Goal: Information Seeking & Learning: Learn about a topic

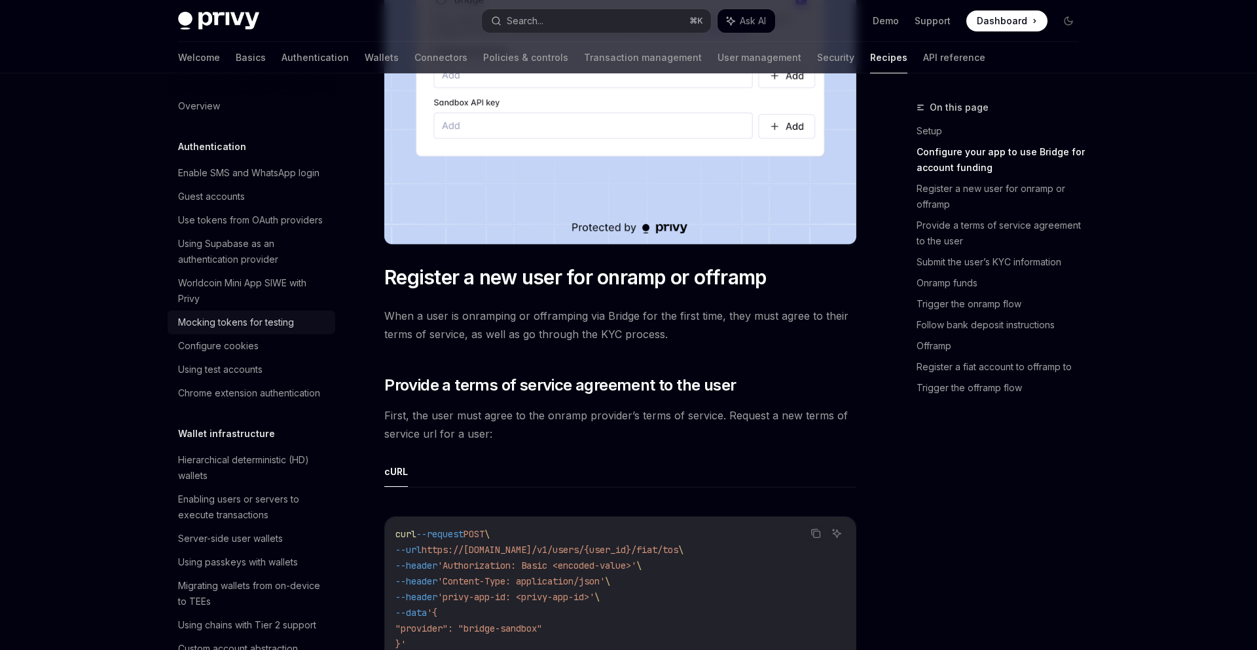
scroll to position [211, 0]
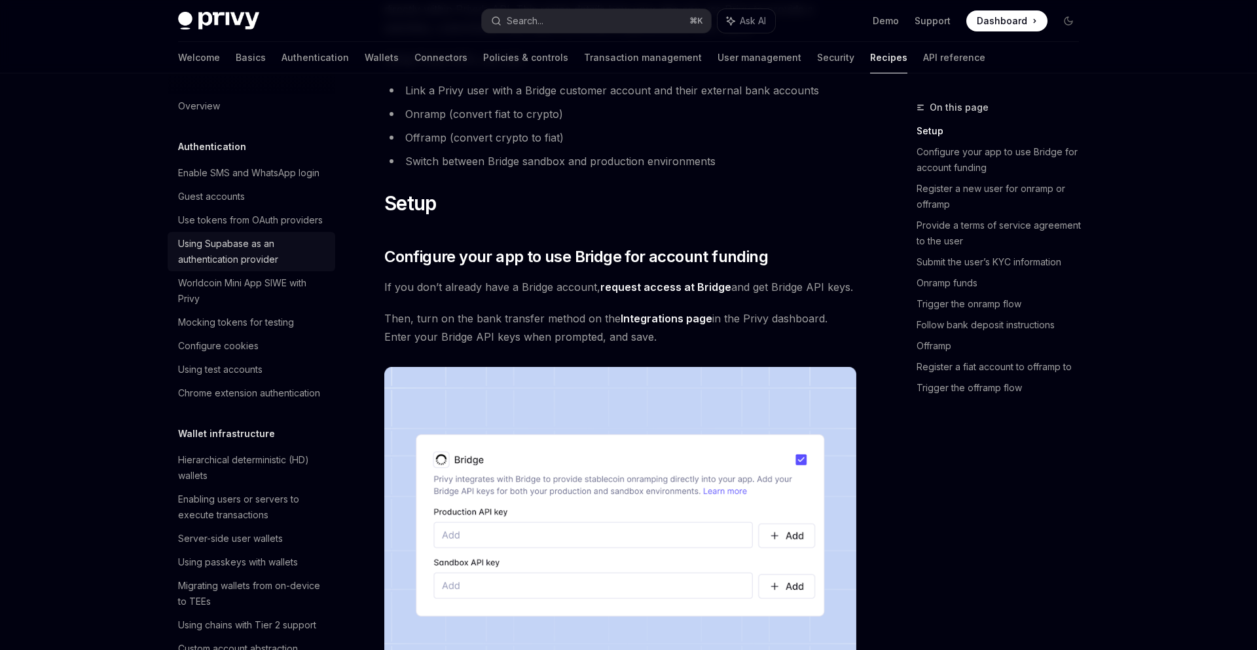
click at [269, 251] on div "Using Supabase as an authentication provider" at bounding box center [252, 251] width 149 height 31
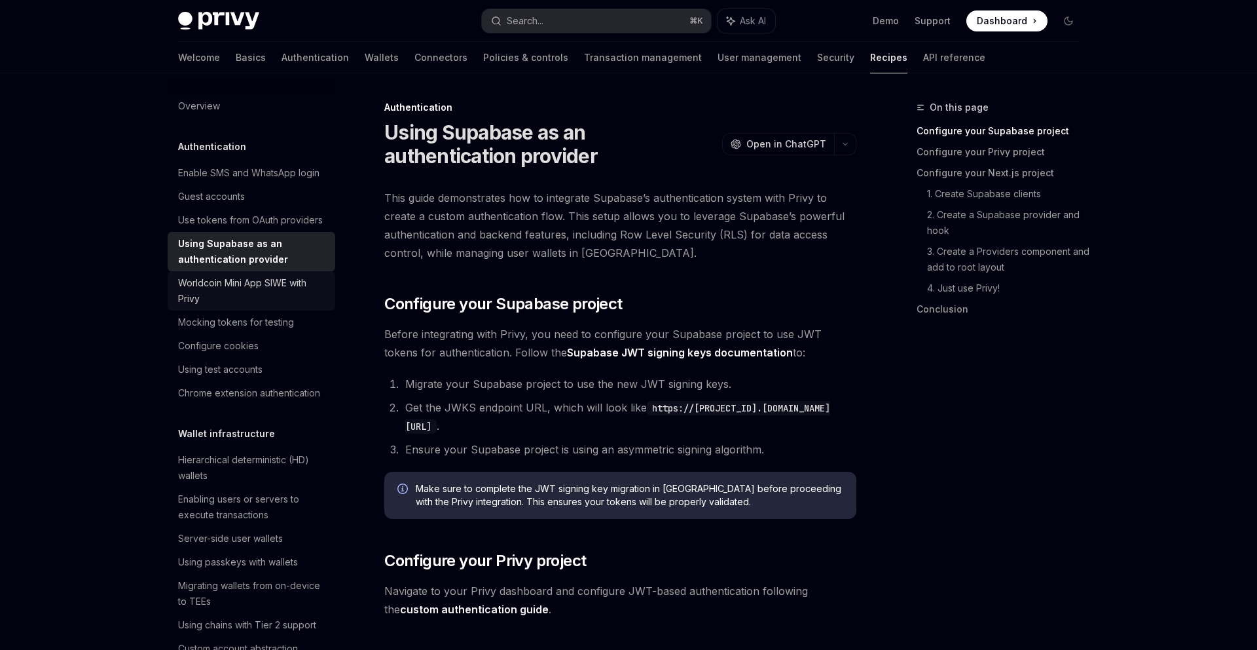
click at [289, 303] on div "Worldcoin Mini App SIWE with Privy" at bounding box center [252, 290] width 149 height 31
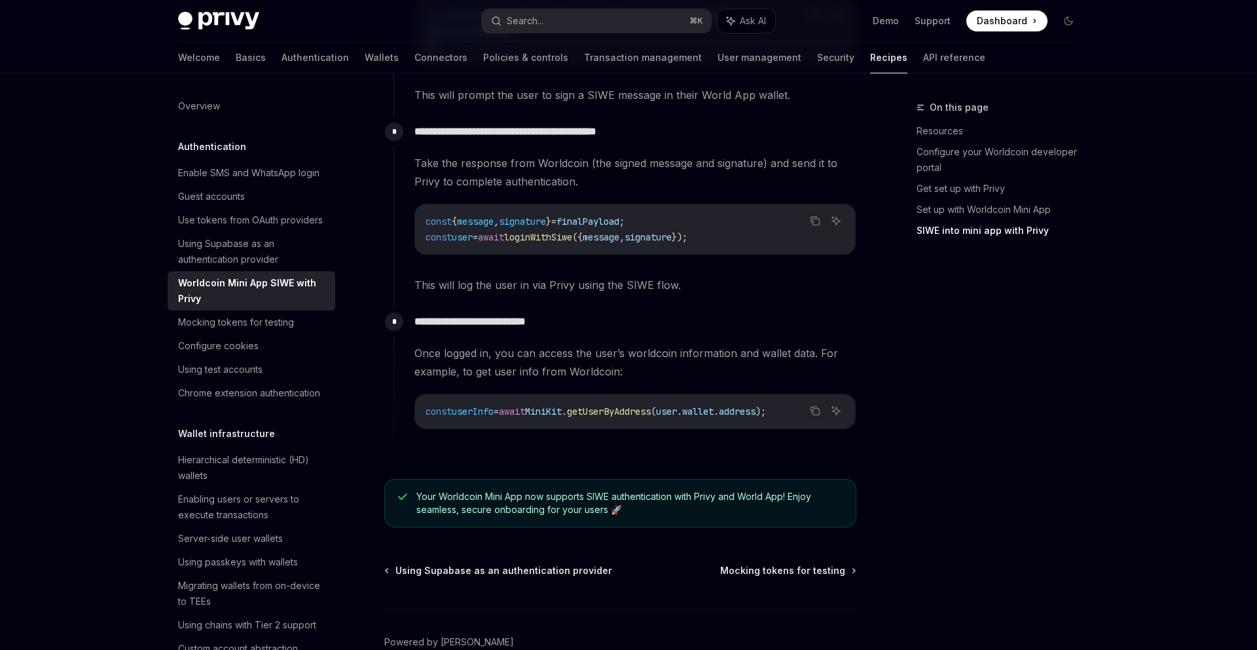
scroll to position [1570, 0]
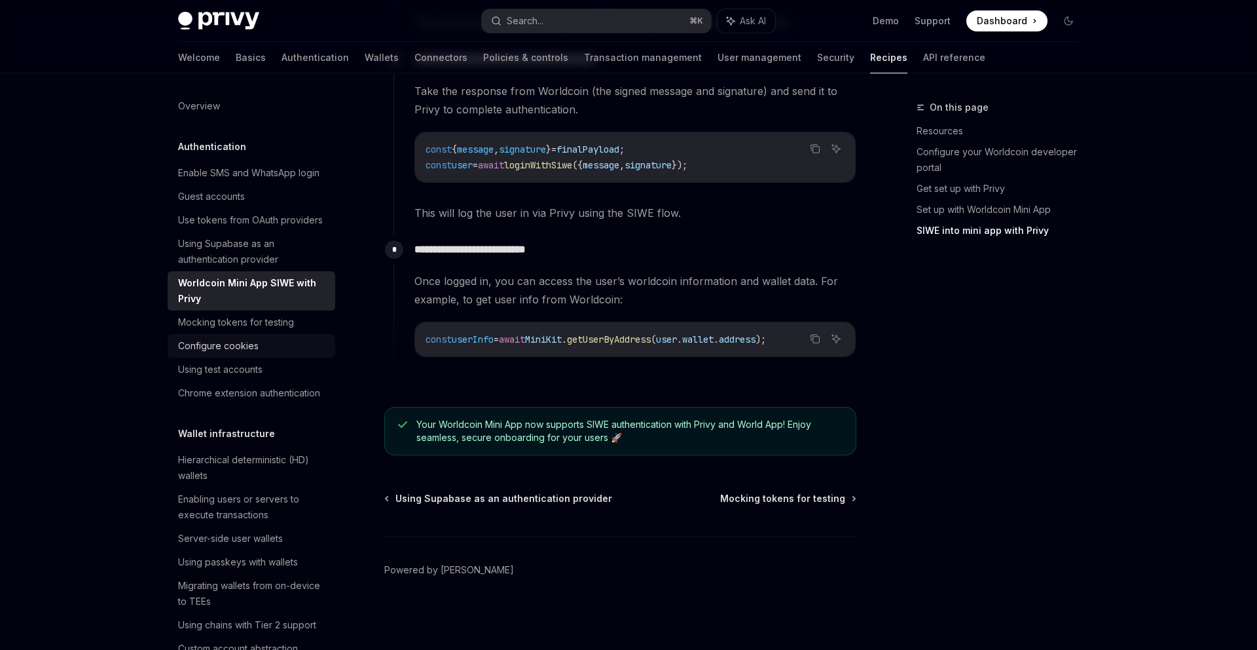
click at [293, 348] on div "Configure cookies" at bounding box center [252, 346] width 149 height 16
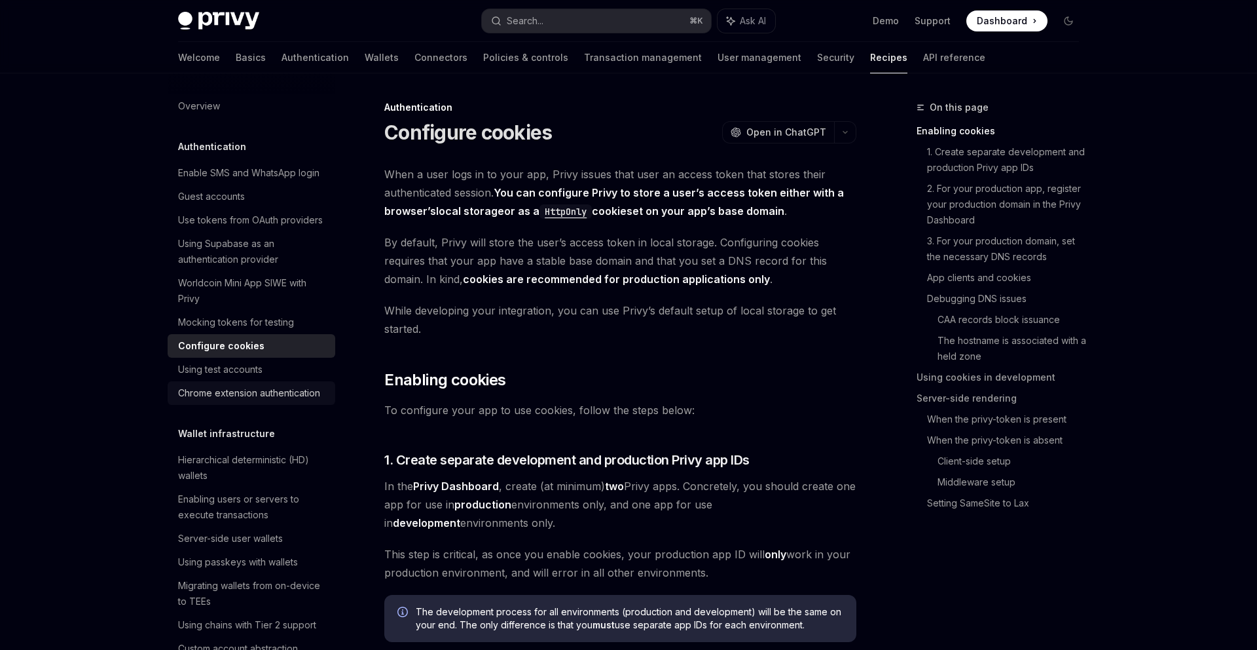
click at [285, 403] on link "Chrome extension authentication" at bounding box center [252, 393] width 168 height 24
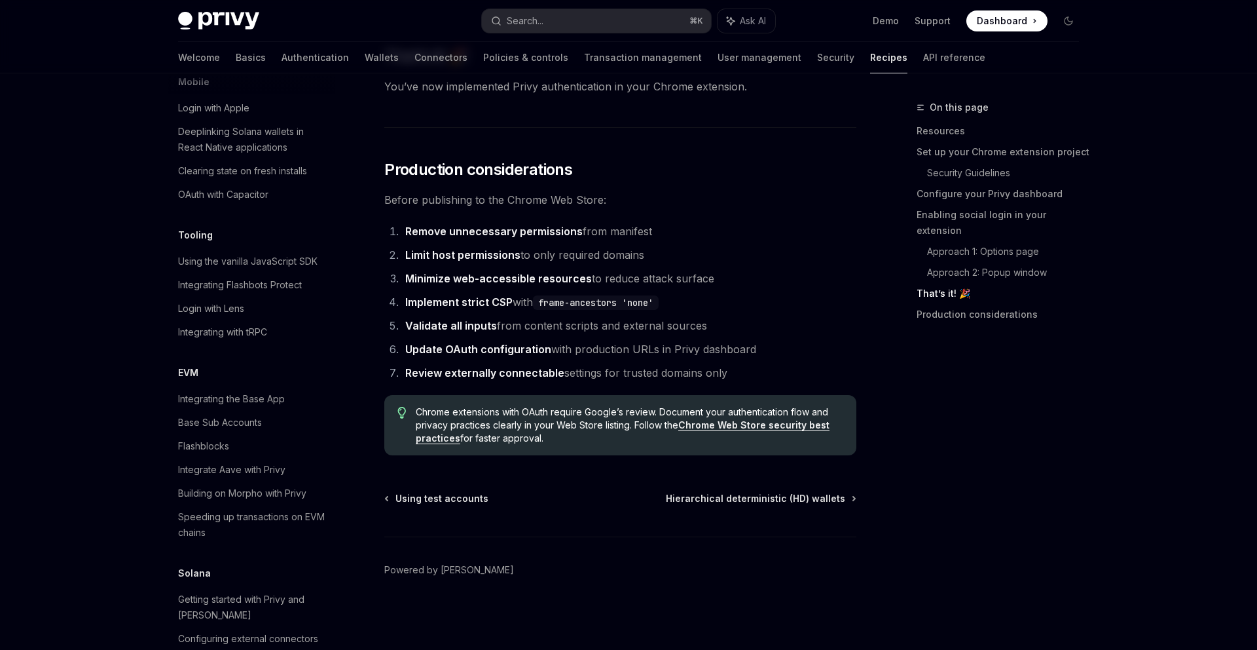
scroll to position [1801, 0]
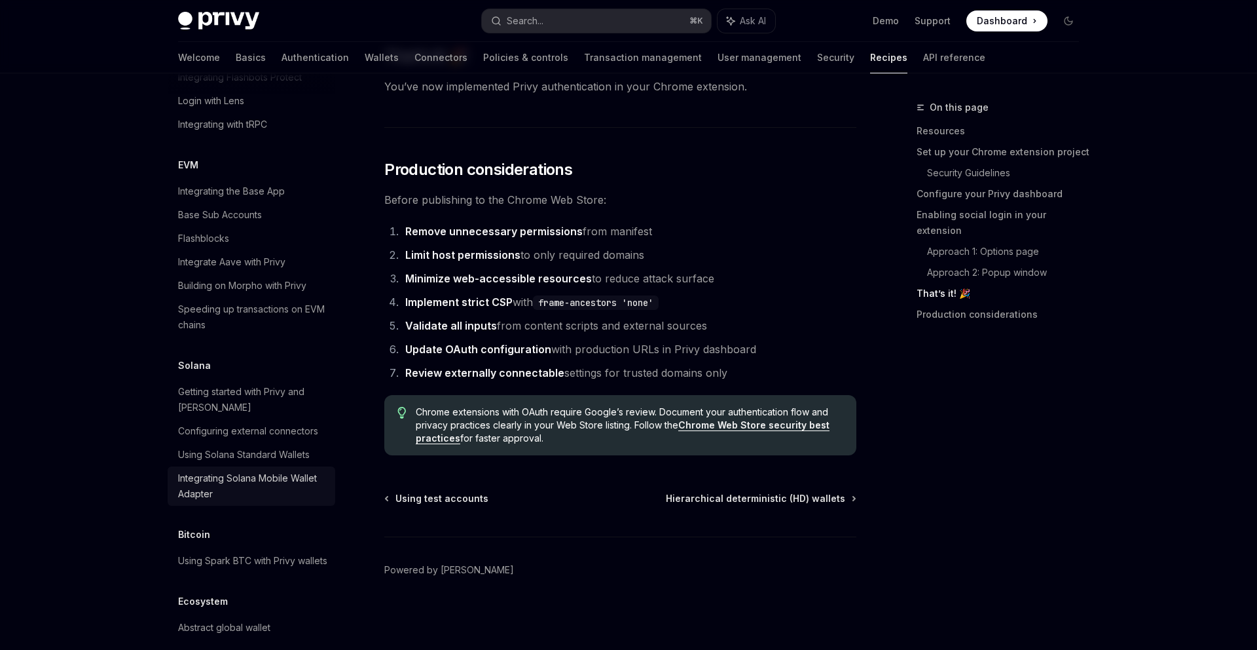
click at [301, 470] on div "Integrating Solana Mobile Wallet Adapter" at bounding box center [252, 485] width 149 height 31
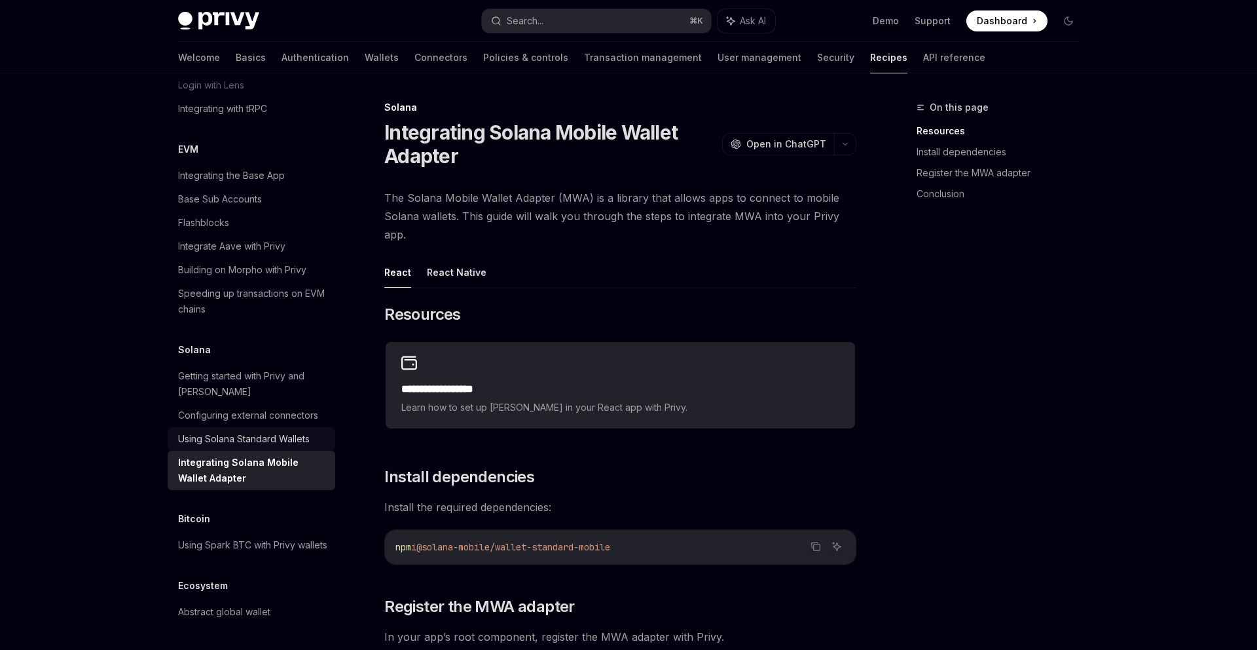
click at [298, 431] on div "Using Solana Standard Wallets" at bounding box center [244, 439] width 132 height 16
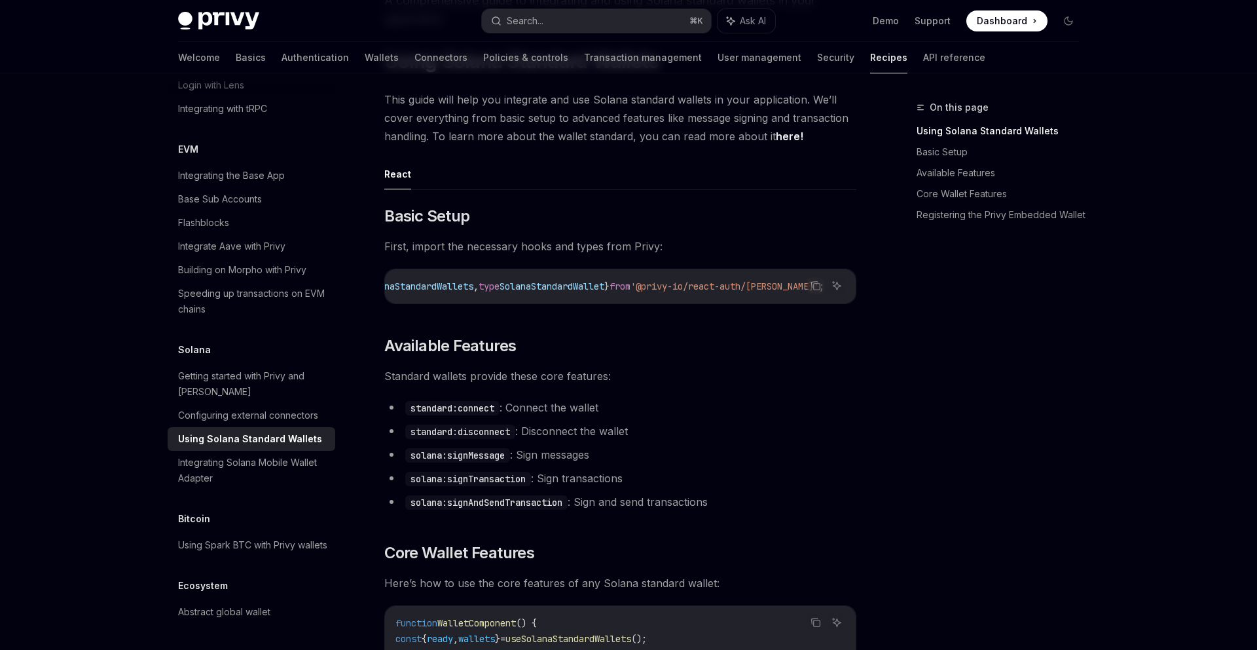
scroll to position [160, 0]
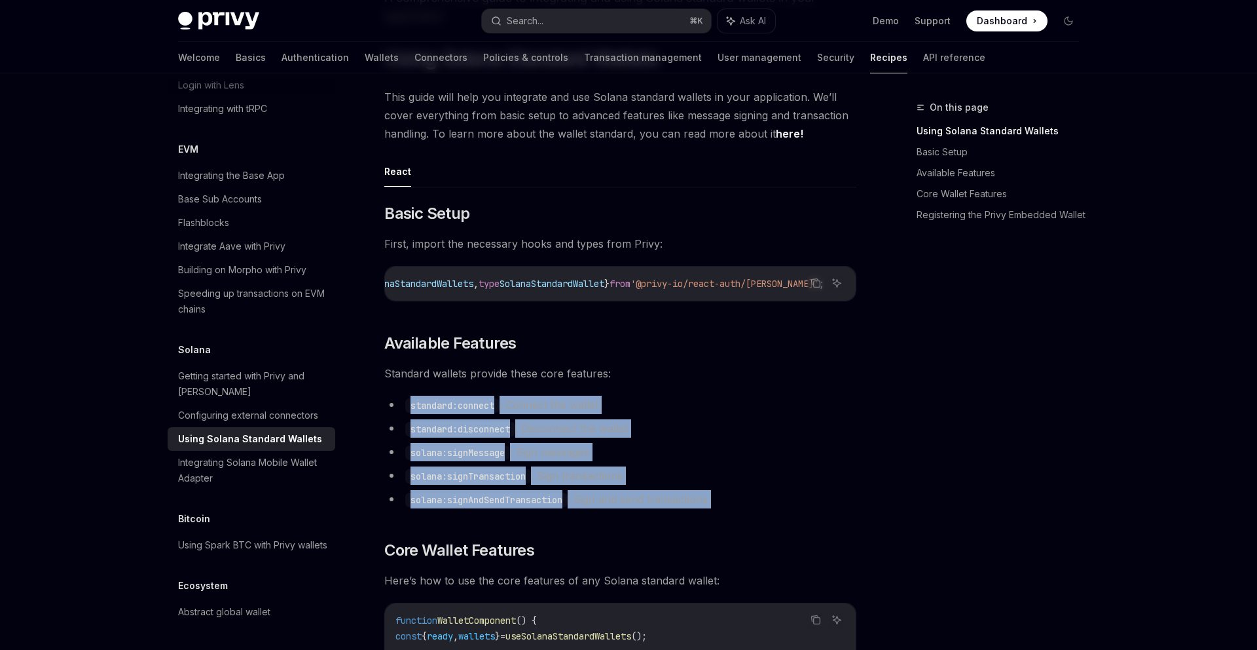
drag, startPoint x: 607, startPoint y: 513, endPoint x: 611, endPoint y: 380, distance: 133.6
click at [611, 382] on span "Standard wallets provide these core features:" at bounding box center [620, 373] width 472 height 18
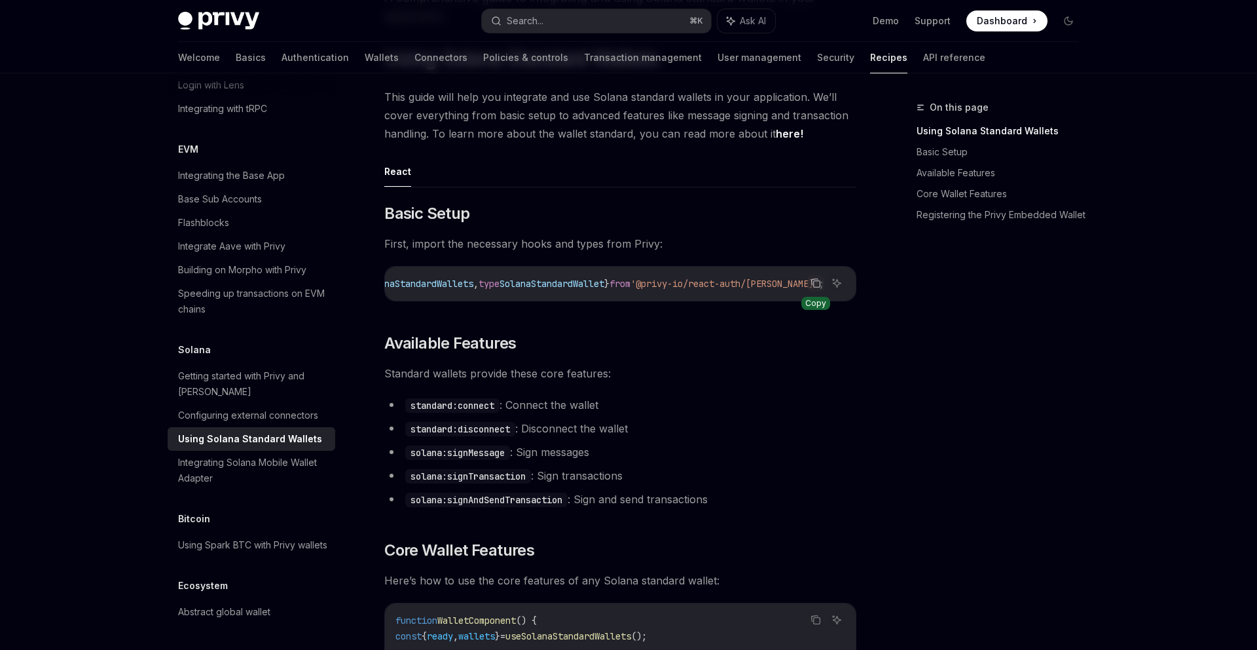
click at [820, 281] on icon "Copy the contents from the code block" at bounding box center [817, 283] width 7 height 7
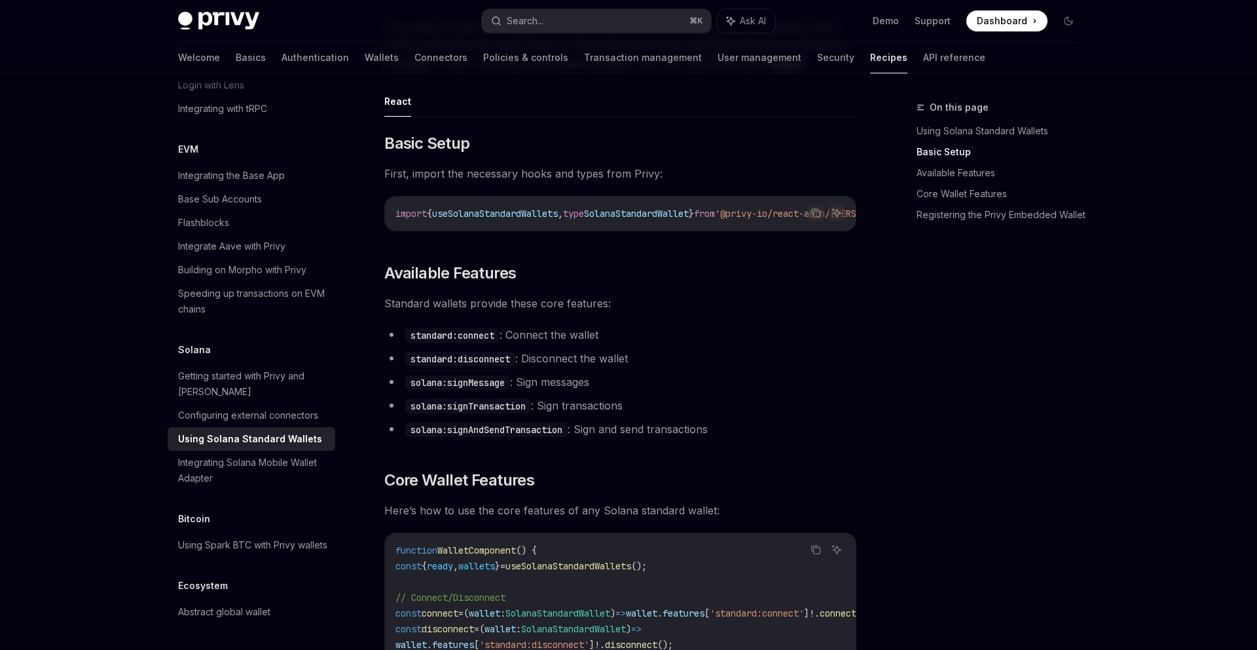
scroll to position [0, 0]
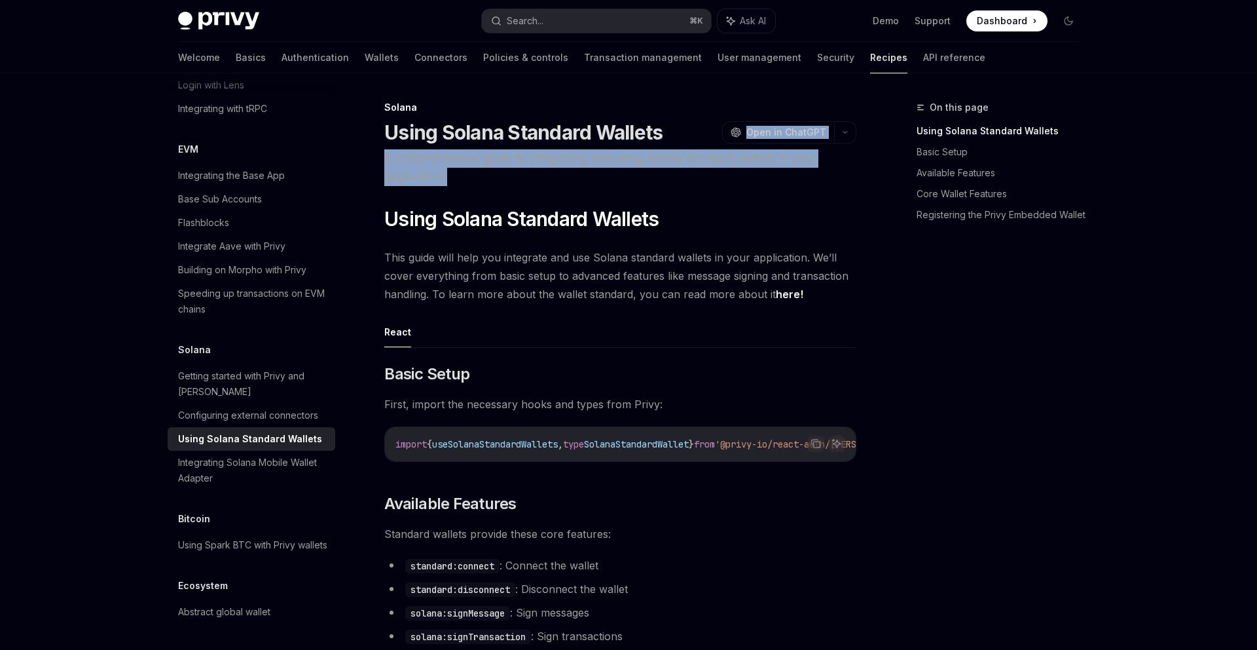
drag, startPoint x: 708, startPoint y: 135, endPoint x: 710, endPoint y: 193, distance: 57.7
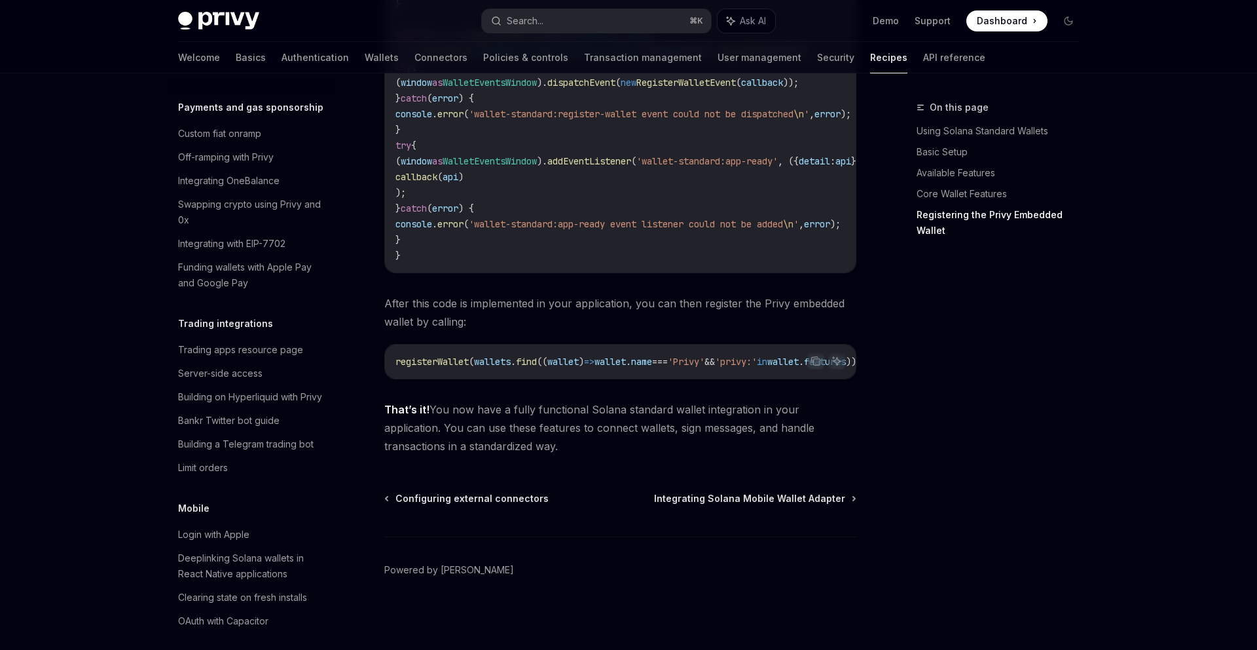
click at [643, 318] on span "After this code is implemented in your application, you can then register the P…" at bounding box center [620, 312] width 472 height 37
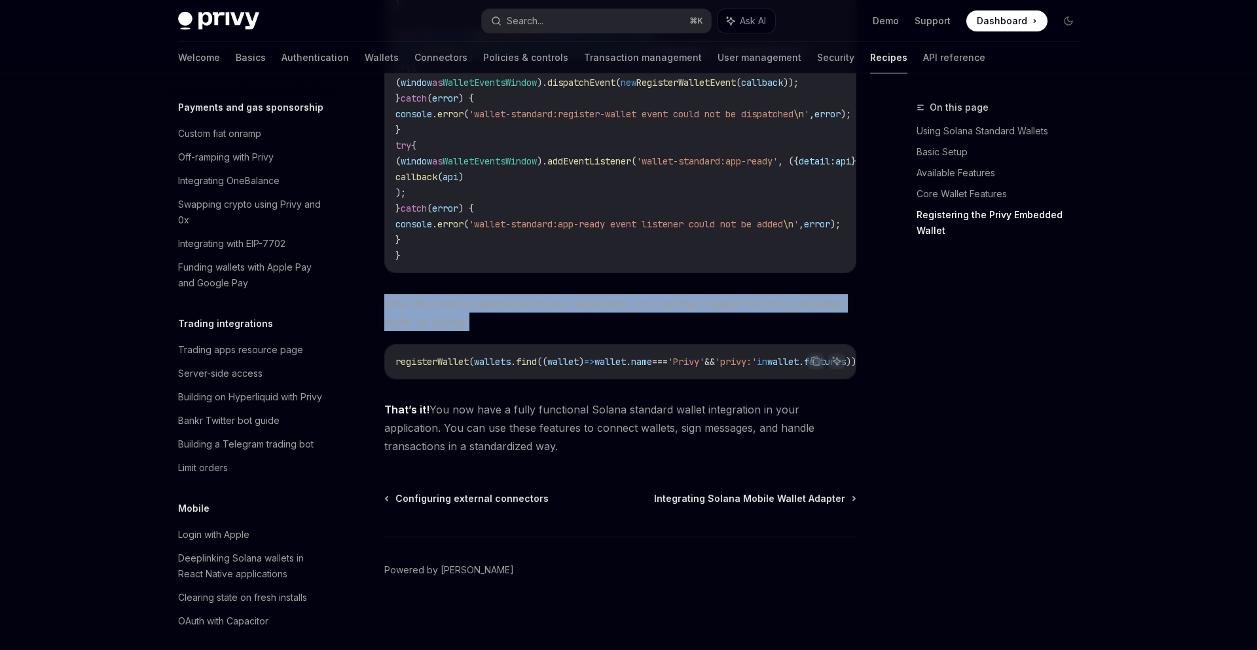
click at [643, 318] on span "After this code is implemented in your application, you can then register the P…" at bounding box center [620, 312] width 472 height 37
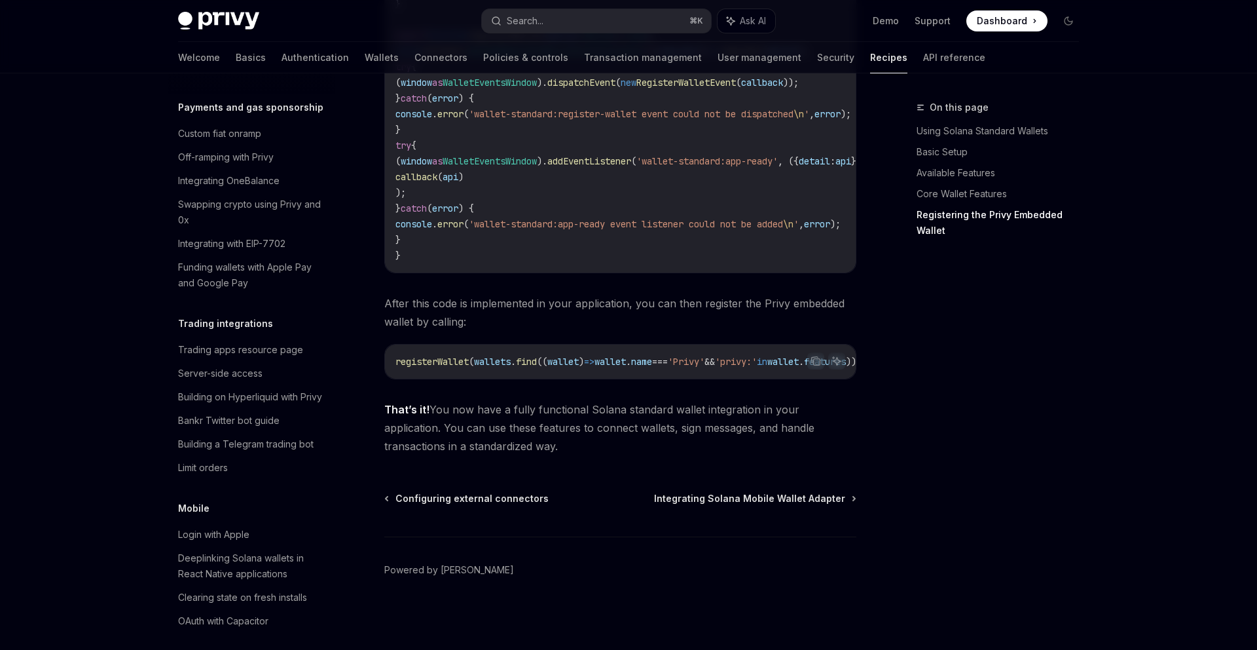
click at [651, 318] on span "After this code is implemented in your application, you can then register the P…" at bounding box center [620, 312] width 472 height 37
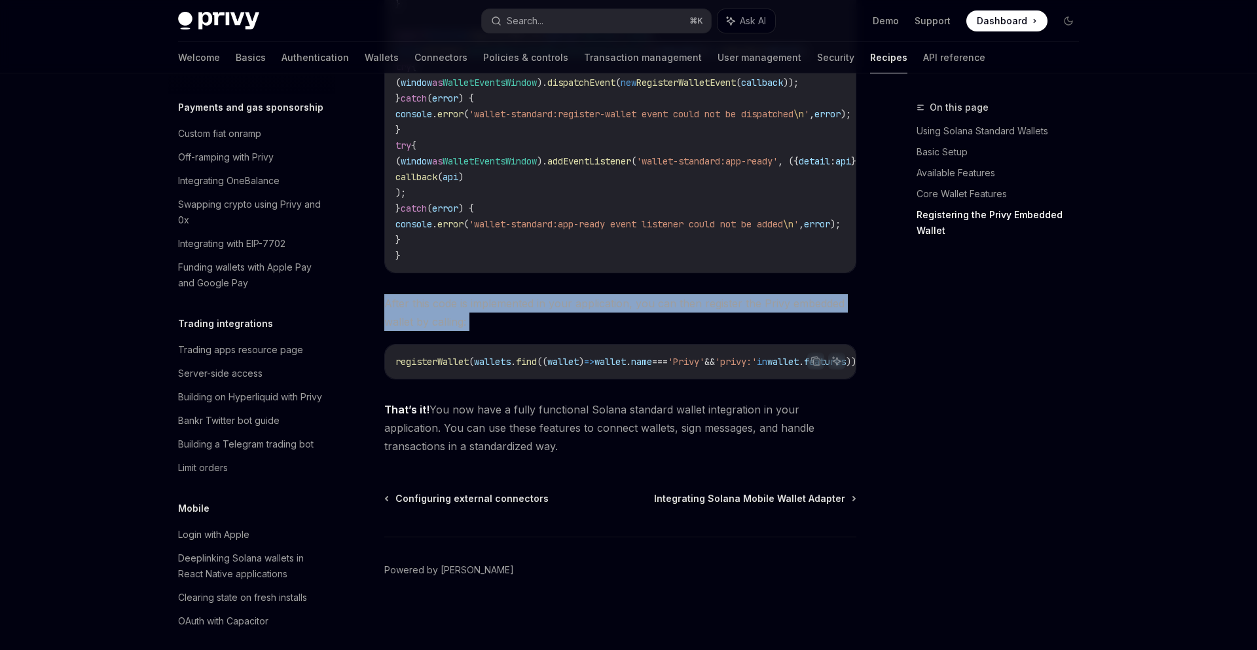
drag, startPoint x: 651, startPoint y: 318, endPoint x: 640, endPoint y: 284, distance: 35.6
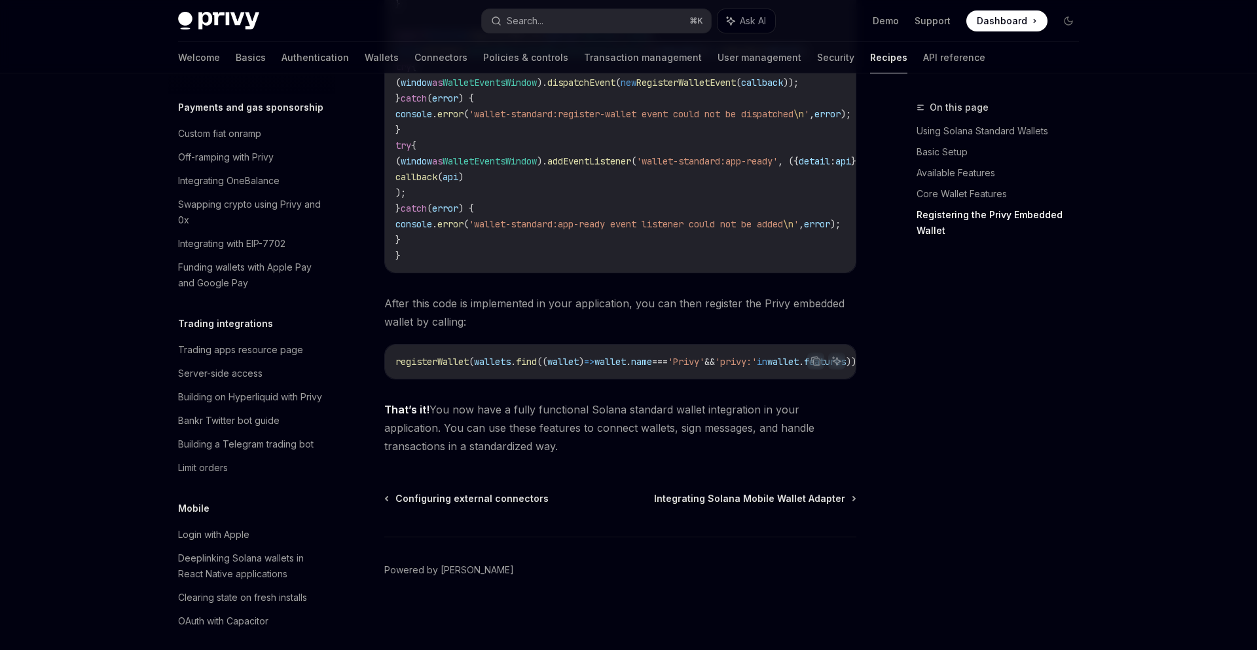
drag, startPoint x: 602, startPoint y: 473, endPoint x: 619, endPoint y: 280, distance: 194.6
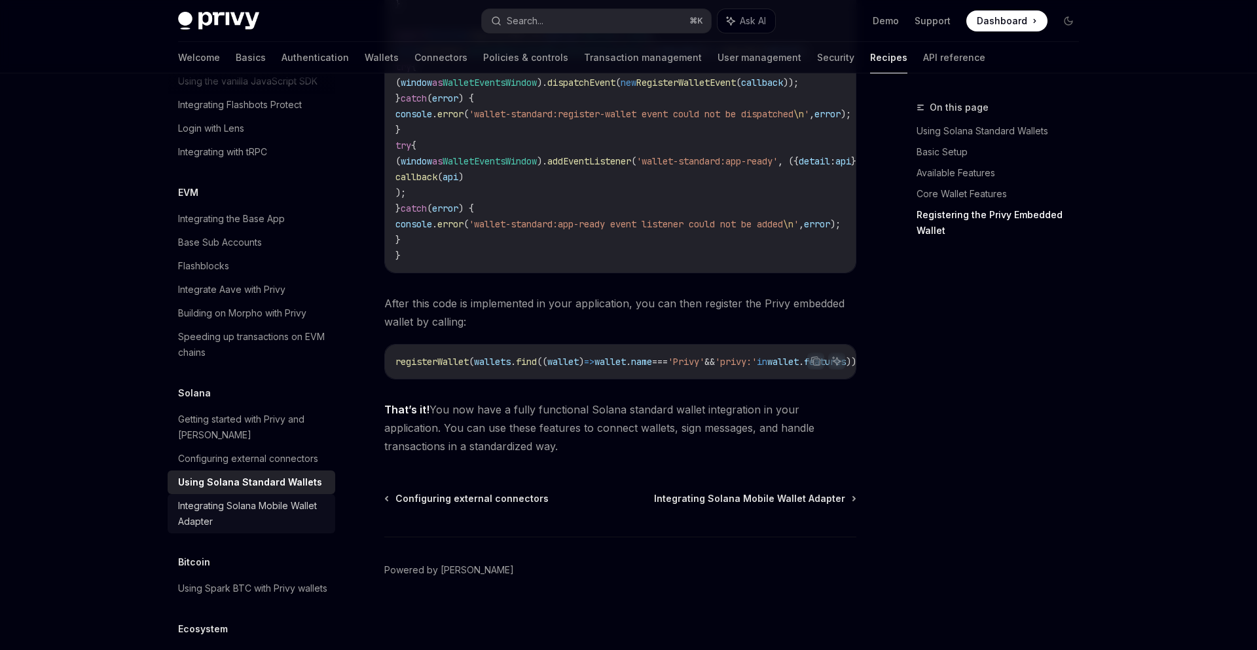
scroll to position [1801, 0]
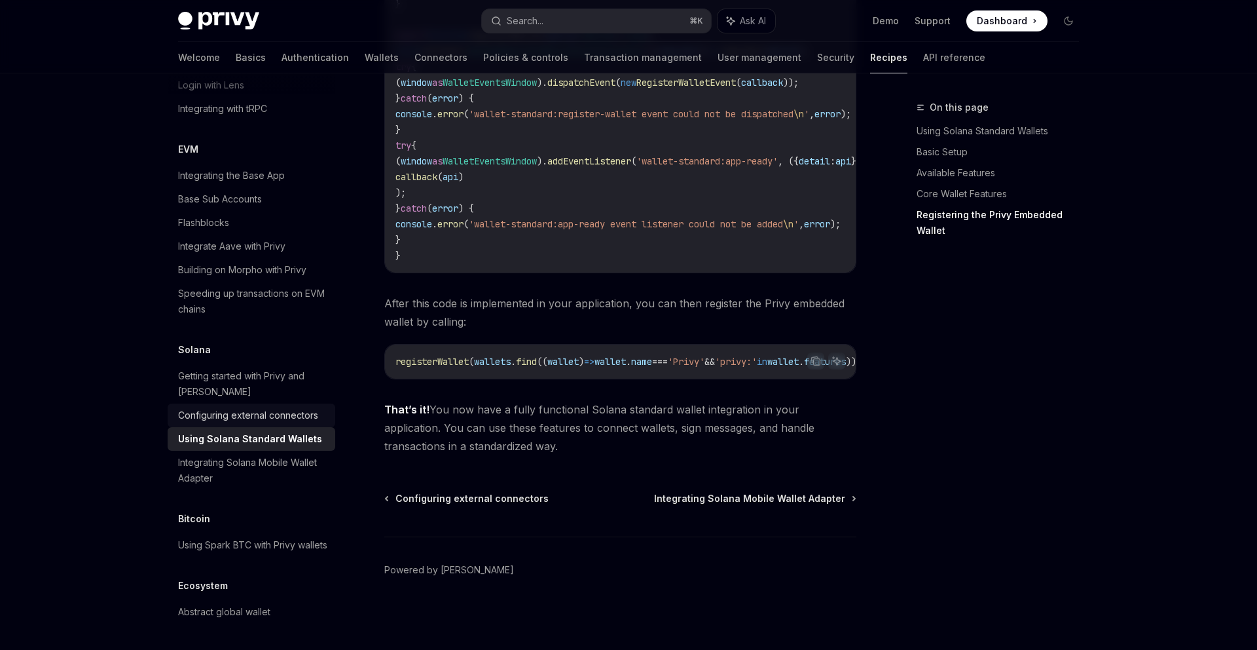
click at [308, 407] on div "Configuring external connectors" at bounding box center [248, 415] width 140 height 16
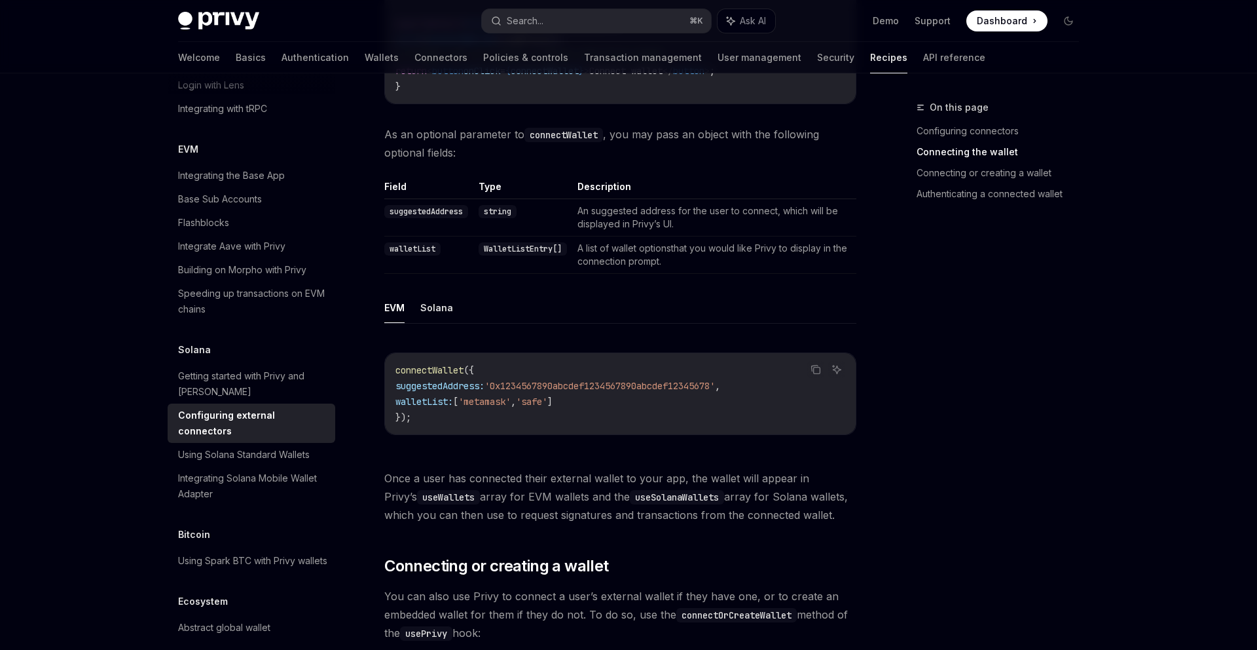
scroll to position [851, 0]
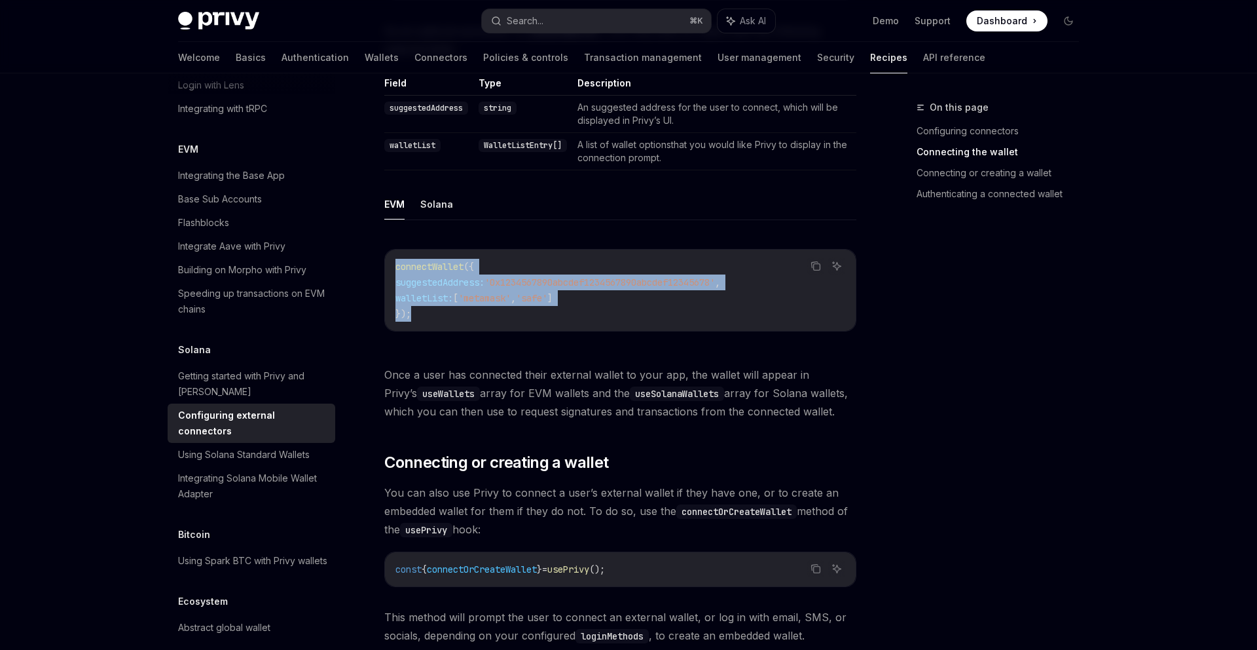
drag, startPoint x: 515, startPoint y: 294, endPoint x: 517, endPoint y: 236, distance: 58.3
click at [517, 249] on div "connectWallet ({ suggestedAddress: '0x1234567890abcdef1234567890abcdef12345678'…" at bounding box center [620, 289] width 471 height 81
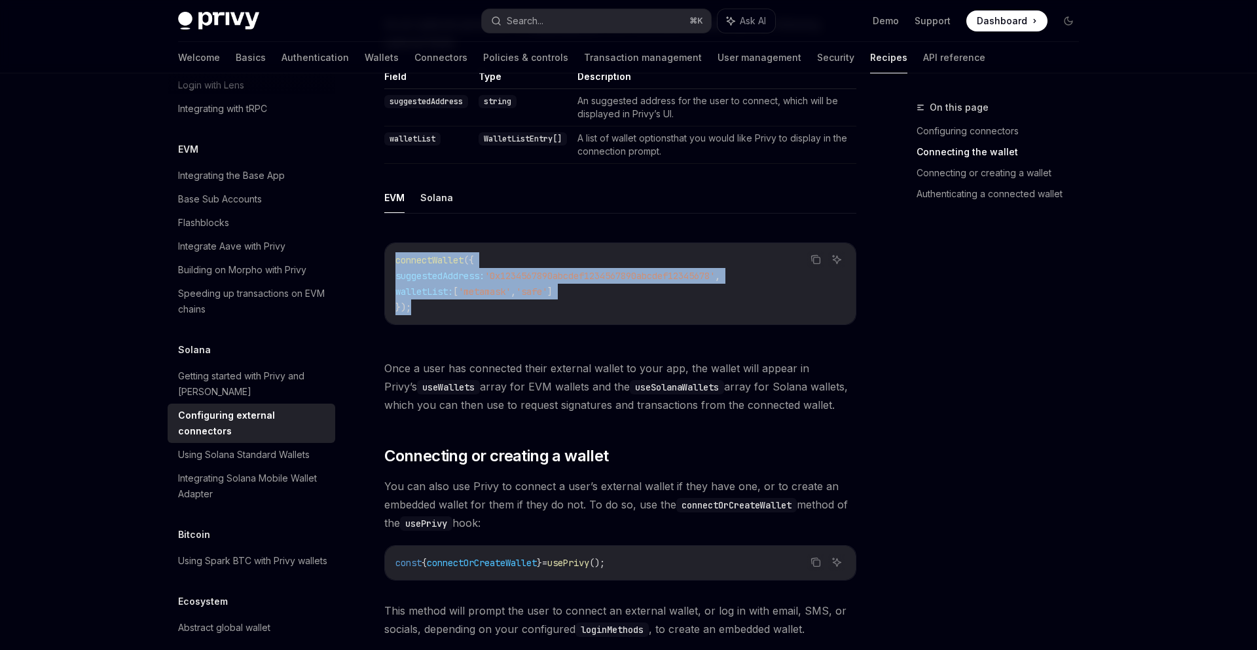
scroll to position [813, 0]
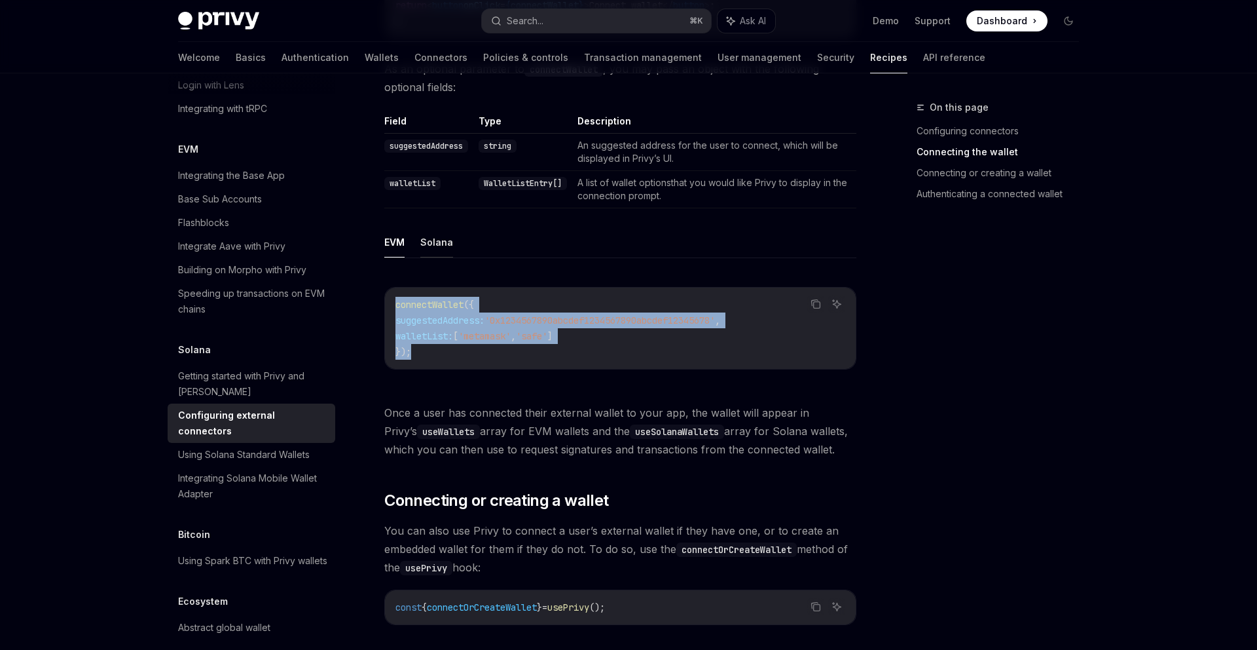
click at [439, 227] on button "Solana" at bounding box center [436, 242] width 33 height 31
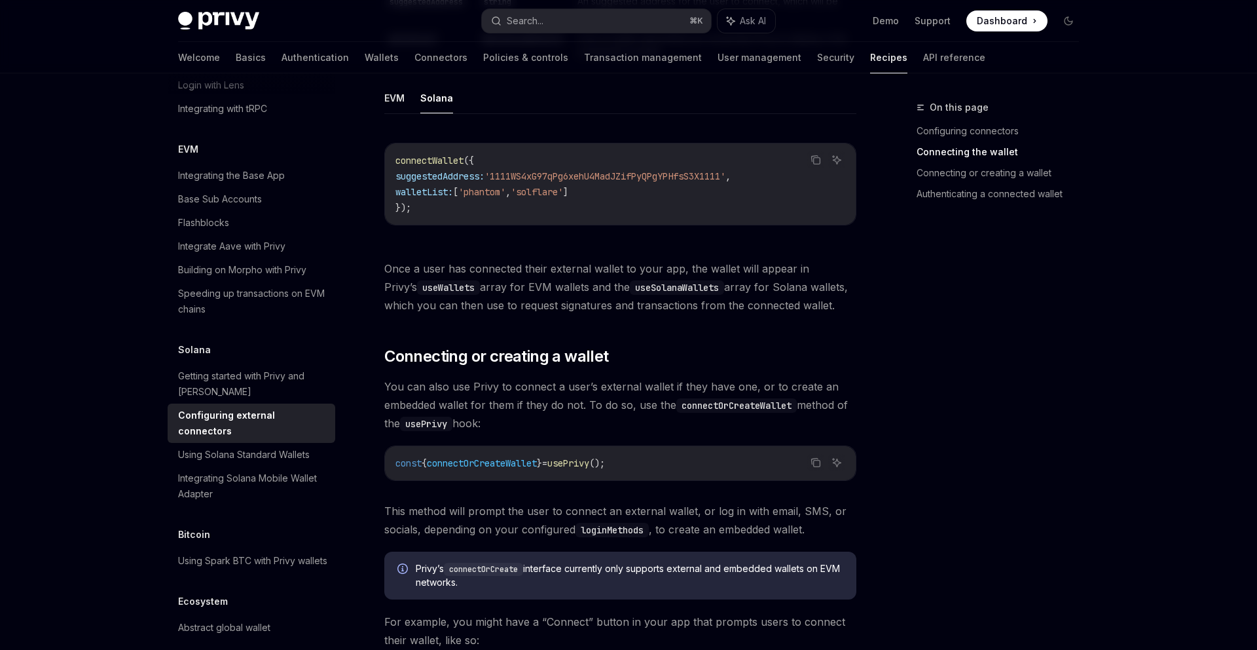
scroll to position [989, 0]
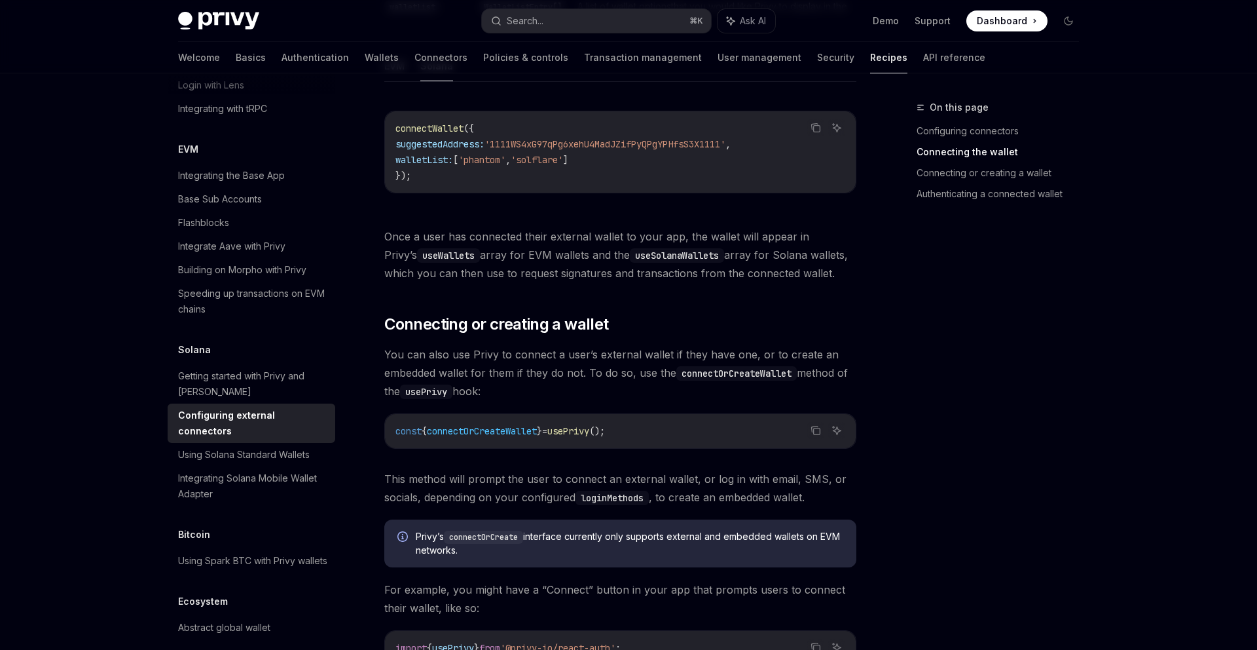
click at [499, 268] on div "Privy supports connecting external wallet on both EVM networks (e.g. MetaMask, …" at bounding box center [620, 544] width 472 height 2736
click at [504, 244] on span "Once a user has connected their external wallet to your app, the wallet will ap…" at bounding box center [620, 254] width 472 height 55
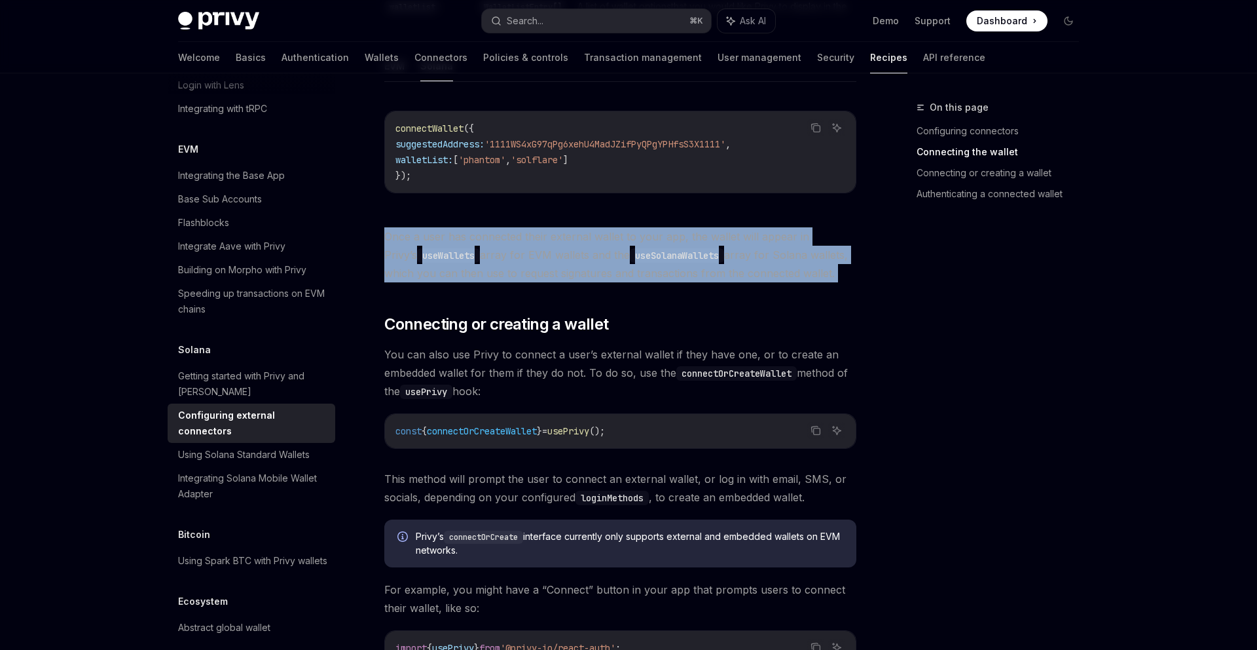
click at [504, 244] on span "Once a user has connected their external wallet to your app, the wallet will ap…" at bounding box center [620, 254] width 472 height 55
click at [504, 206] on div "Privy supports connecting external wallet on both EVM networks (e.g. MetaMask, …" at bounding box center [620, 544] width 472 height 2736
drag, startPoint x: 504, startPoint y: 206, endPoint x: 525, endPoint y: 267, distance: 64.8
click at [525, 267] on div "Privy supports connecting external wallet on both EVM networks (e.g. MetaMask, …" at bounding box center [620, 544] width 472 height 2736
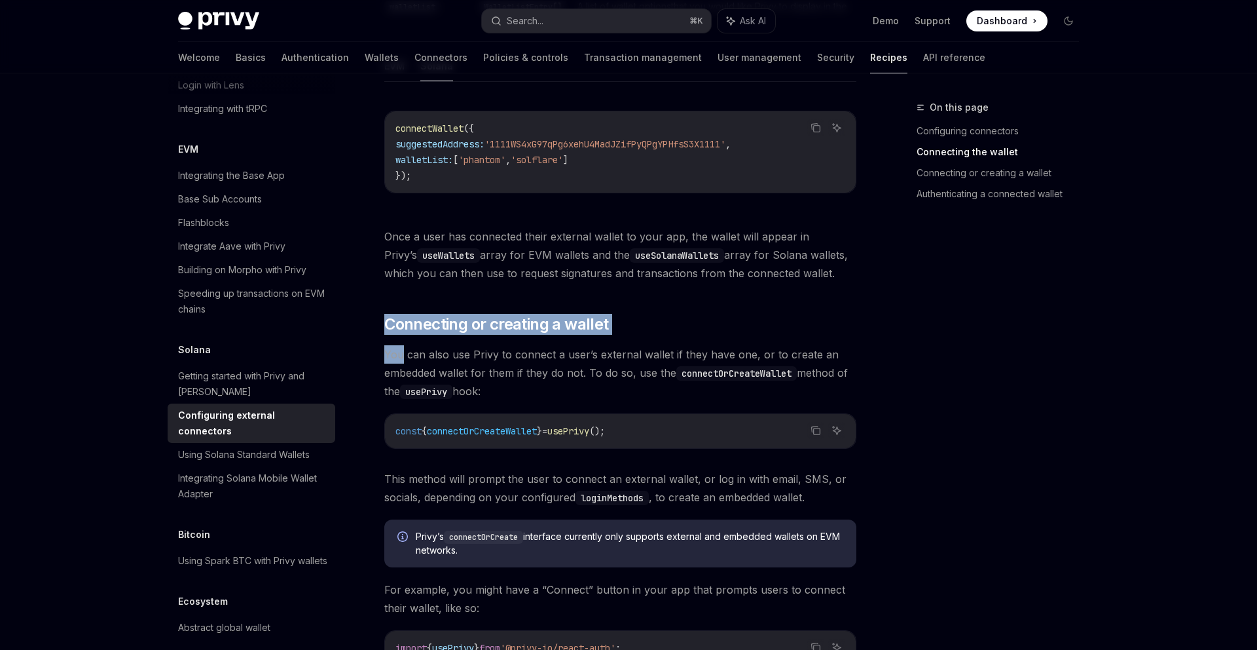
drag, startPoint x: 525, startPoint y: 267, endPoint x: 525, endPoint y: 321, distance: 53.7
click at [525, 321] on div "Privy supports connecting external wallet on both EVM networks (e.g. MetaMask, …" at bounding box center [620, 544] width 472 height 2736
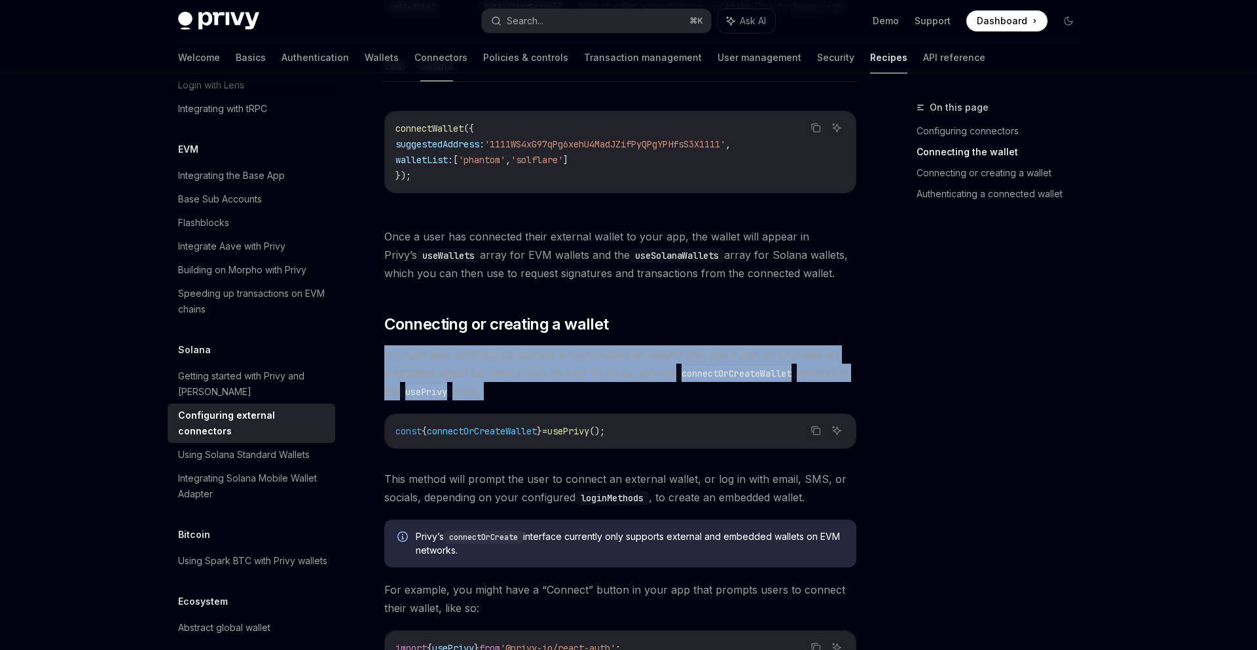
click at [525, 321] on div "Privy supports connecting external wallet on both EVM networks (e.g. MetaMask, …" at bounding box center [620, 544] width 472 height 2736
click at [518, 323] on div "Privy supports connecting external wallet on both EVM networks (e.g. MetaMask, …" at bounding box center [620, 544] width 472 height 2736
drag, startPoint x: 518, startPoint y: 323, endPoint x: 540, endPoint y: 378, distance: 59.1
click at [540, 378] on div "Privy supports connecting external wallet on both EVM networks (e.g. MetaMask, …" at bounding box center [620, 544] width 472 height 2736
click at [540, 378] on span "You can also use Privy to connect a user’s external wallet if they have one, or…" at bounding box center [620, 372] width 472 height 55
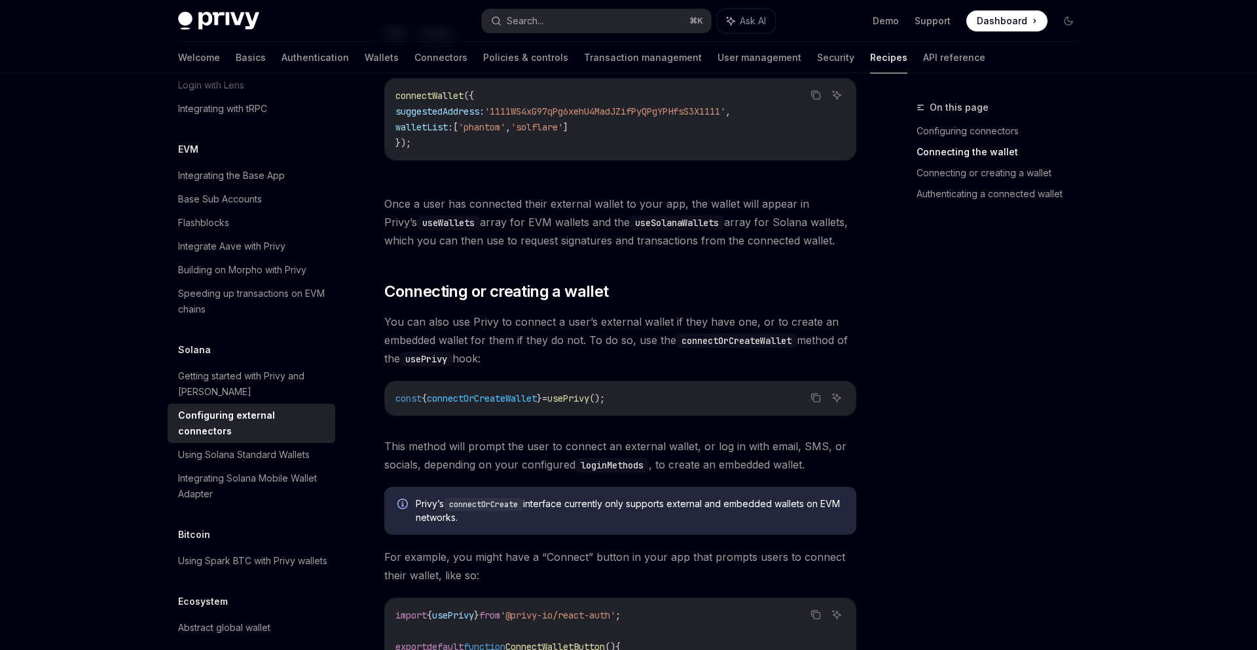
scroll to position [1025, 0]
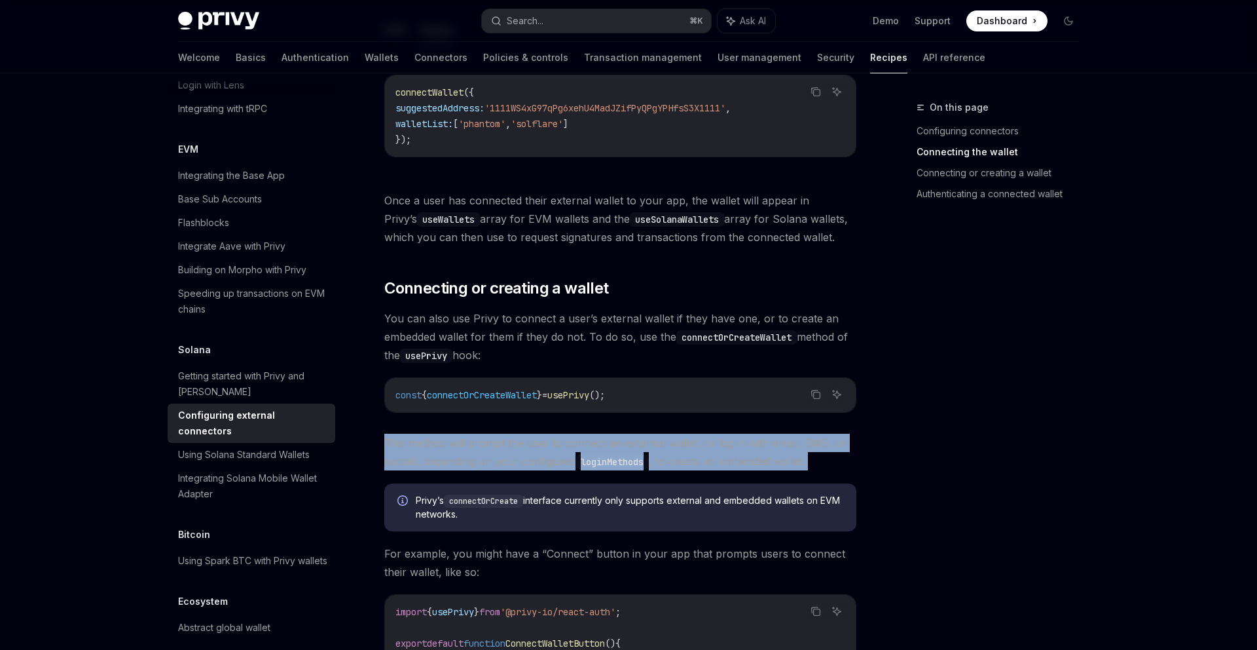
drag, startPoint x: 525, startPoint y: 404, endPoint x: 526, endPoint y: 458, distance: 53.7
click at [526, 458] on div "Privy supports connecting external wallet on both EVM networks (e.g. MetaMask, …" at bounding box center [620, 508] width 472 height 2736
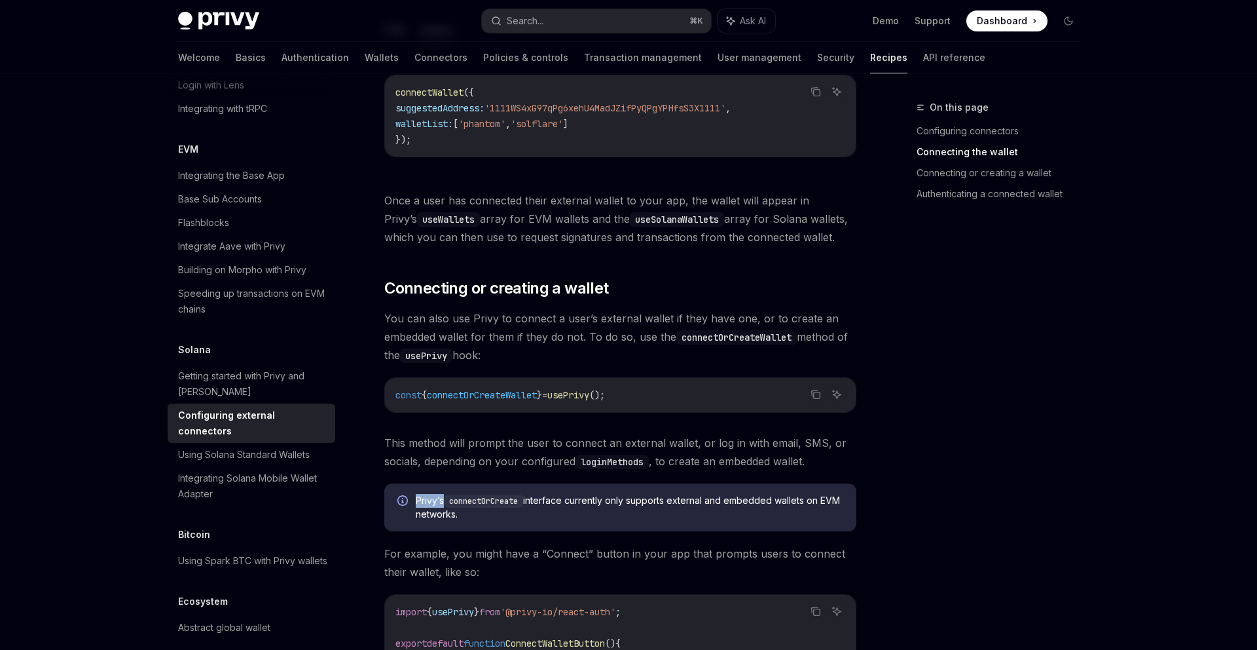
click at [526, 458] on div "Privy supports connecting external wallet on both EVM networks (e.g. MetaMask, …" at bounding box center [620, 508] width 472 height 2736
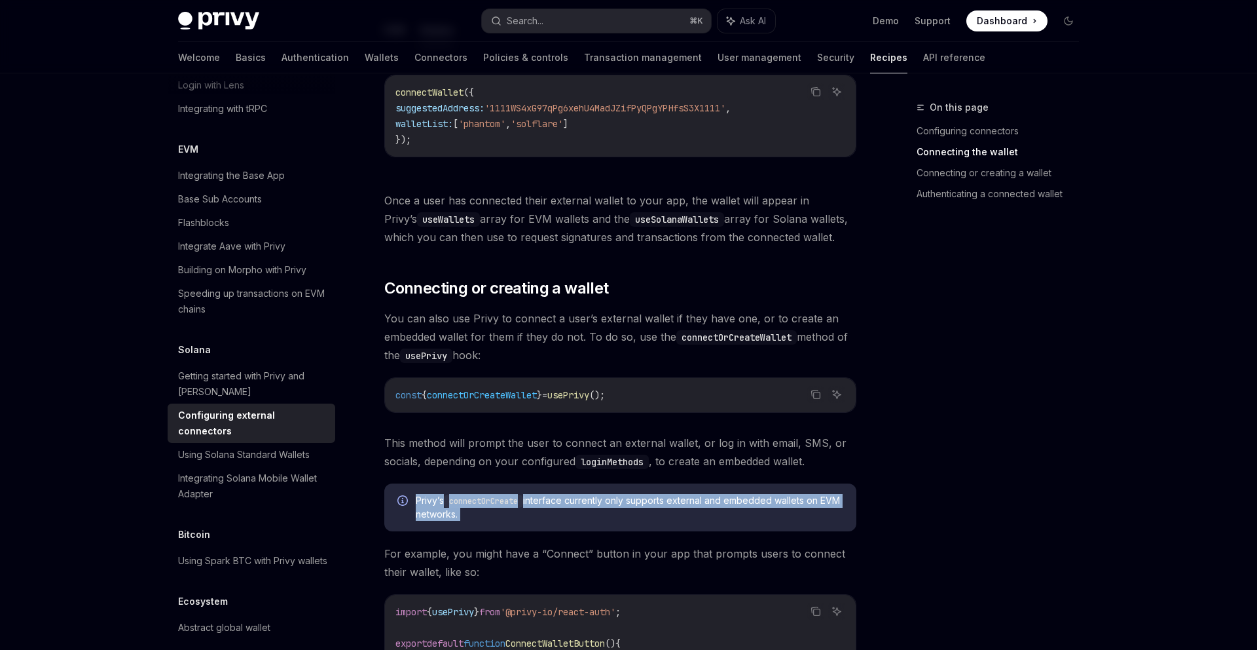
click at [526, 458] on div "Privy supports connecting external wallet on both EVM networks (e.g. MetaMask, …" at bounding box center [620, 508] width 472 height 2736
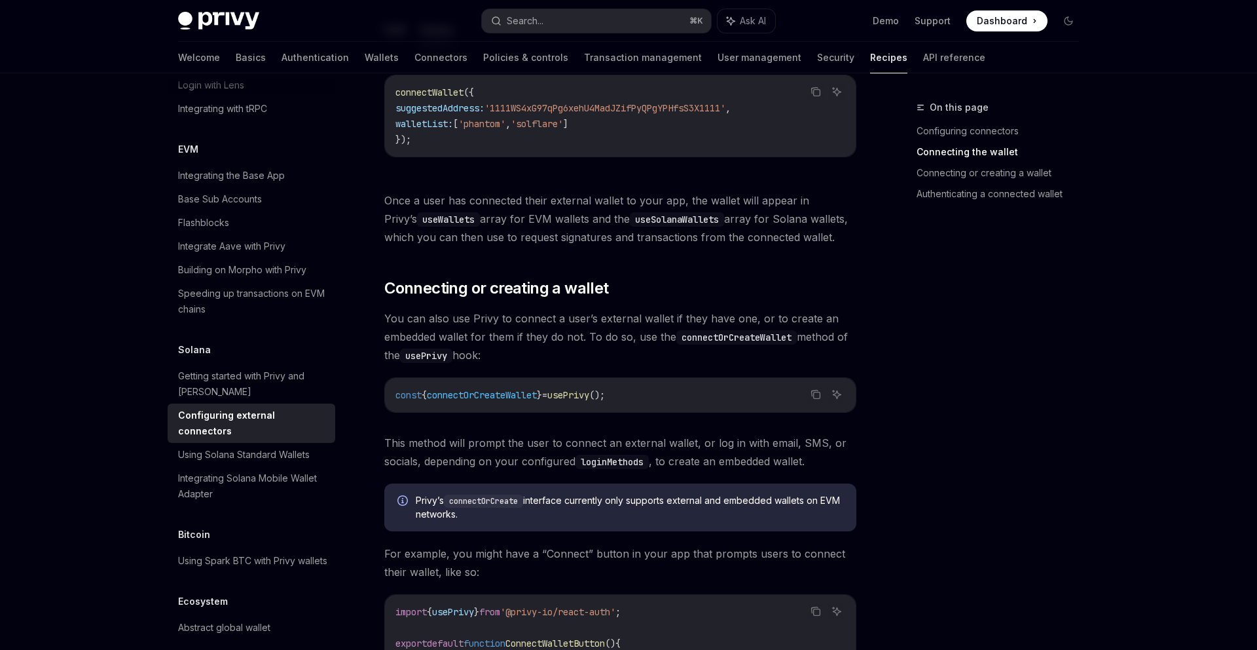
click at [526, 443] on span "This method will prompt the user to connect an external wallet, or log in with …" at bounding box center [620, 451] width 472 height 37
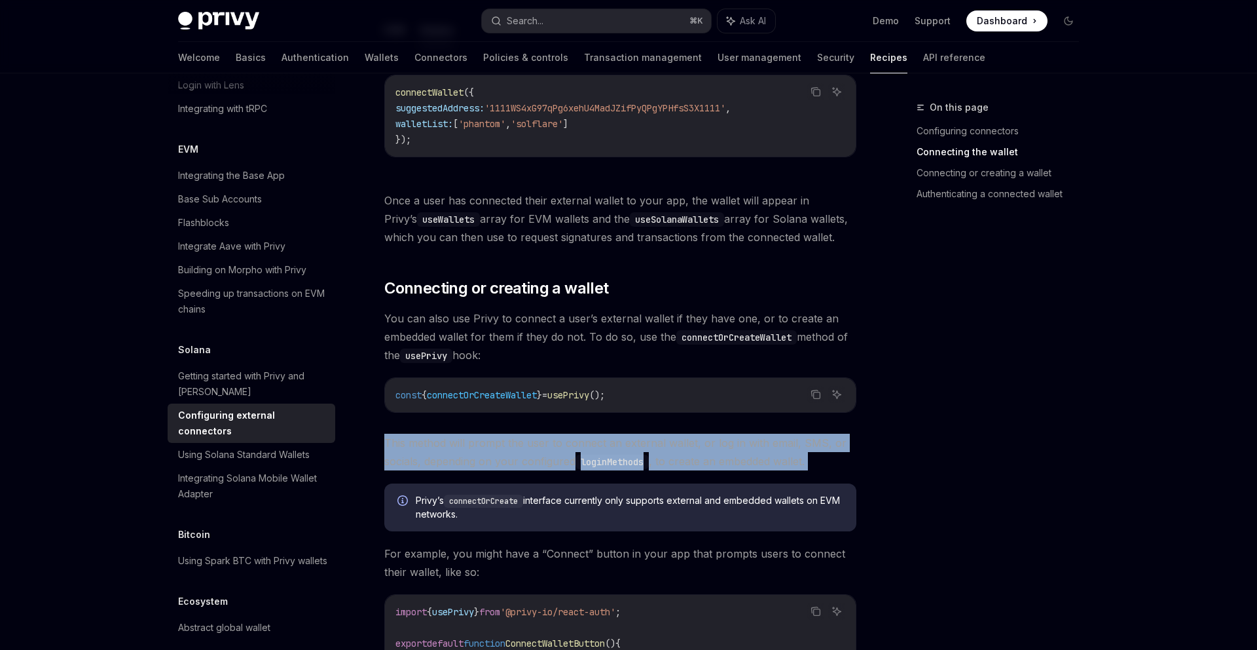
click at [526, 443] on span "This method will prompt the user to connect an external wallet, or log in with …" at bounding box center [620, 451] width 472 height 37
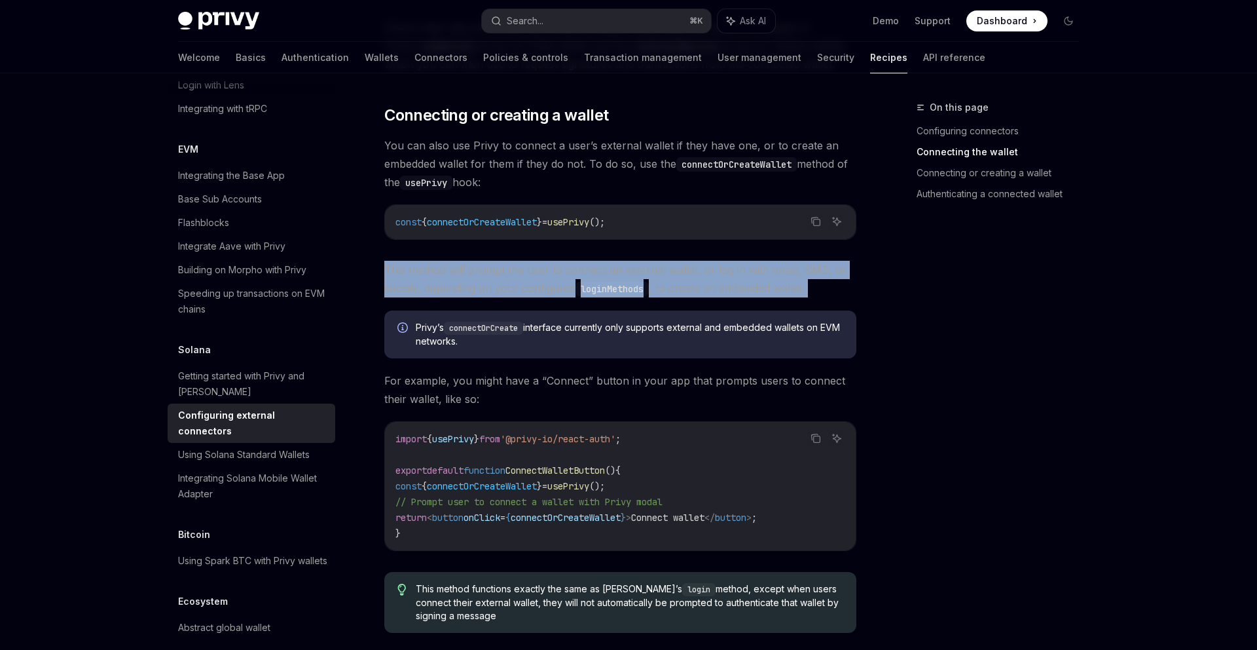
scroll to position [1262, 0]
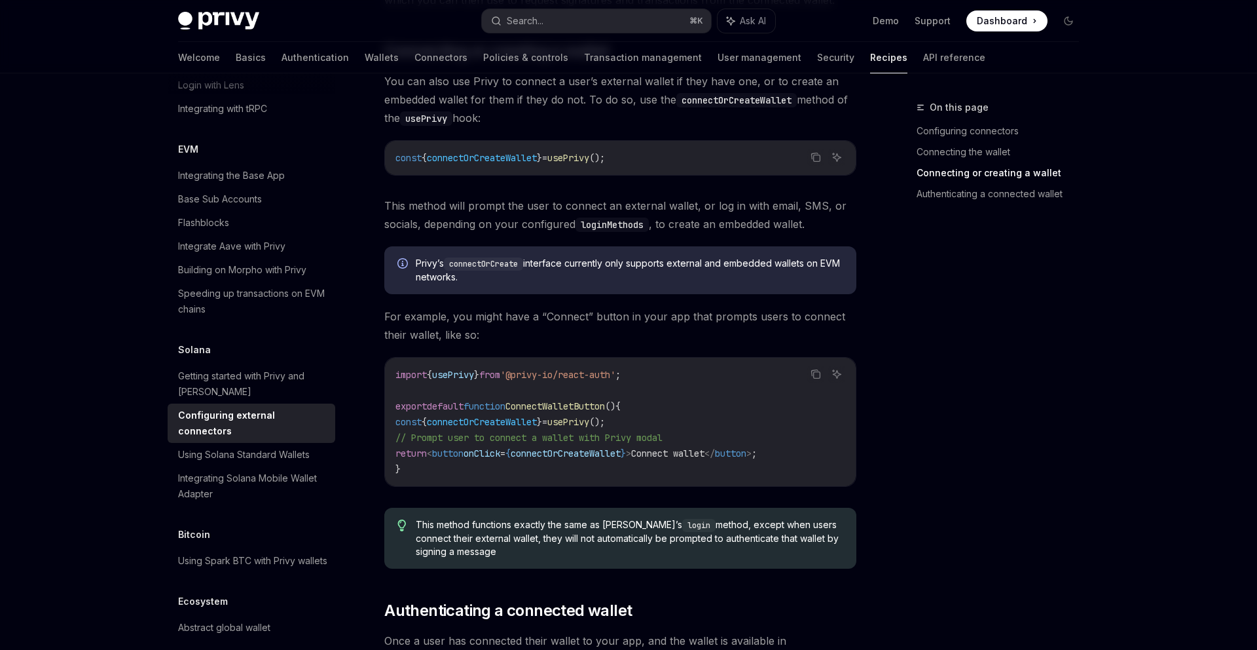
click at [524, 454] on code "import { usePrivy } from '@privy-io/react-auth' ; export default function Conne…" at bounding box center [621, 422] width 450 height 110
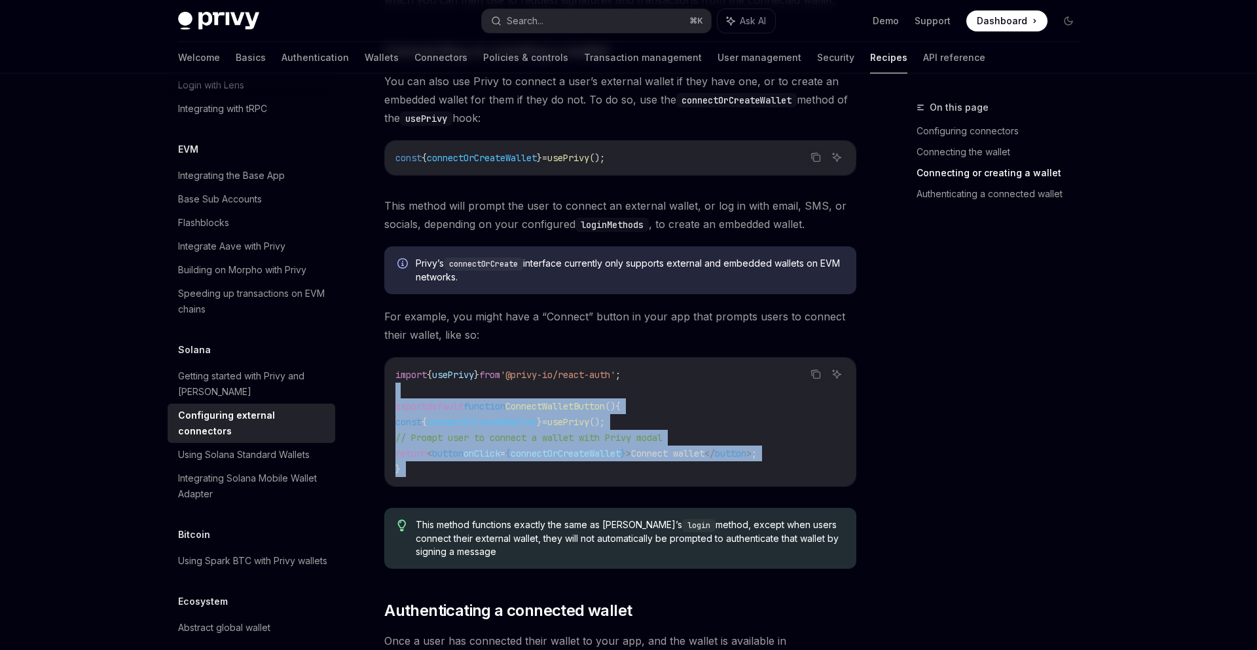
drag, startPoint x: 524, startPoint y: 454, endPoint x: 518, endPoint y: 368, distance: 86.6
click at [518, 368] on code "import { usePrivy } from '@privy-io/react-auth' ; export default function Conne…" at bounding box center [621, 422] width 450 height 110
drag, startPoint x: 518, startPoint y: 368, endPoint x: 518, endPoint y: 451, distance: 83.2
click at [518, 451] on code "import { usePrivy } from '@privy-io/react-auth' ; export default function Conne…" at bounding box center [621, 422] width 450 height 110
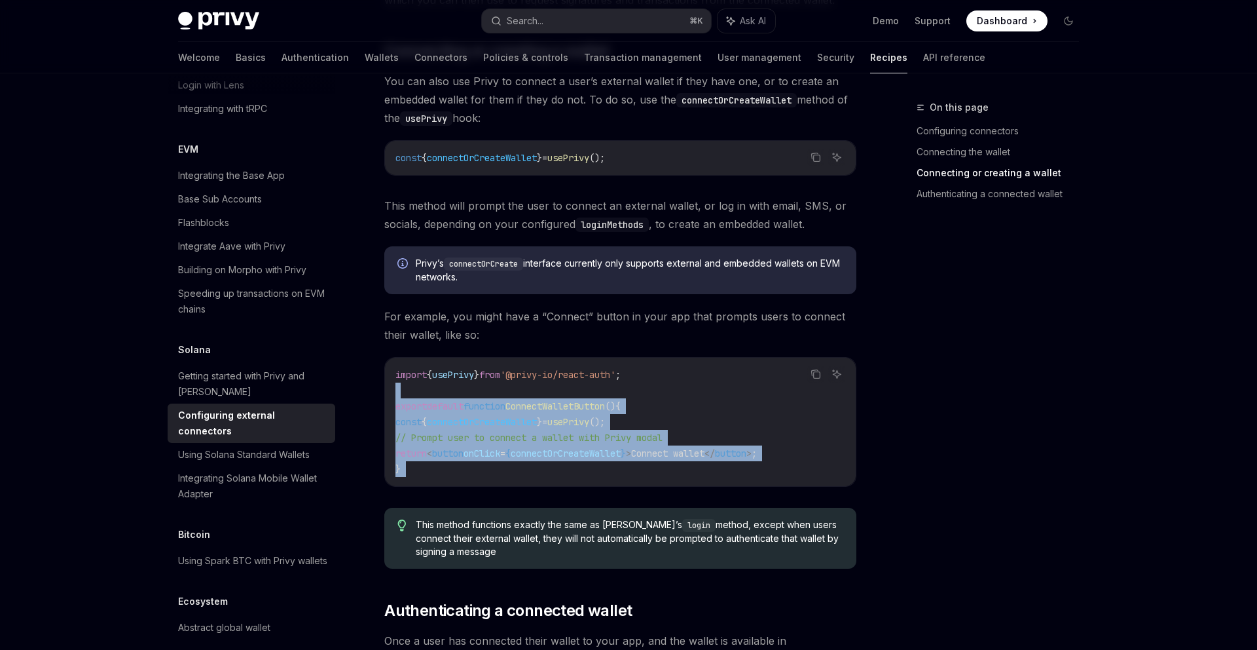
click at [518, 451] on code "import { usePrivy } from '@privy-io/react-auth' ; export default function Conne…" at bounding box center [621, 422] width 450 height 110
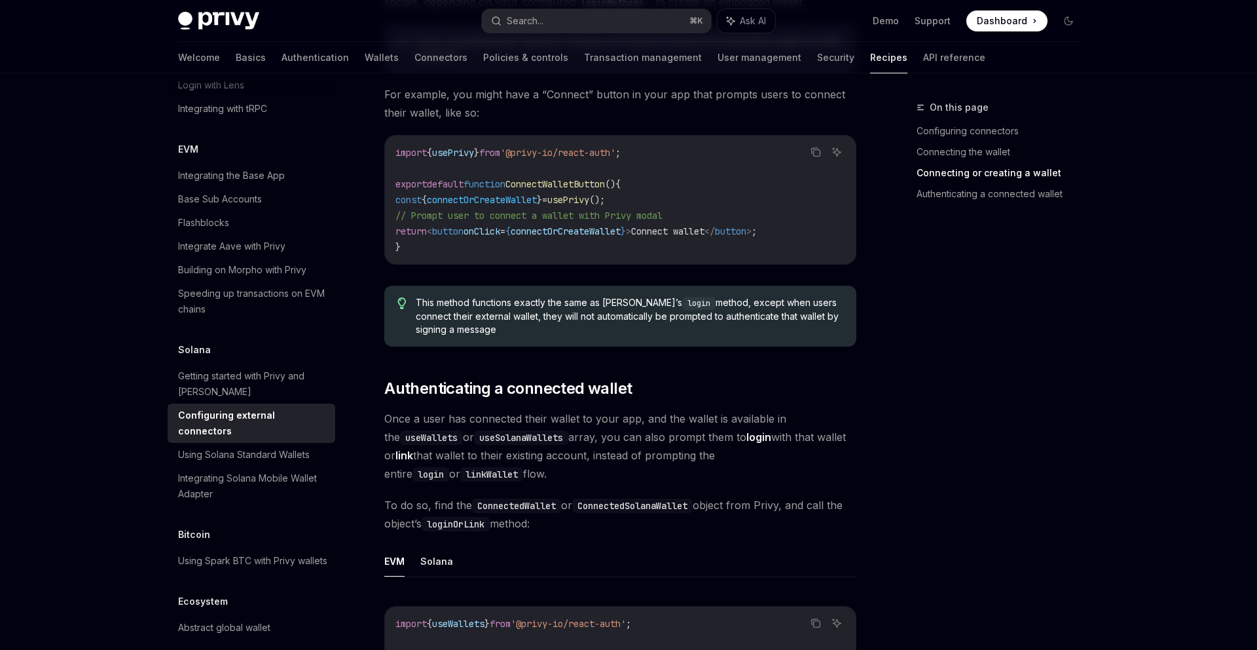
scroll to position [1484, 0]
drag, startPoint x: 518, startPoint y: 456, endPoint x: 520, endPoint y: 388, distance: 68.1
click at [520, 388] on div "Privy supports connecting external wallet on both EVM networks (e.g. MetaMask, …" at bounding box center [620, 49] width 472 height 2736
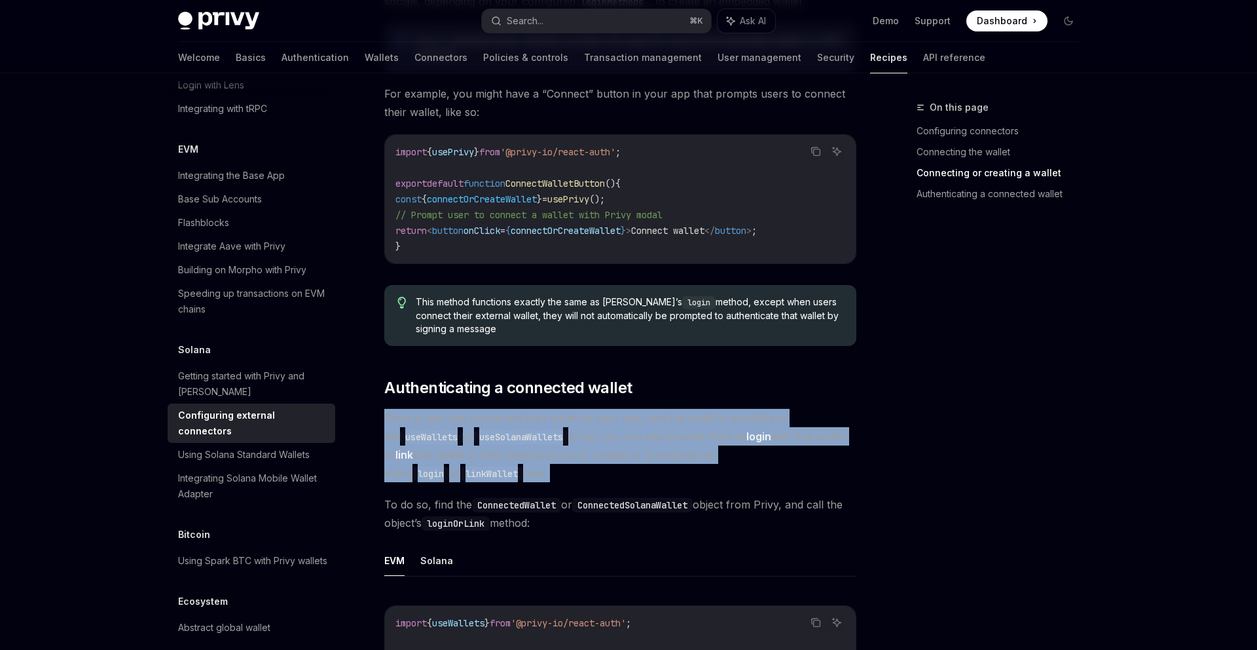
click at [520, 388] on div "Privy supports connecting external wallet on both EVM networks (e.g. MetaMask, …" at bounding box center [620, 49] width 472 height 2736
click at [526, 386] on div "Privy supports connecting external wallet on both EVM networks (e.g. MetaMask, …" at bounding box center [620, 49] width 472 height 2736
drag, startPoint x: 526, startPoint y: 386, endPoint x: 533, endPoint y: 454, distance: 68.5
click at [533, 454] on div "Privy supports connecting external wallet on both EVM networks (e.g. MetaMask, …" at bounding box center [620, 49] width 472 height 2736
click at [533, 454] on span "Once a user has connected their wallet to your app, and the wallet is available…" at bounding box center [620, 445] width 472 height 73
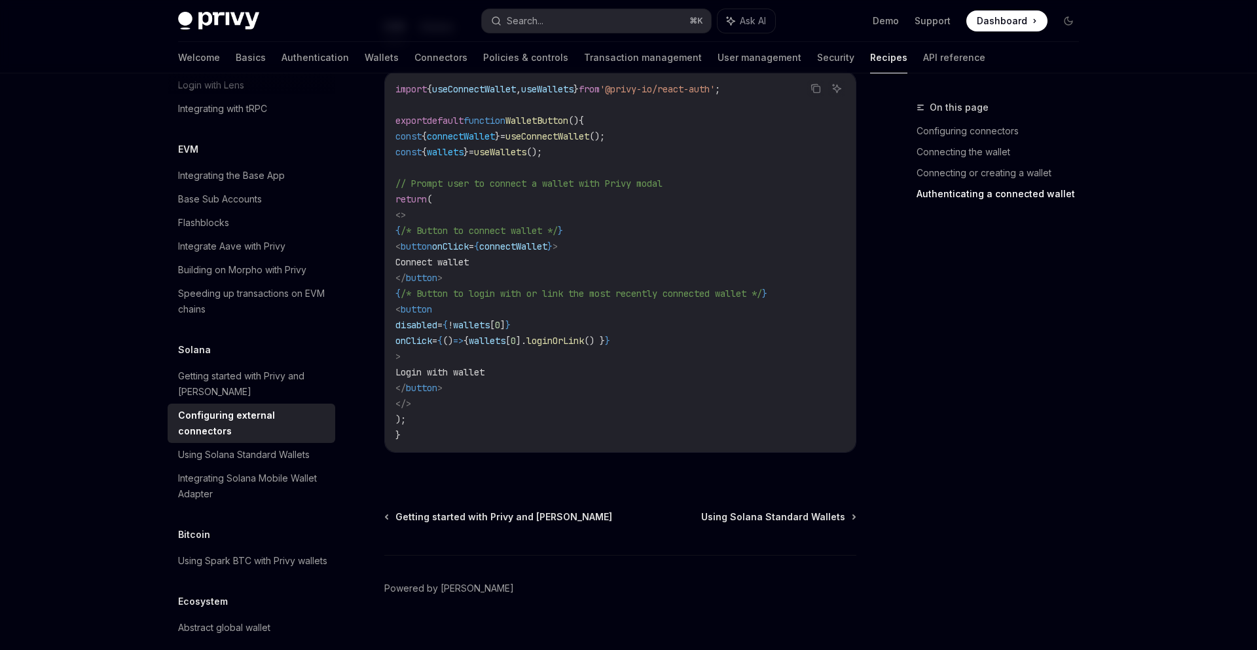
scroll to position [2212, 0]
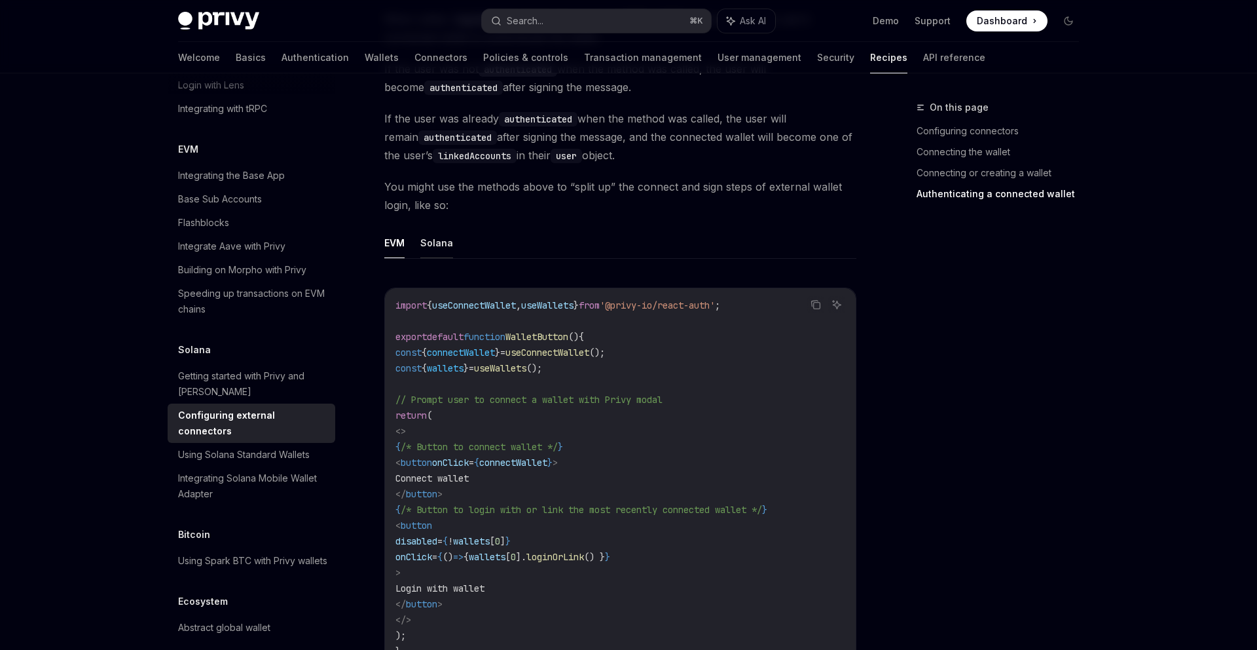
click at [447, 227] on button "Solana" at bounding box center [436, 242] width 33 height 31
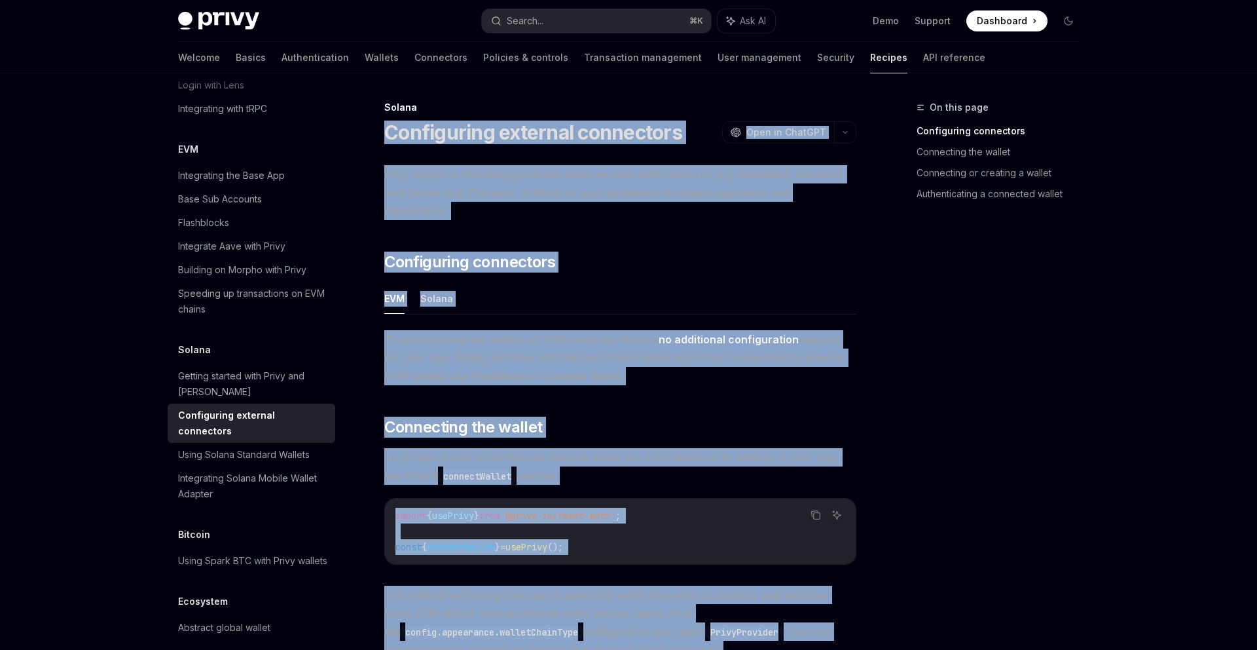
drag, startPoint x: 477, startPoint y: 434, endPoint x: 380, endPoint y: 128, distance: 320.6
copy div "Loremipsumd sitametc adipiscing ElitSE Doei te InciDID UtlaBO Etdo ma AliqUAE A…"
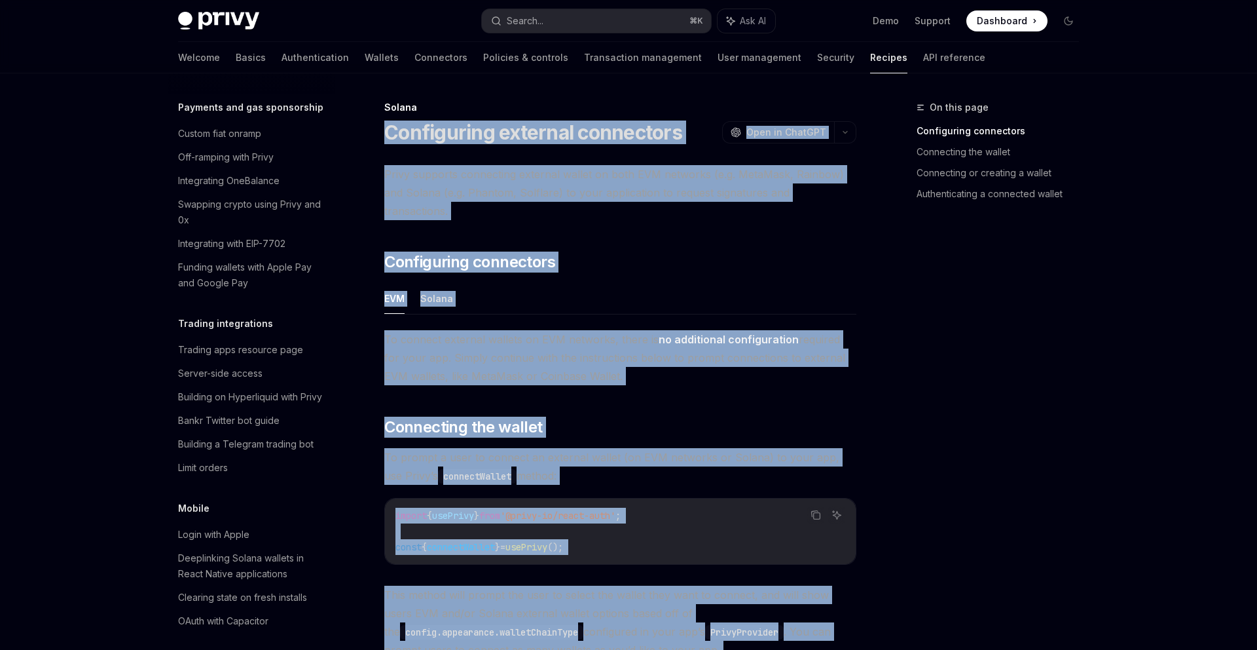
click at [523, 201] on span "Privy supports connecting external wallet on both EVM networks (e.g. MetaMask, …" at bounding box center [620, 192] width 472 height 55
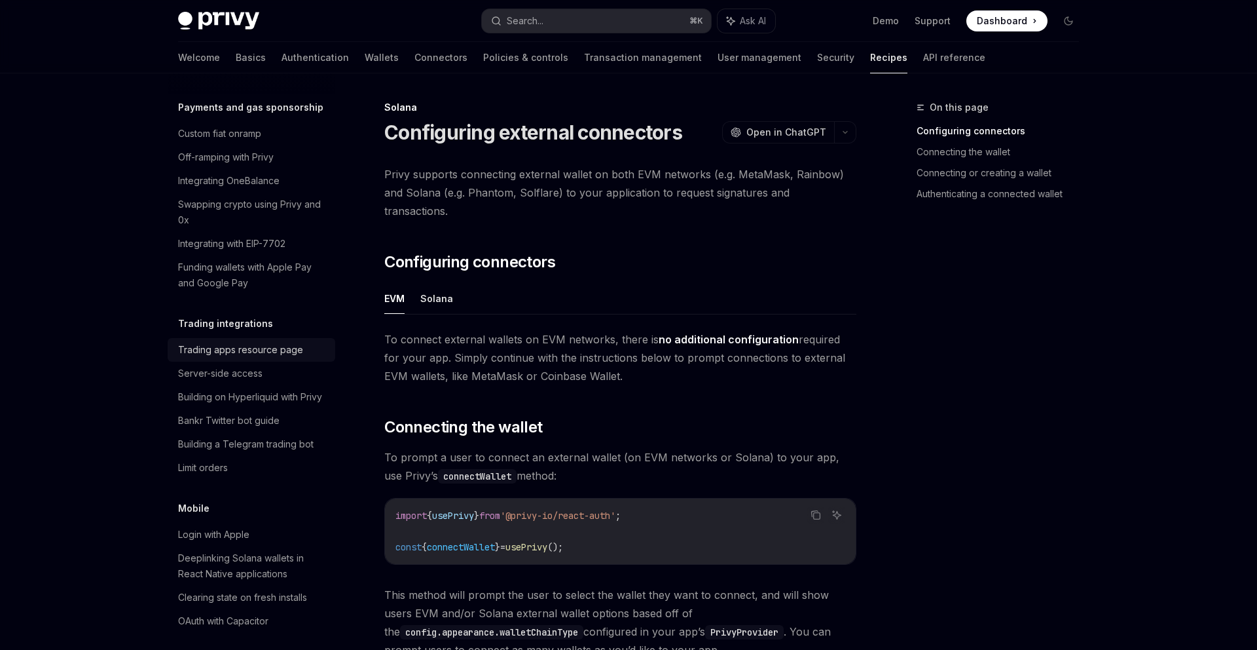
click at [277, 342] on div "Trading apps resource page" at bounding box center [240, 350] width 125 height 16
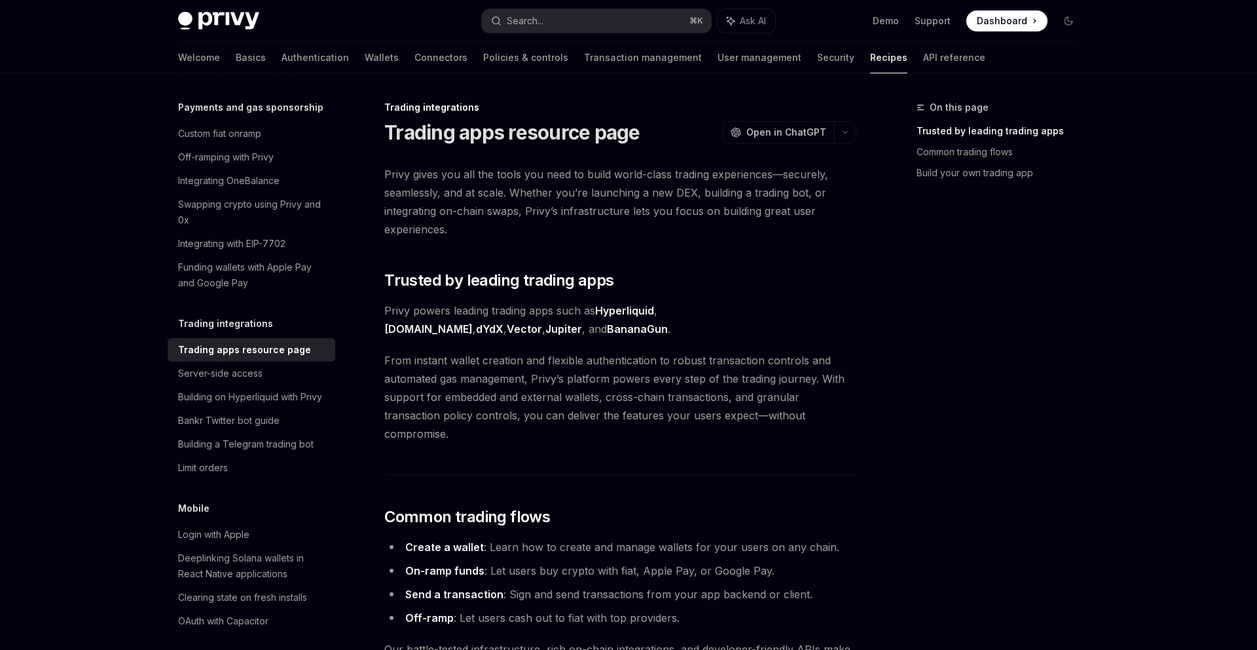
click at [500, 228] on span "Privy gives you all the tools you need to build world-class trading experiences…" at bounding box center [620, 201] width 472 height 73
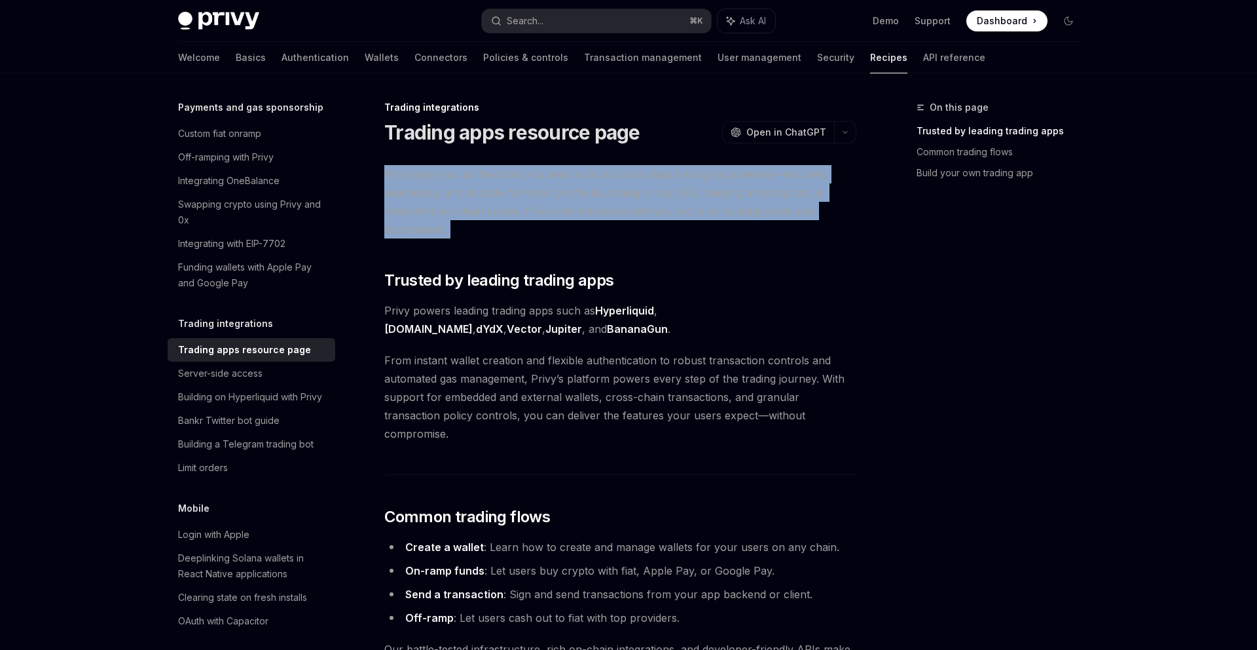
click at [500, 228] on span "Privy gives you all the tools you need to build world-class trading experiences…" at bounding box center [620, 201] width 472 height 73
click at [517, 230] on span "Privy gives you all the tools you need to build world-class trading experiences…" at bounding box center [620, 201] width 472 height 73
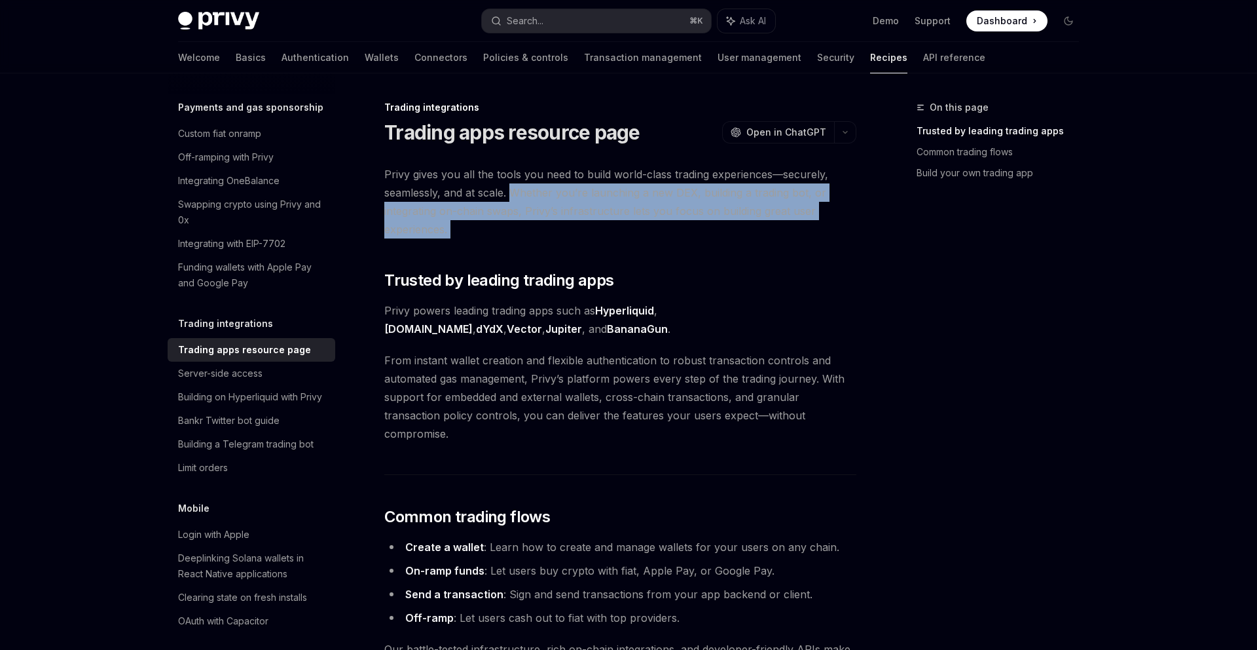
drag, startPoint x: 517, startPoint y: 230, endPoint x: 517, endPoint y: 191, distance: 39.3
click at [517, 191] on span "Privy gives you all the tools you need to build world-class trading experiences…" at bounding box center [620, 201] width 472 height 73
drag, startPoint x: 517, startPoint y: 191, endPoint x: 517, endPoint y: 229, distance: 38.0
click at [517, 229] on span "Privy gives you all the tools you need to build world-class trading experiences…" at bounding box center [620, 201] width 472 height 73
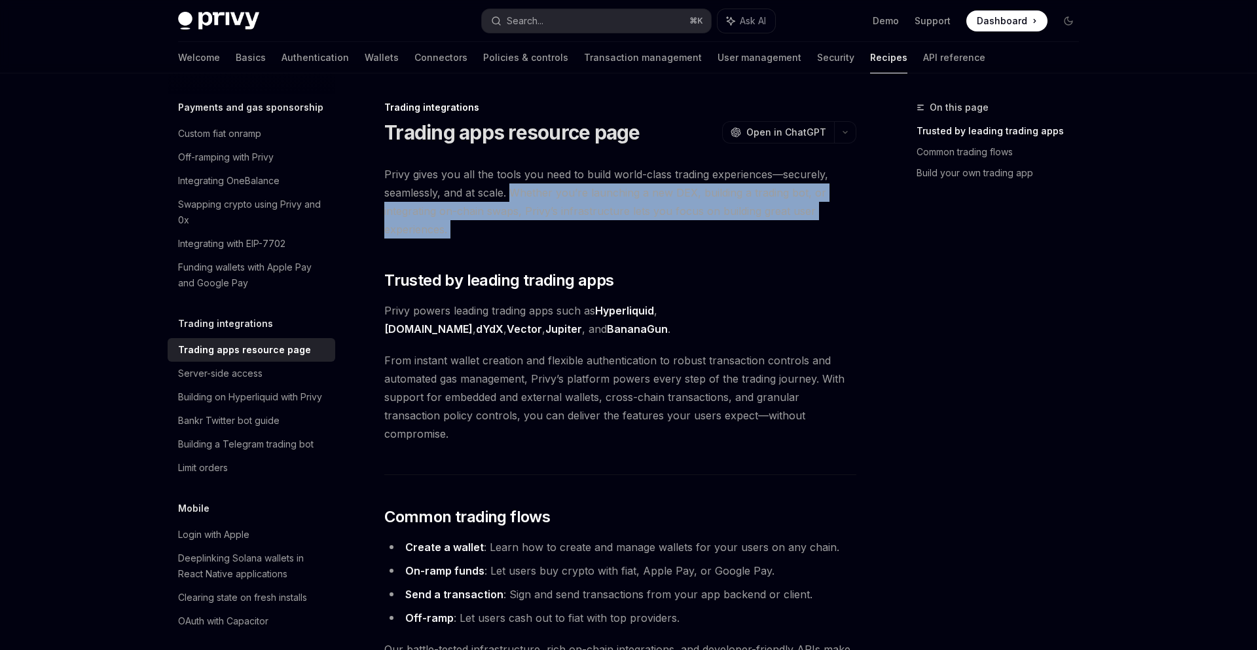
click at [517, 229] on span "Privy gives you all the tools you need to build world-class trading experiences…" at bounding box center [620, 201] width 472 height 73
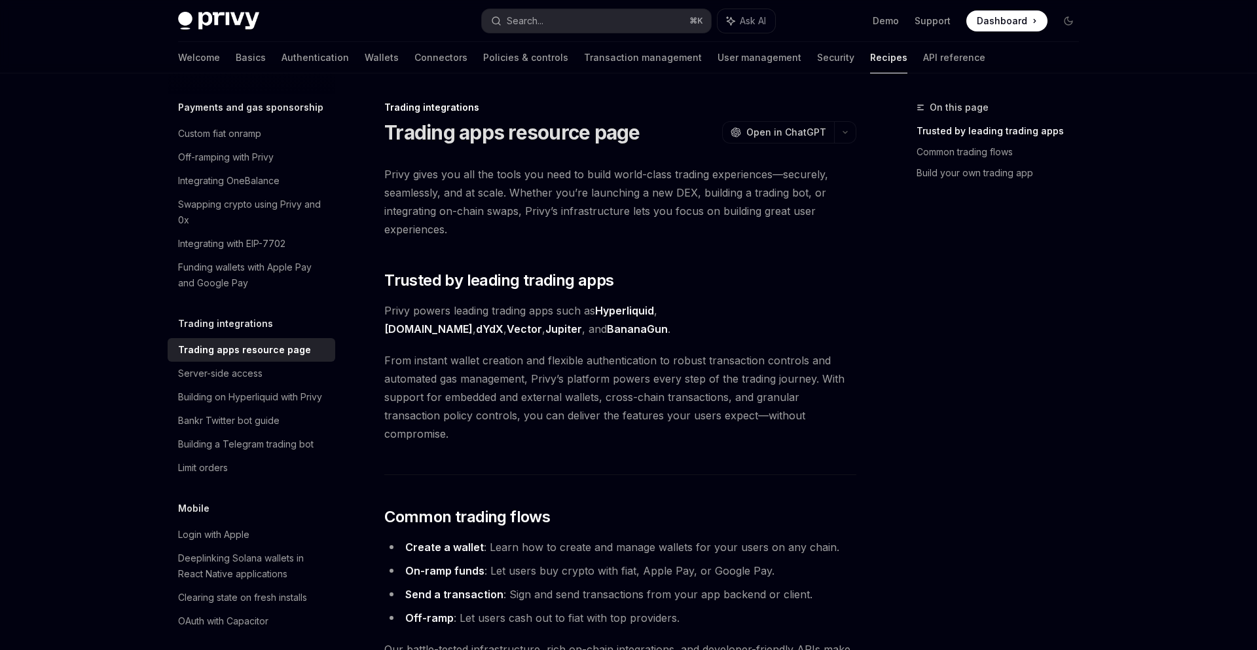
click at [517, 229] on span "Privy gives you all the tools you need to build world-class trading experiences…" at bounding box center [620, 201] width 472 height 73
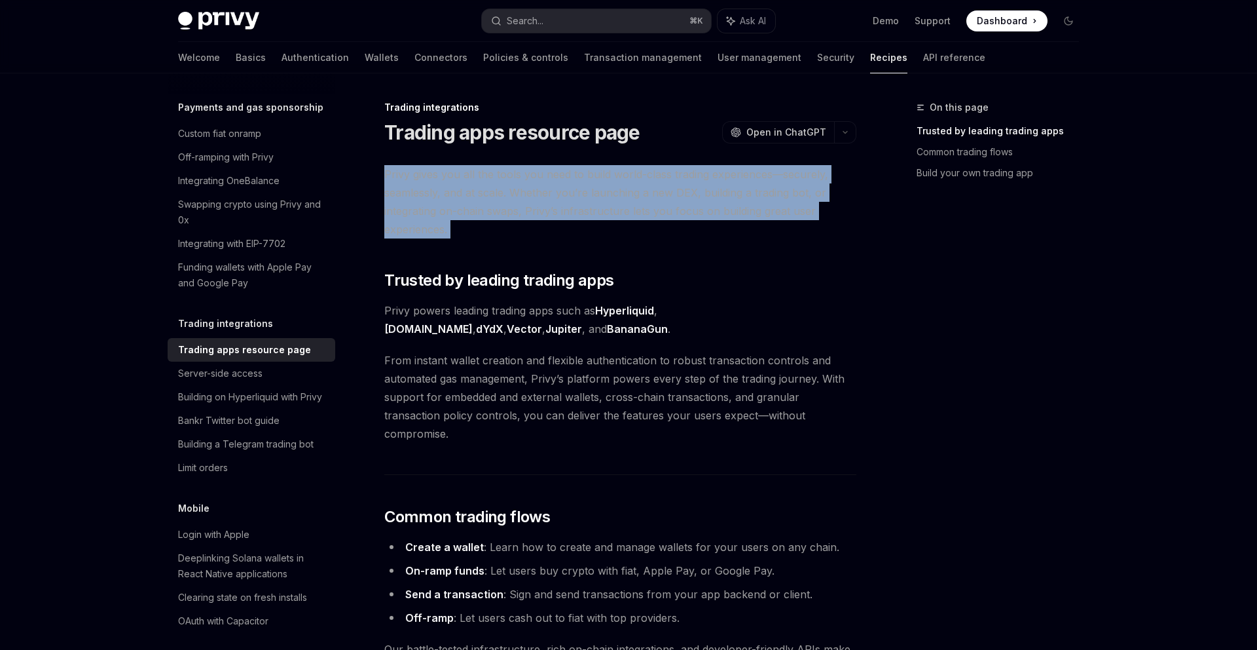
click at [517, 229] on span "Privy gives you all the tools you need to build world-class trading experiences…" at bounding box center [620, 201] width 472 height 73
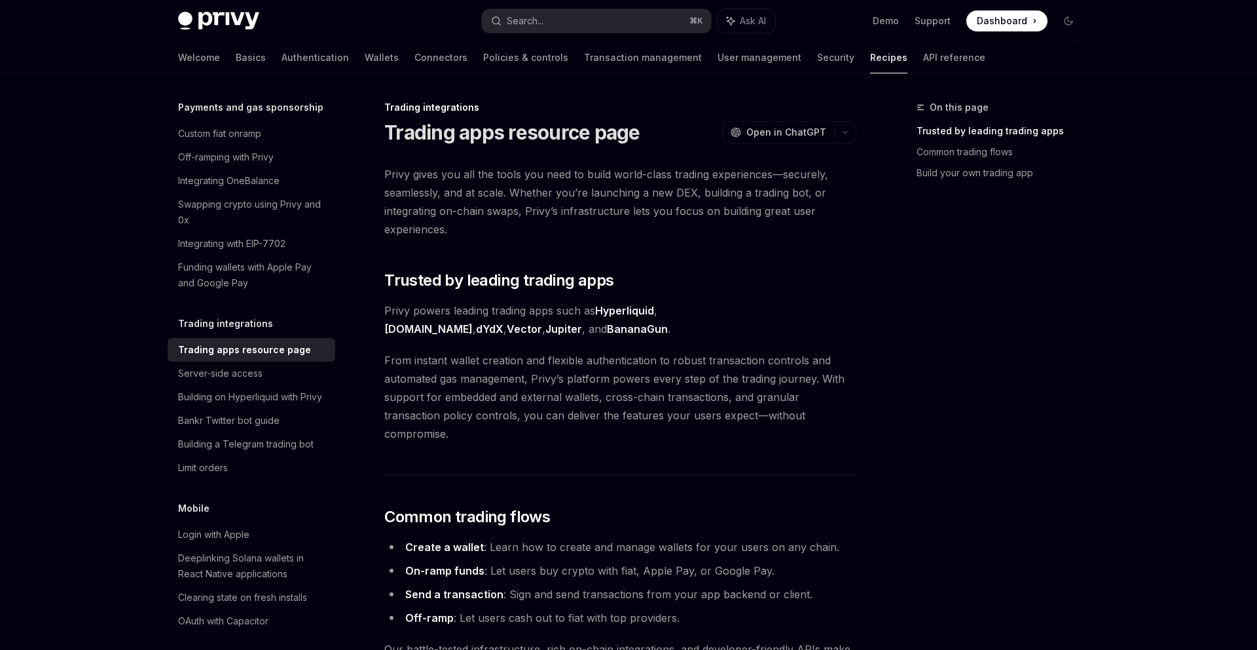
click at [554, 316] on span "Privy powers leading trading apps such as Hyperliquid , [DOMAIN_NAME] , dYdX , …" at bounding box center [620, 319] width 472 height 37
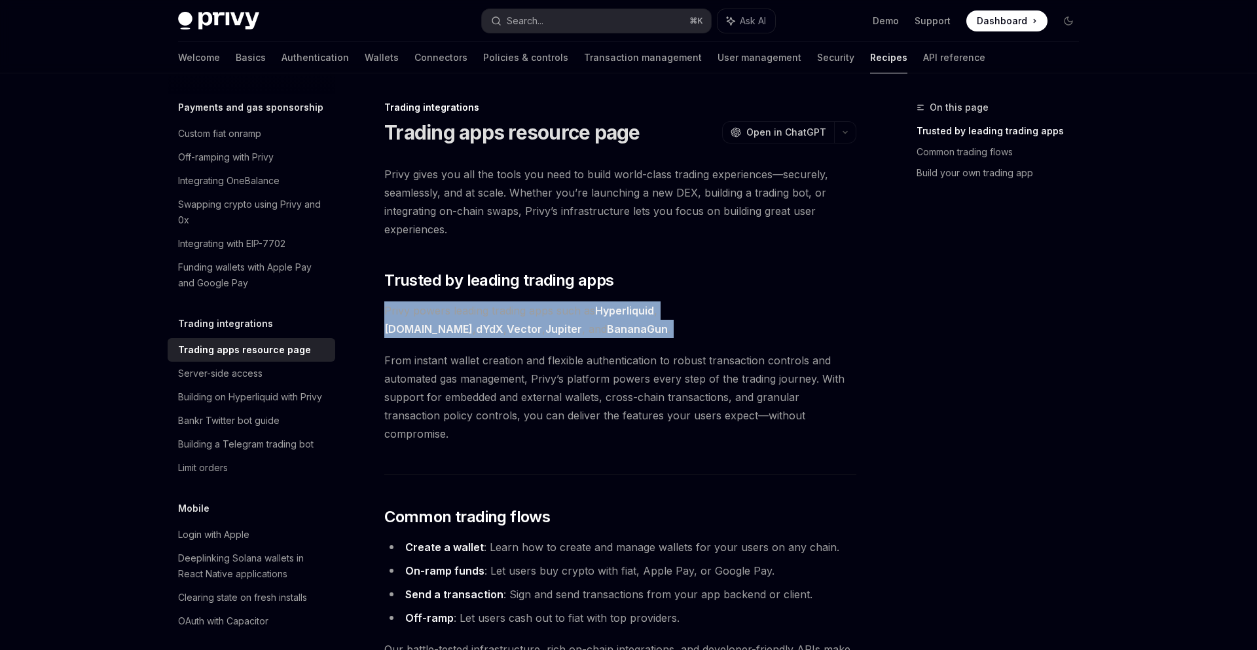
click at [554, 316] on span "Privy powers leading trading apps such as Hyperliquid , [DOMAIN_NAME] , dYdX , …" at bounding box center [620, 319] width 472 height 37
drag, startPoint x: 633, startPoint y: 294, endPoint x: 636, endPoint y: 338, distance: 44.0
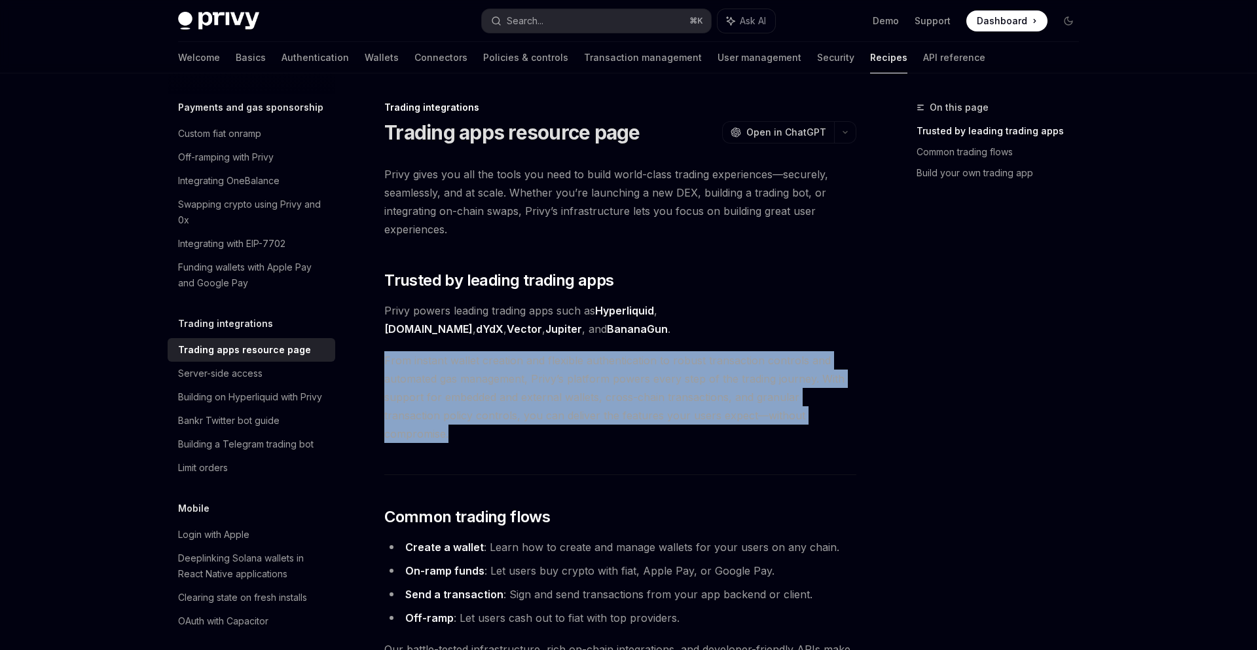
drag, startPoint x: 658, startPoint y: 338, endPoint x: 659, endPoint y: 432, distance: 93.6
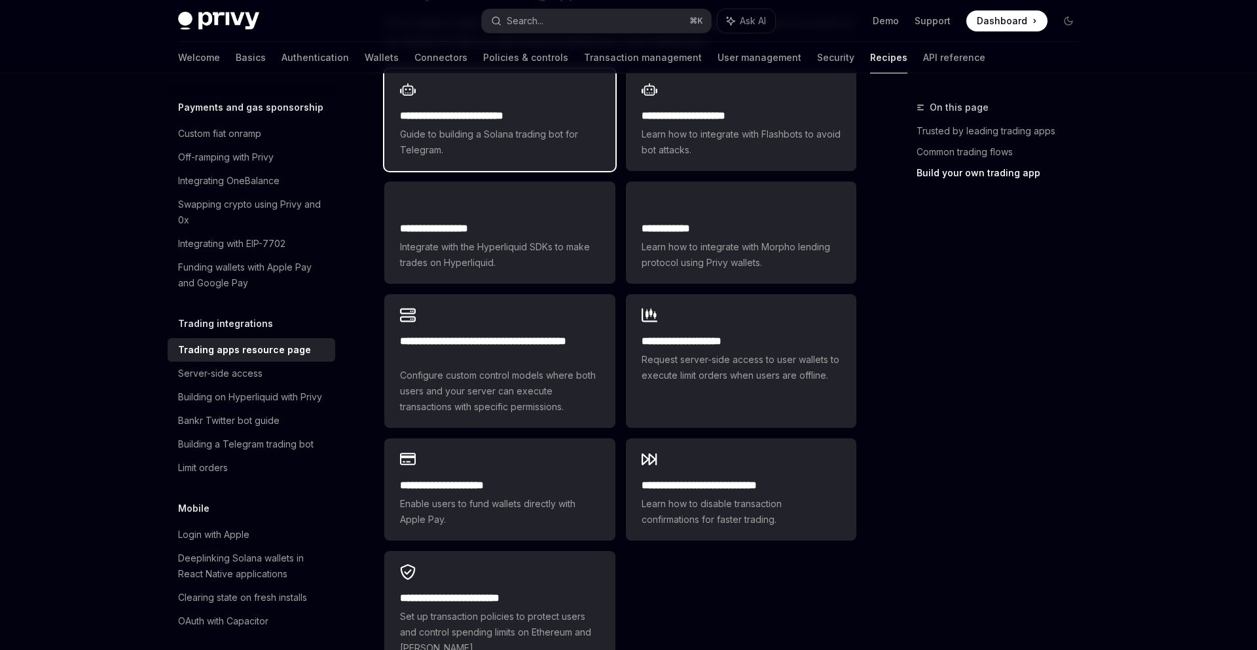
scroll to position [819, 0]
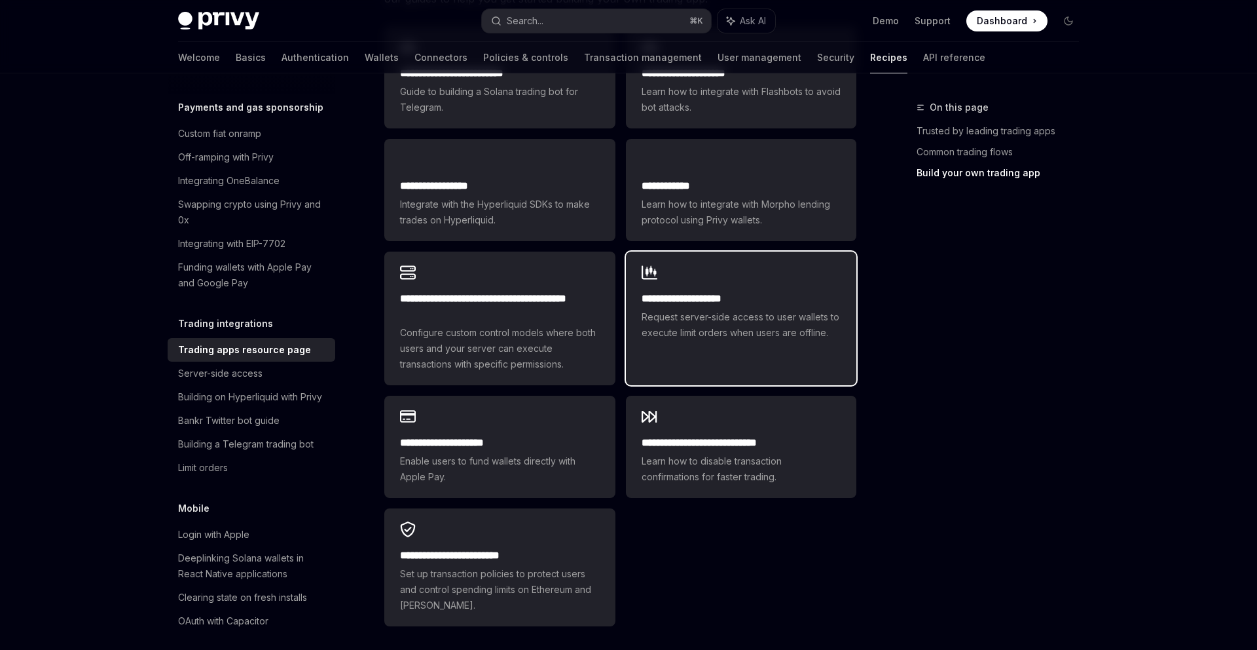
click at [682, 340] on link "**********" at bounding box center [741, 318] width 230 height 134
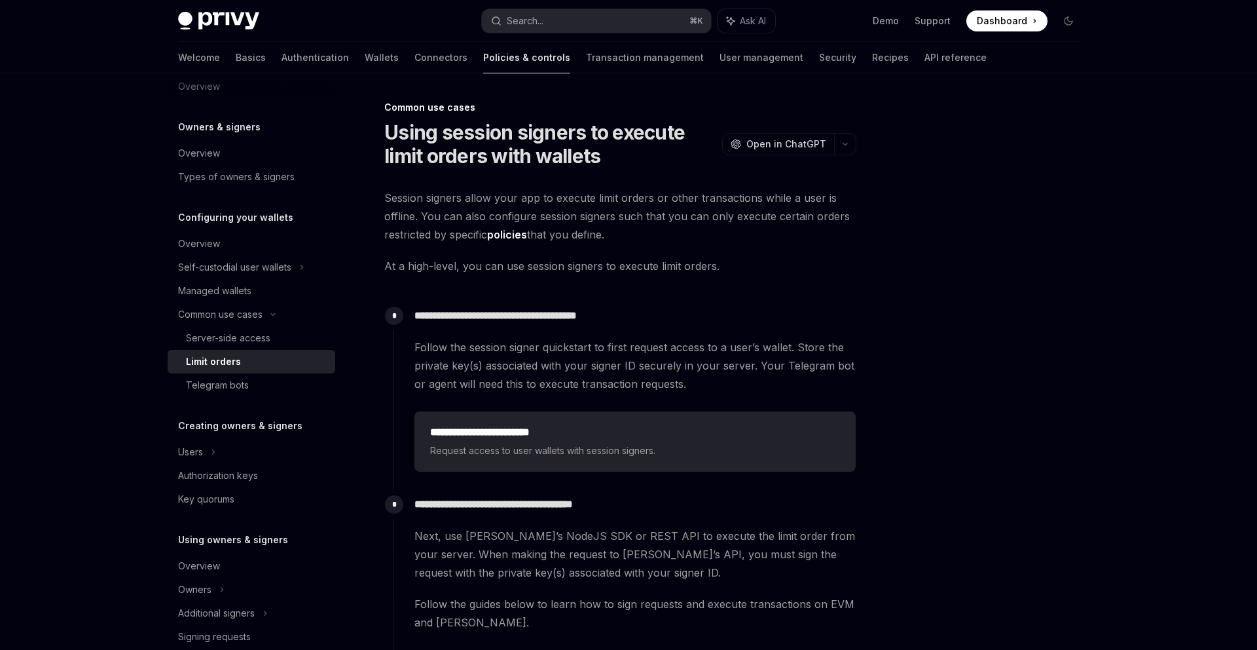
drag, startPoint x: 634, startPoint y: 181, endPoint x: 645, endPoint y: 232, distance: 52.3
click at [646, 234] on div "**********" at bounding box center [497, 543] width 723 height 886
click at [645, 232] on span "Session signers allow your app to execute limit orders or other transactions wh…" at bounding box center [620, 216] width 472 height 55
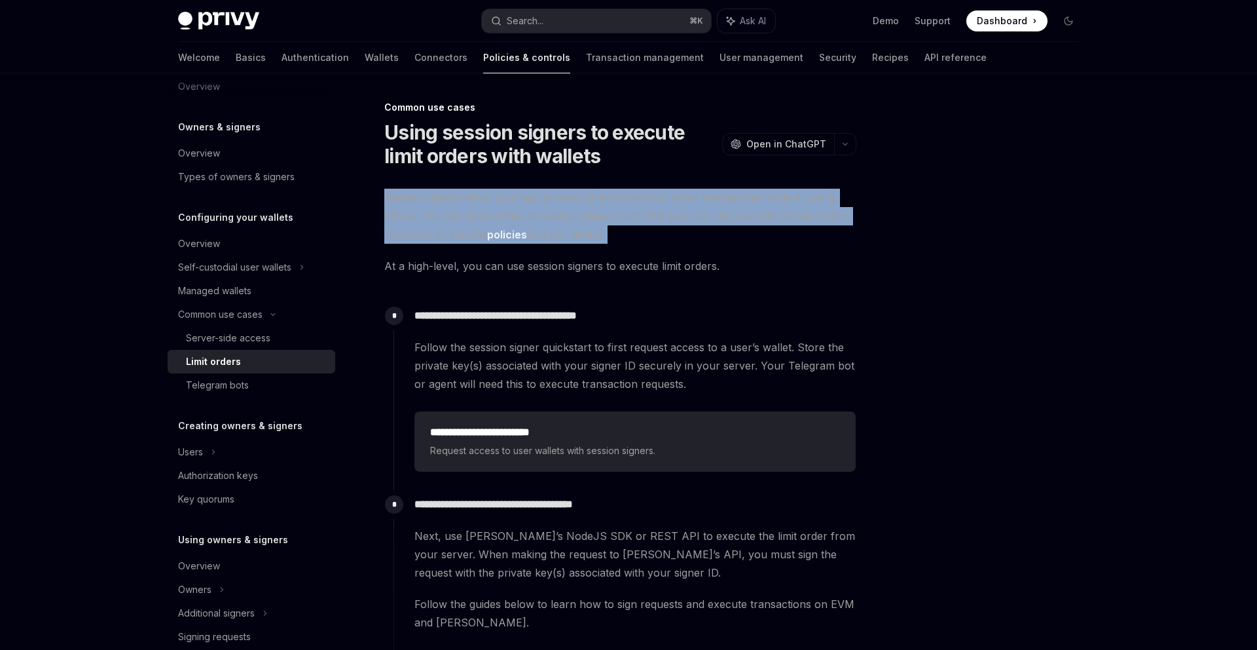
click at [645, 232] on span "Session signers allow your app to execute limit orders or other transactions wh…" at bounding box center [620, 216] width 472 height 55
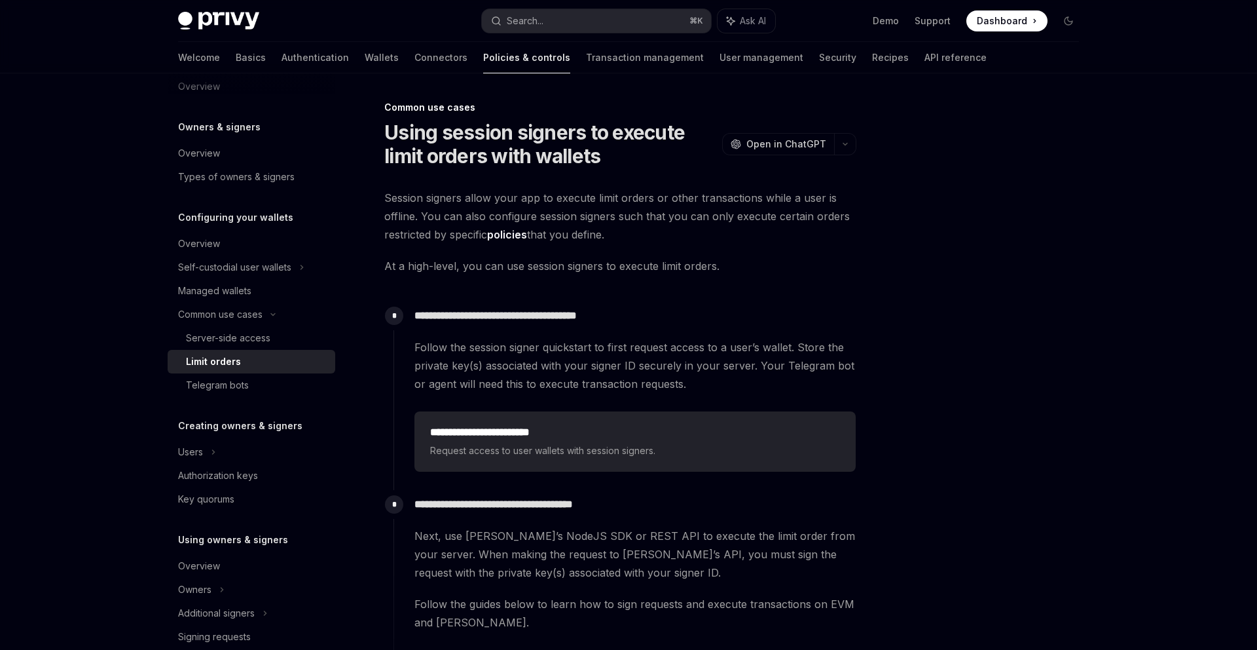
click at [661, 303] on div "**********" at bounding box center [625, 388] width 463 height 175
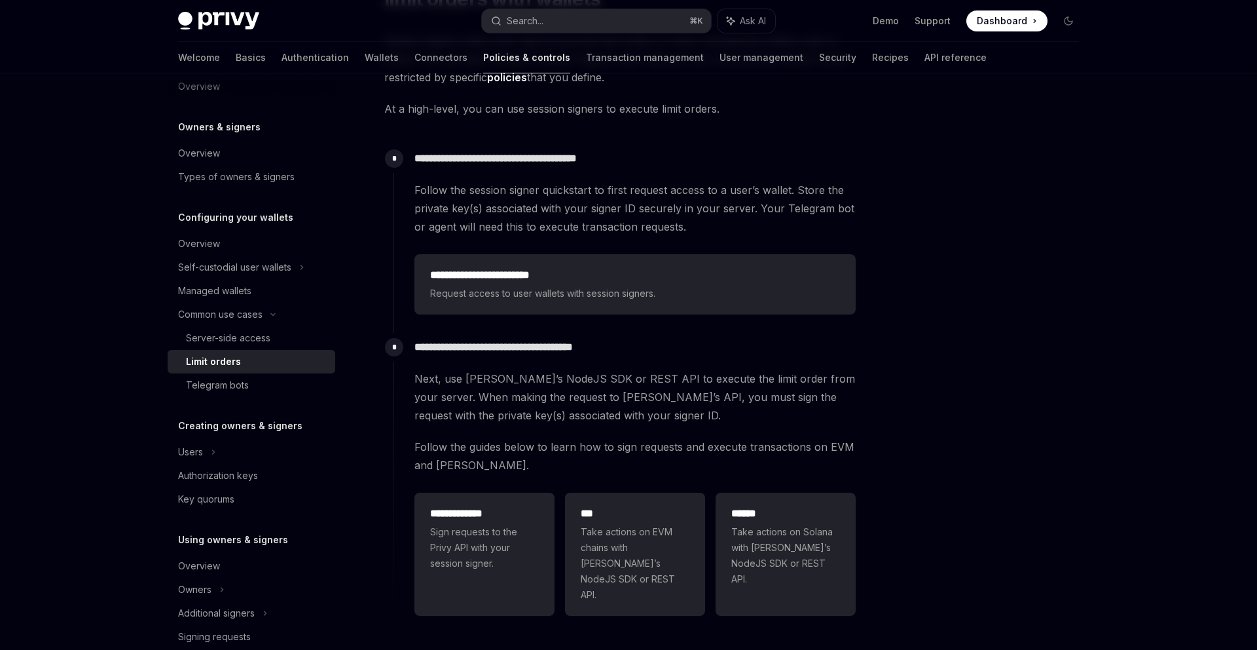
scroll to position [320, 0]
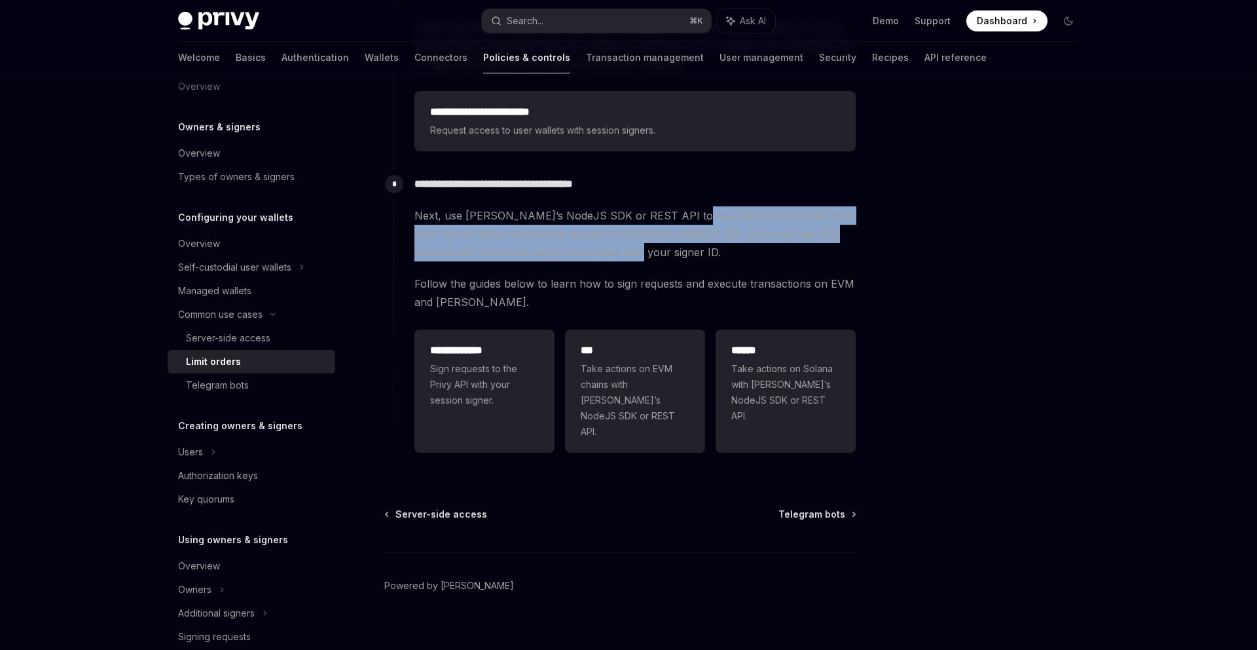
drag, startPoint x: 680, startPoint y: 208, endPoint x: 693, endPoint y: 259, distance: 51.9
click at [693, 259] on span "Next, use [PERSON_NAME]’s NodeJS SDK or REST API to execute the limit order fro…" at bounding box center [634, 233] width 441 height 55
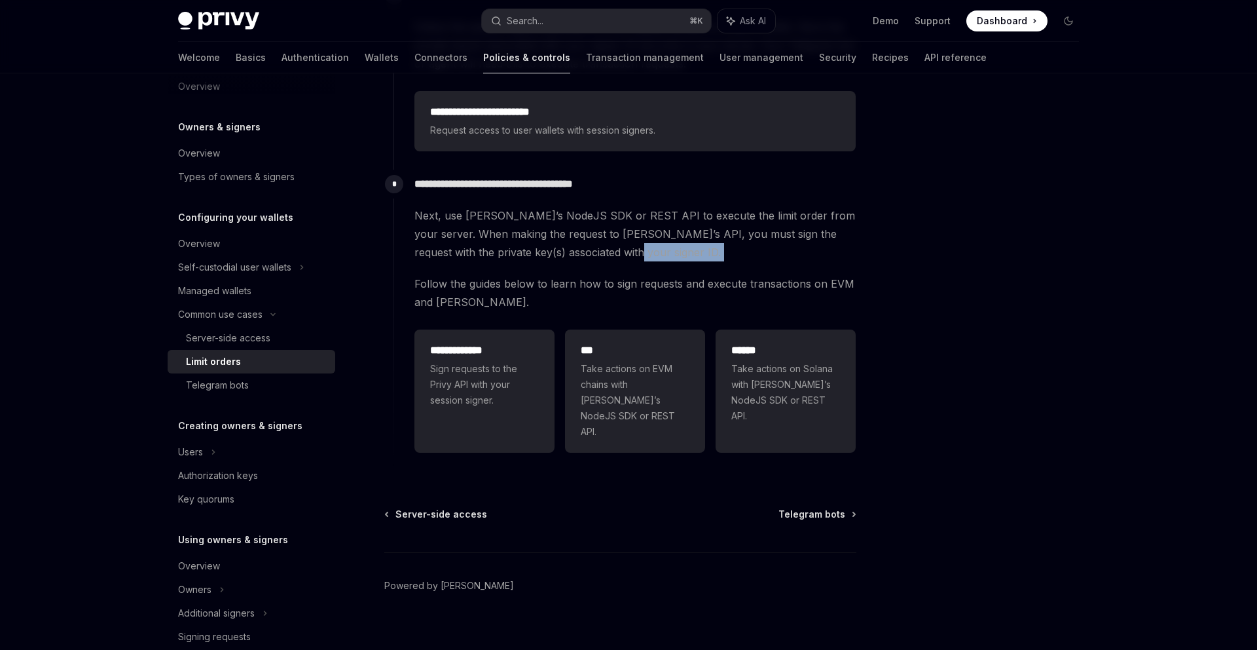
click at [693, 259] on span "Next, use [PERSON_NAME]’s NodeJS SDK or REST API to execute the limit order fro…" at bounding box center [634, 233] width 441 height 55
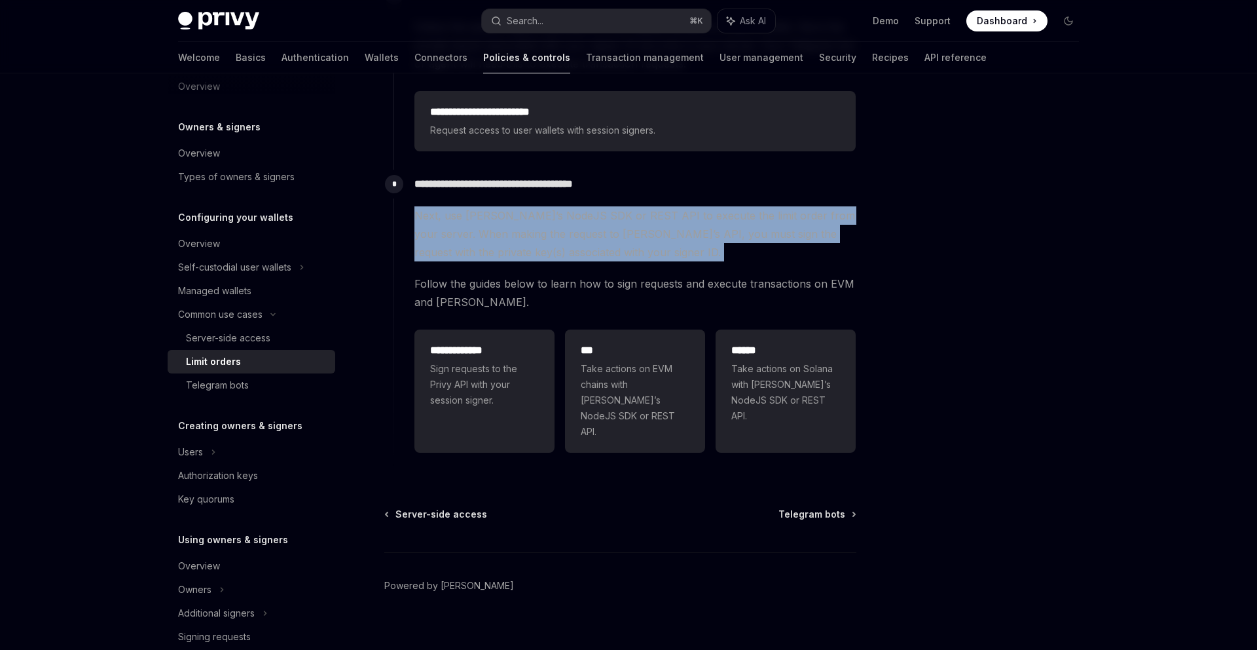
click at [693, 259] on span "Next, use [PERSON_NAME]’s NodeJS SDK or REST API to execute the limit order fro…" at bounding box center [634, 233] width 441 height 55
click at [693, 272] on div "**********" at bounding box center [634, 331] width 441 height 251
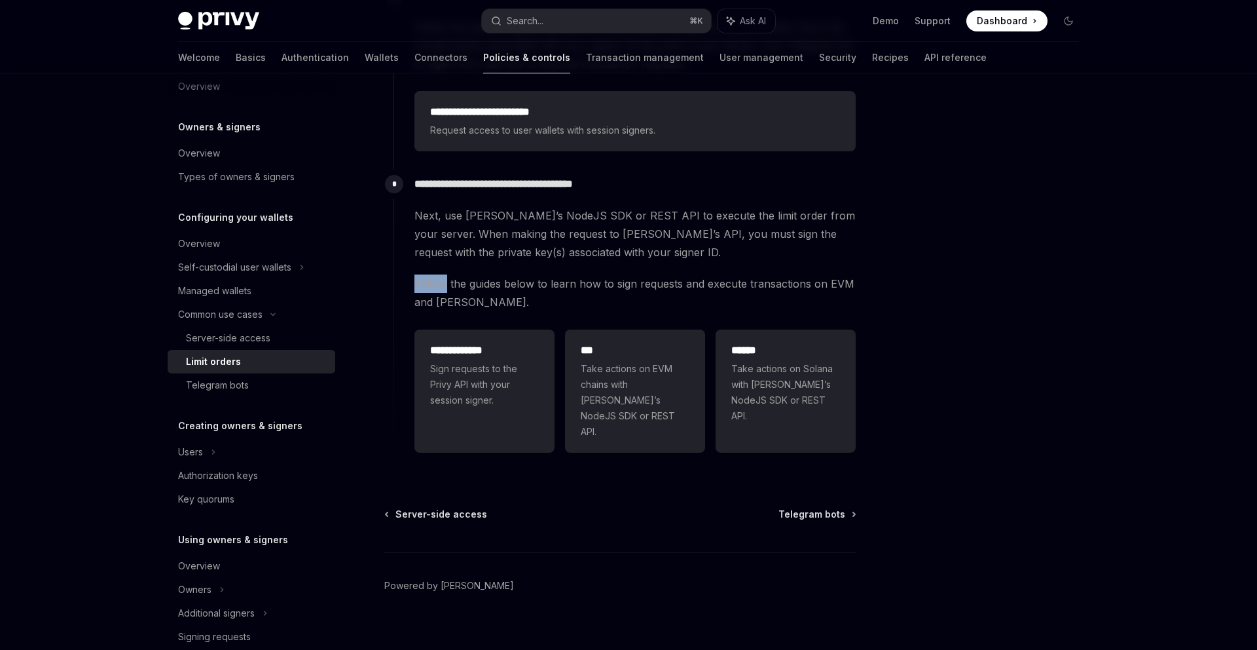
click at [693, 272] on div "**********" at bounding box center [634, 331] width 441 height 251
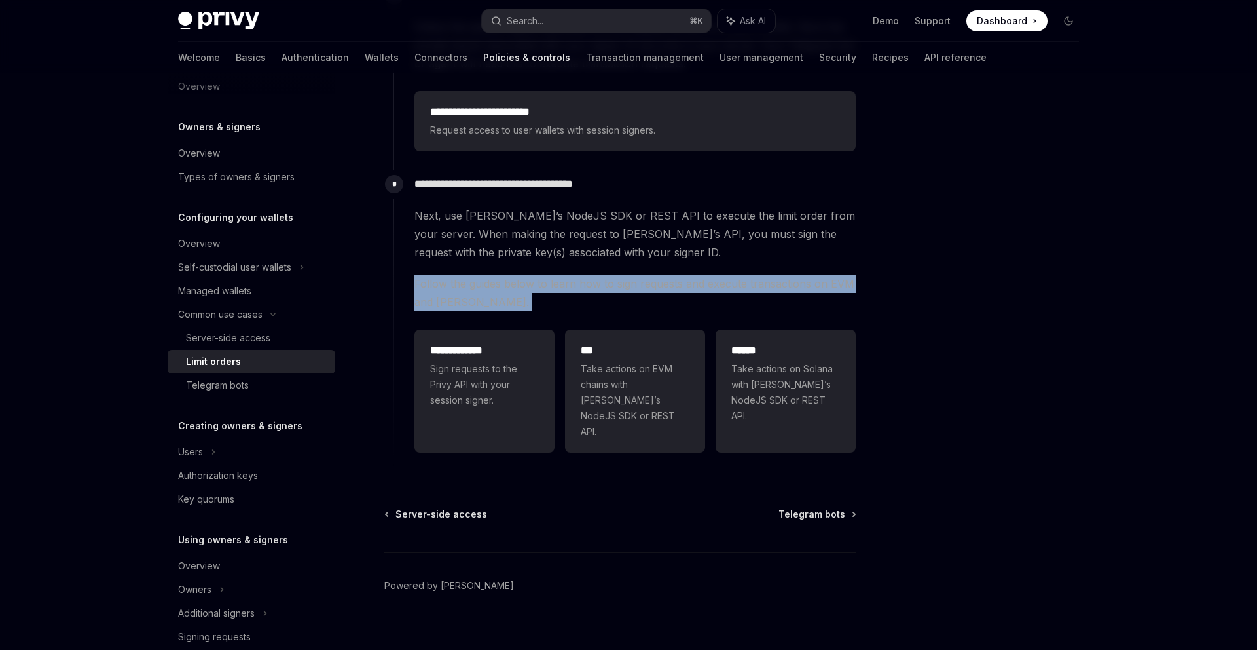
click at [693, 272] on div "**********" at bounding box center [634, 331] width 441 height 251
click at [695, 263] on div "**********" at bounding box center [634, 331] width 441 height 251
drag, startPoint x: 695, startPoint y: 263, endPoint x: 695, endPoint y: 301, distance: 38.0
click at [695, 301] on div "**********" at bounding box center [634, 331] width 441 height 251
click at [695, 301] on span "Follow the guides below to learn how to sign requests and execute transactions …" at bounding box center [634, 292] width 441 height 37
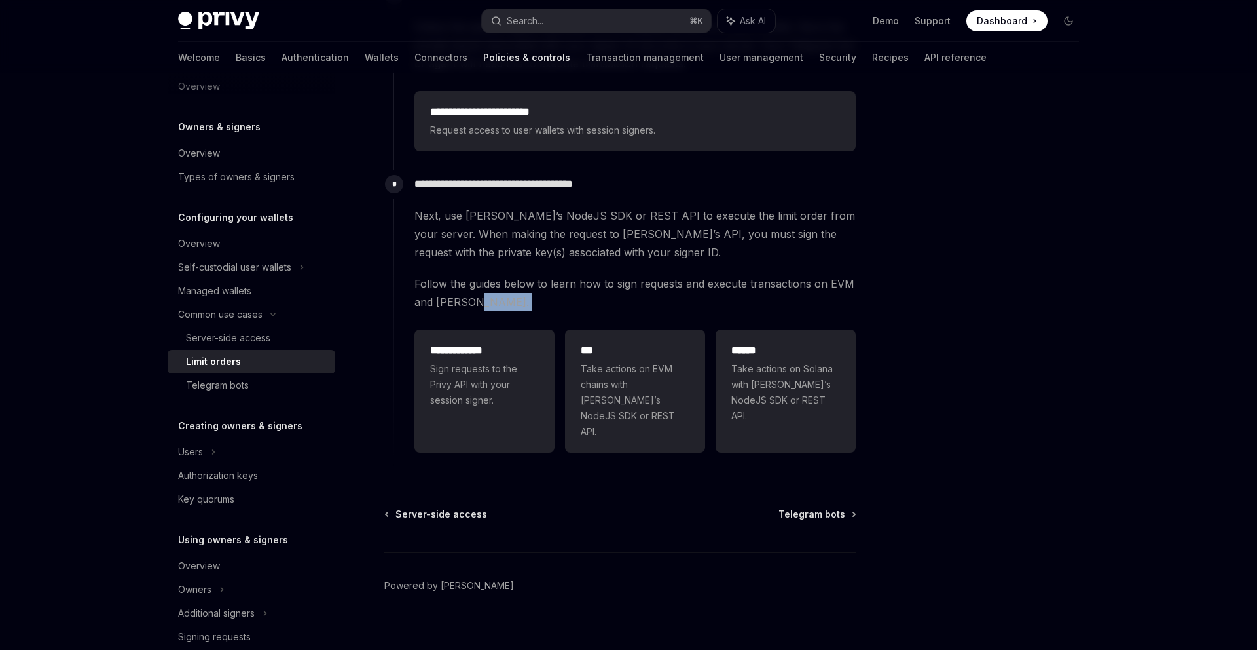
click at [695, 301] on span "Follow the guides below to learn how to sign requests and execute transactions …" at bounding box center [634, 292] width 441 height 37
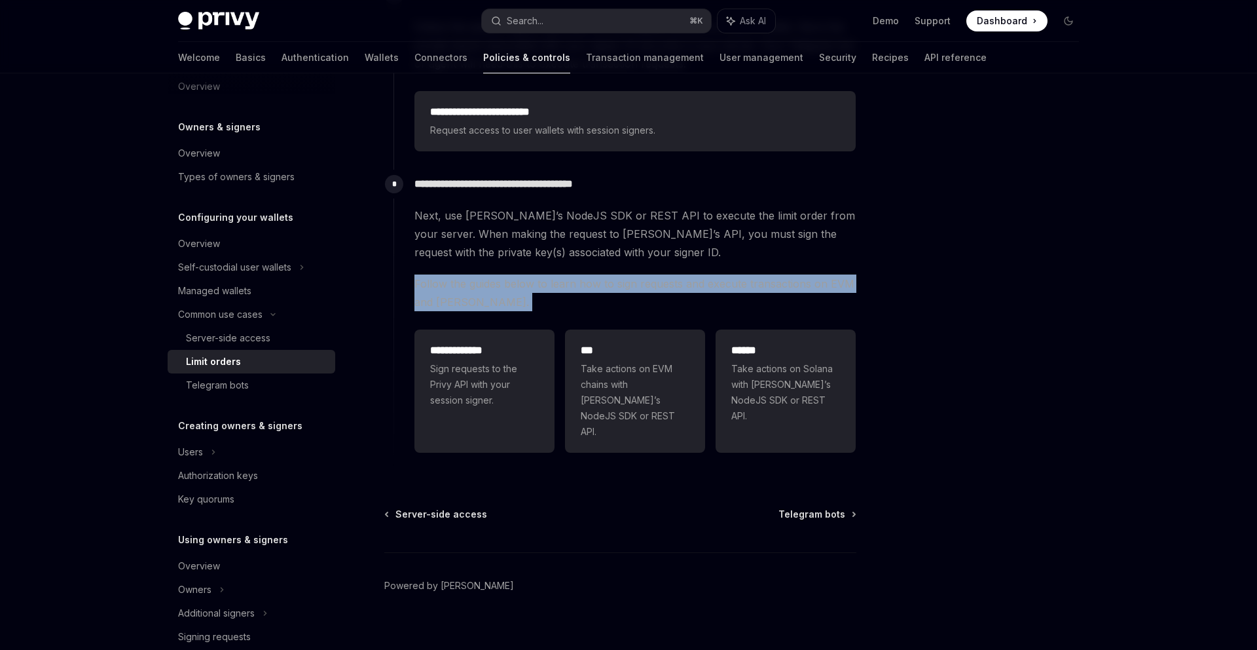
click at [695, 301] on span "Follow the guides below to learn how to sign requests and execute transactions …" at bounding box center [634, 292] width 441 height 37
click at [701, 301] on span "Follow the guides below to learn how to sign requests and execute transactions …" at bounding box center [634, 292] width 441 height 37
drag, startPoint x: 701, startPoint y: 301, endPoint x: 702, endPoint y: 257, distance: 43.9
click at [702, 257] on div "**********" at bounding box center [634, 331] width 441 height 251
click at [702, 257] on span "Next, use [PERSON_NAME]’s NodeJS SDK or REST API to execute the limit order fro…" at bounding box center [634, 233] width 441 height 55
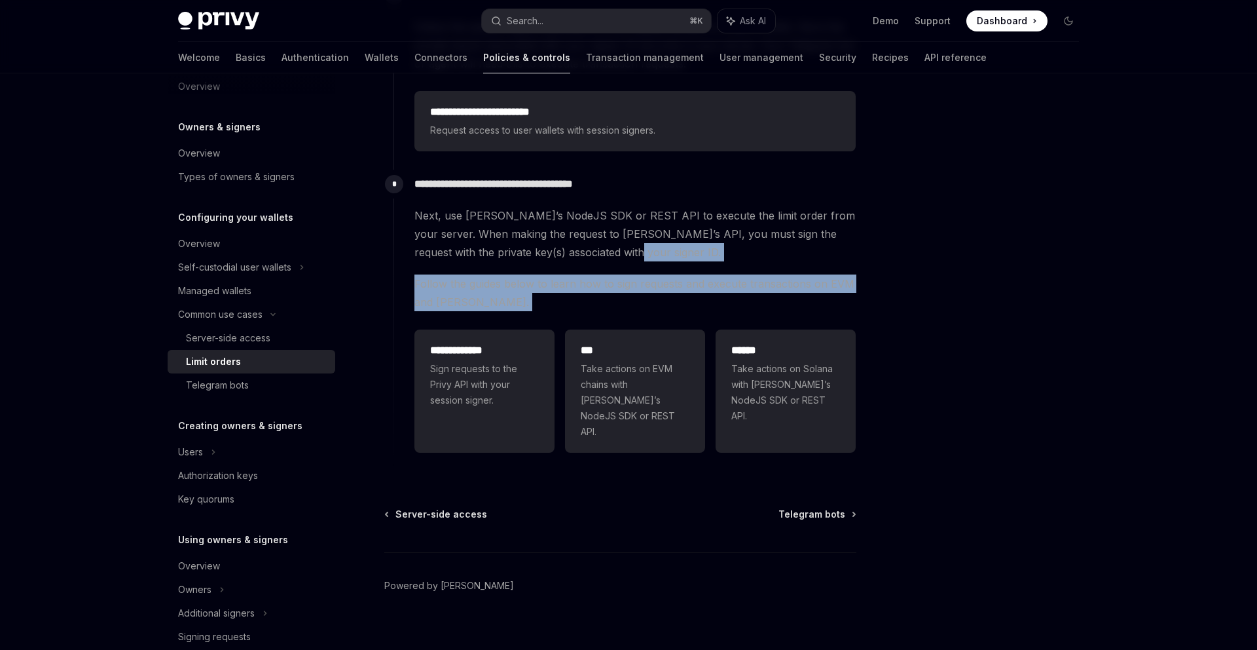
drag, startPoint x: 702, startPoint y: 257, endPoint x: 702, endPoint y: 299, distance: 42.6
click at [702, 299] on div "**********" at bounding box center [634, 331] width 441 height 251
click at [702, 299] on span "Follow the guides below to learn how to sign requests and execute transactions …" at bounding box center [634, 292] width 441 height 37
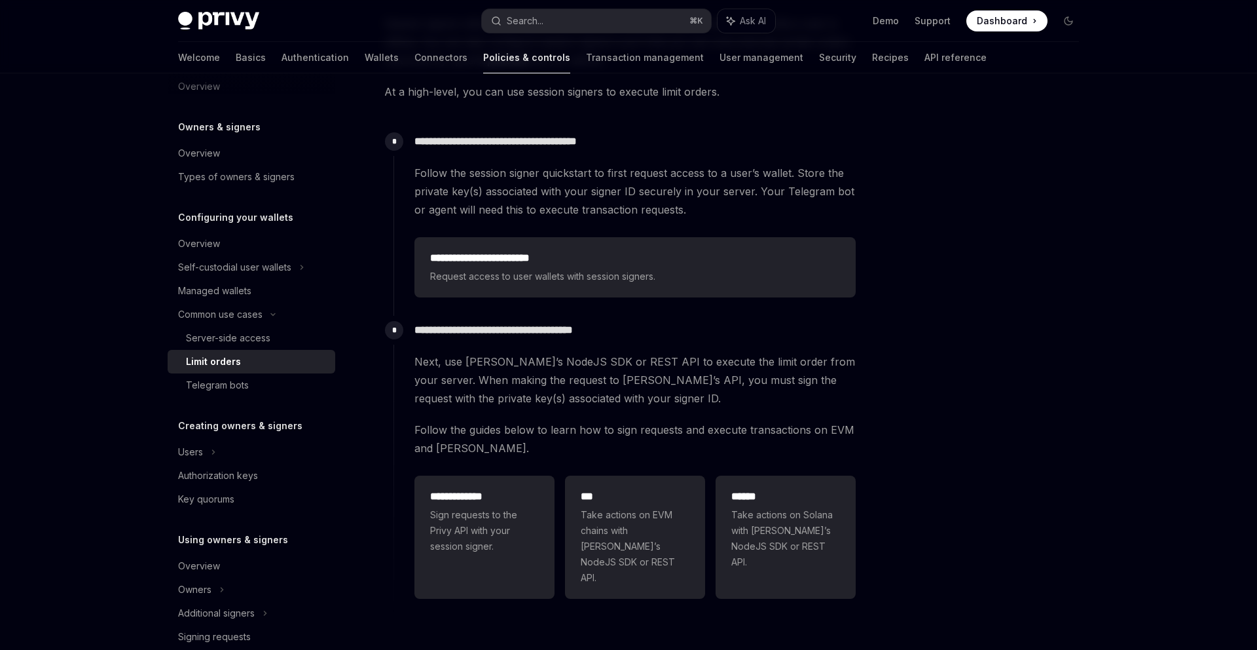
scroll to position [0, 0]
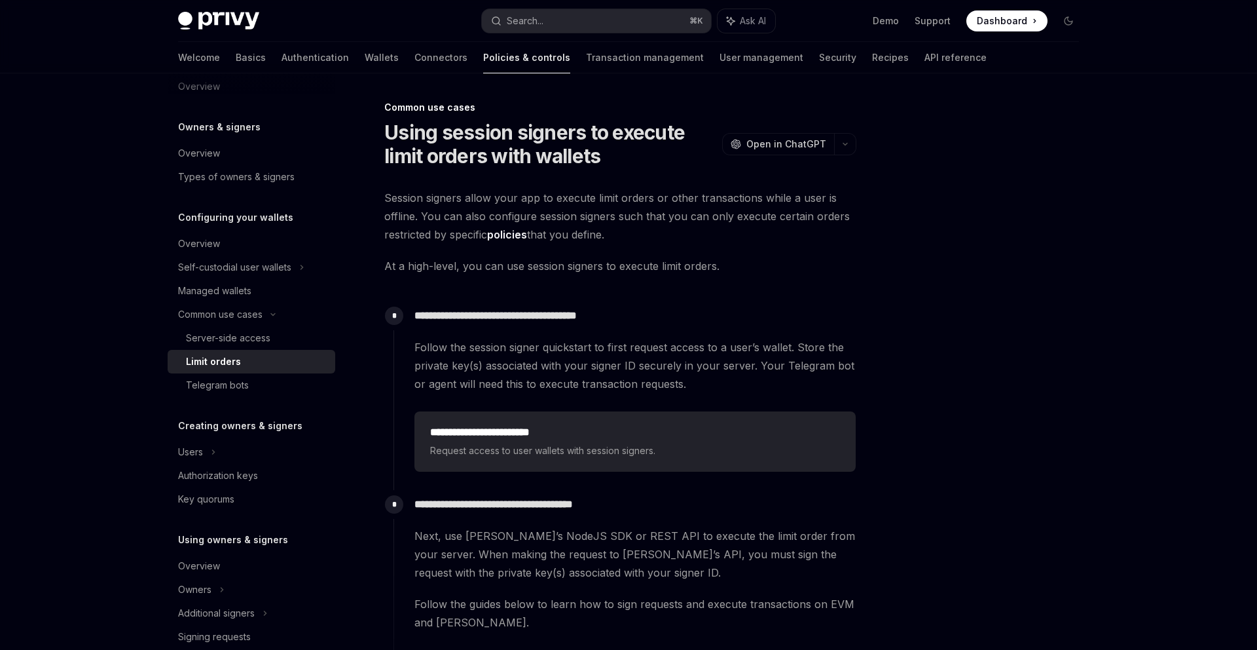
click at [688, 225] on span "Session signers allow your app to execute limit orders or other transactions wh…" at bounding box center [620, 216] width 472 height 55
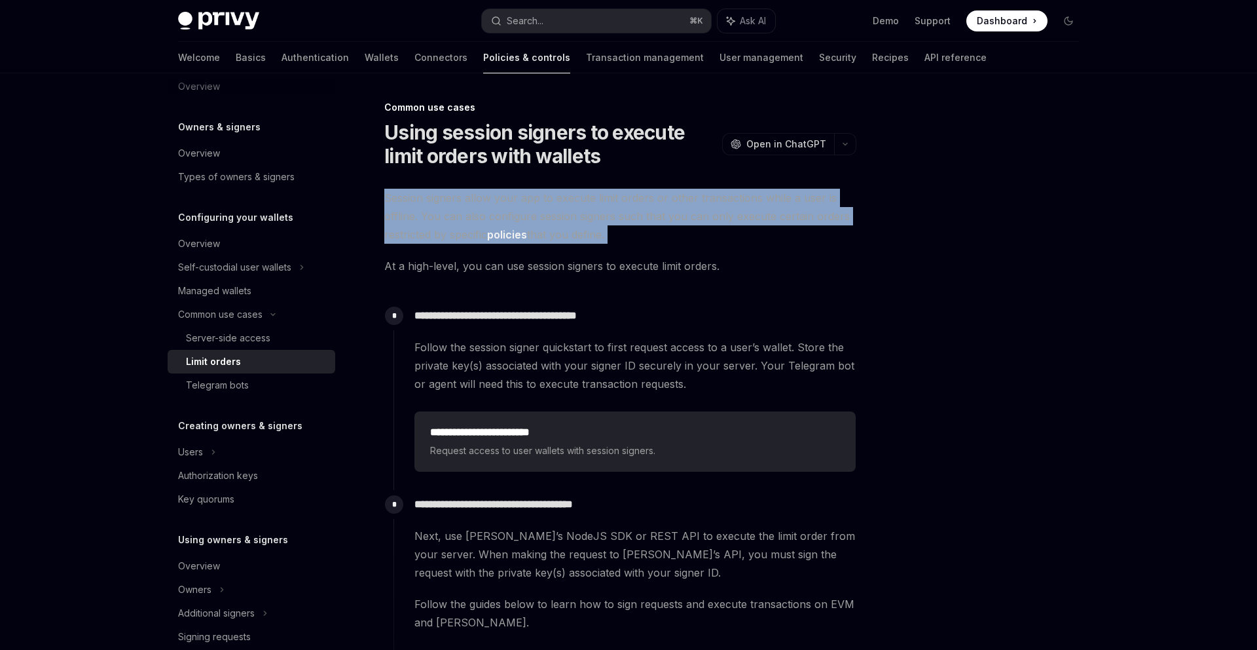
click at [688, 225] on span "Session signers allow your app to execute limit orders or other transactions wh…" at bounding box center [620, 216] width 472 height 55
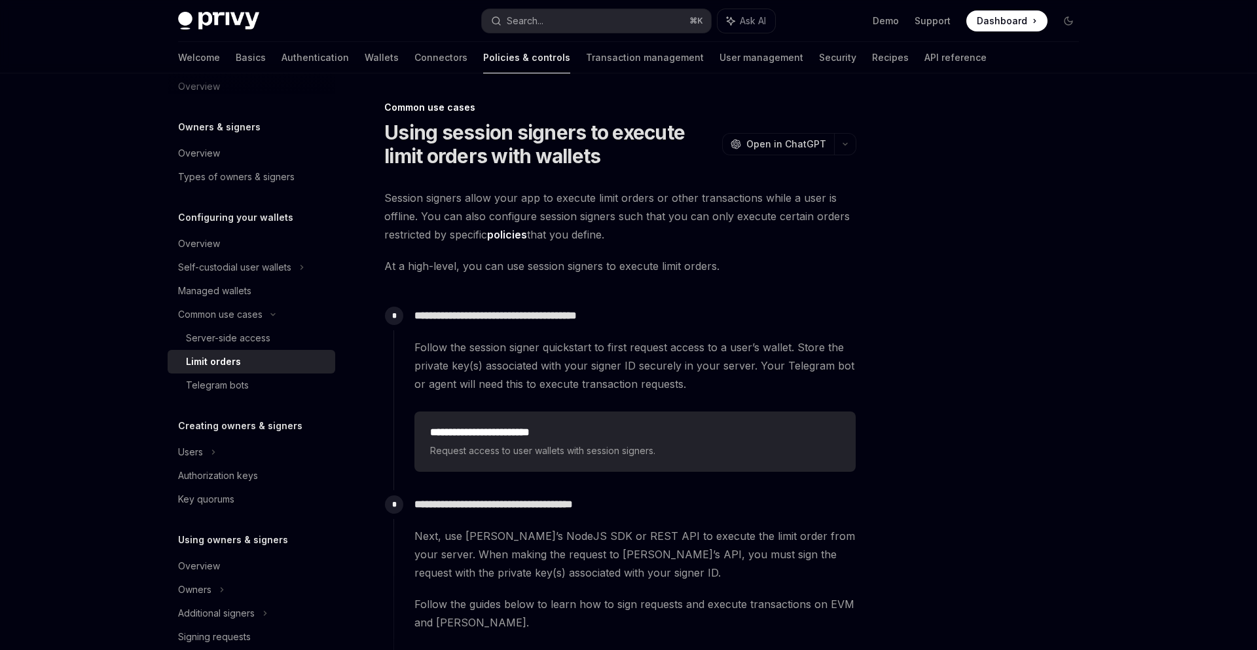
click at [722, 270] on span "At a high-level, you can use session signers to execute limit orders." at bounding box center [620, 266] width 472 height 18
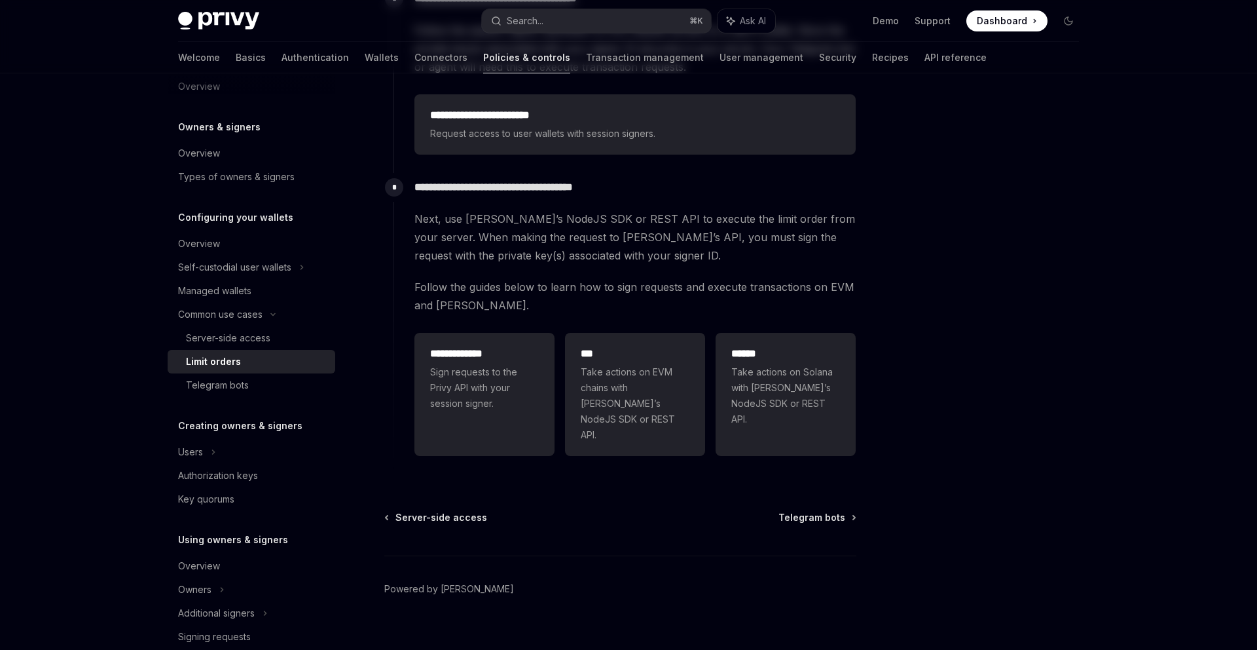
scroll to position [320, 0]
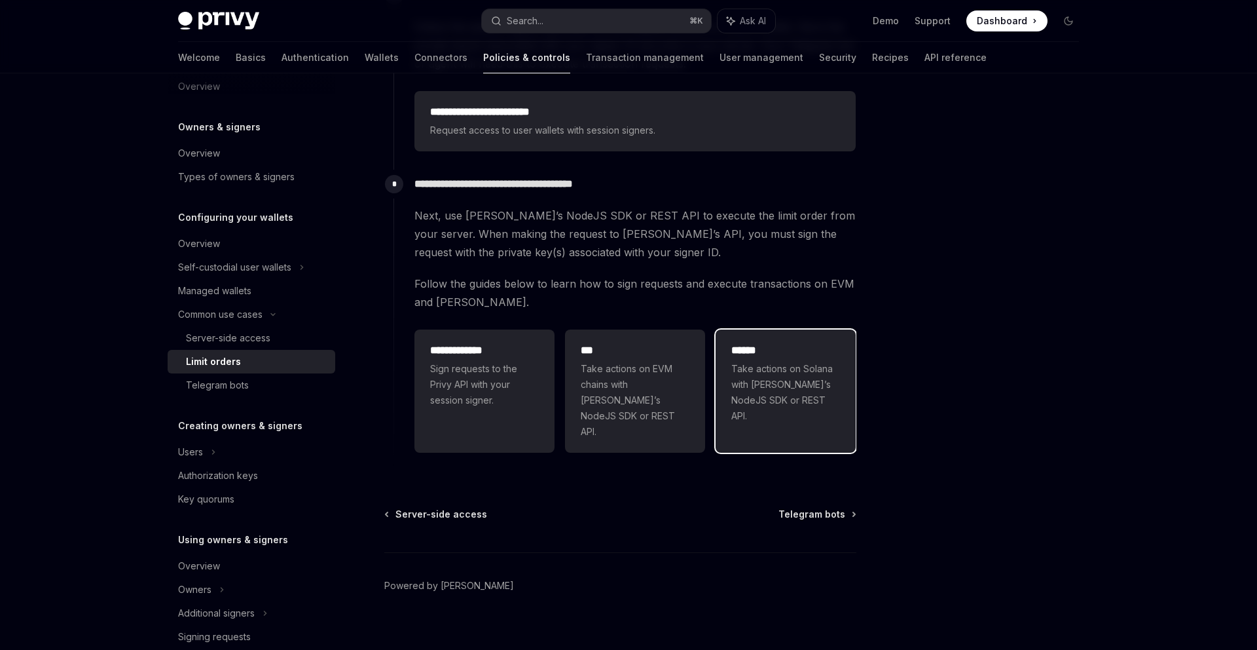
click at [800, 403] on span "Take actions on Solana with [PERSON_NAME]’s NodeJS SDK or REST API." at bounding box center [785, 392] width 109 height 63
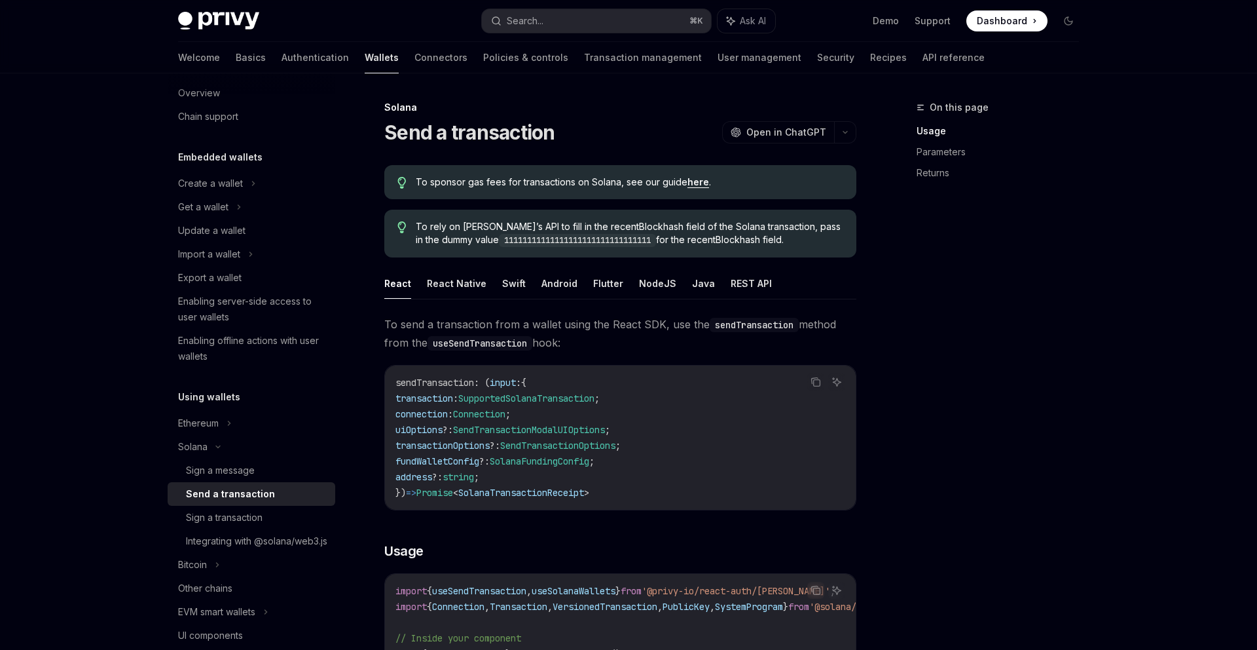
click at [671, 316] on span "To send a transaction from a wallet using the React SDK, use the sendTransactio…" at bounding box center [620, 333] width 472 height 37
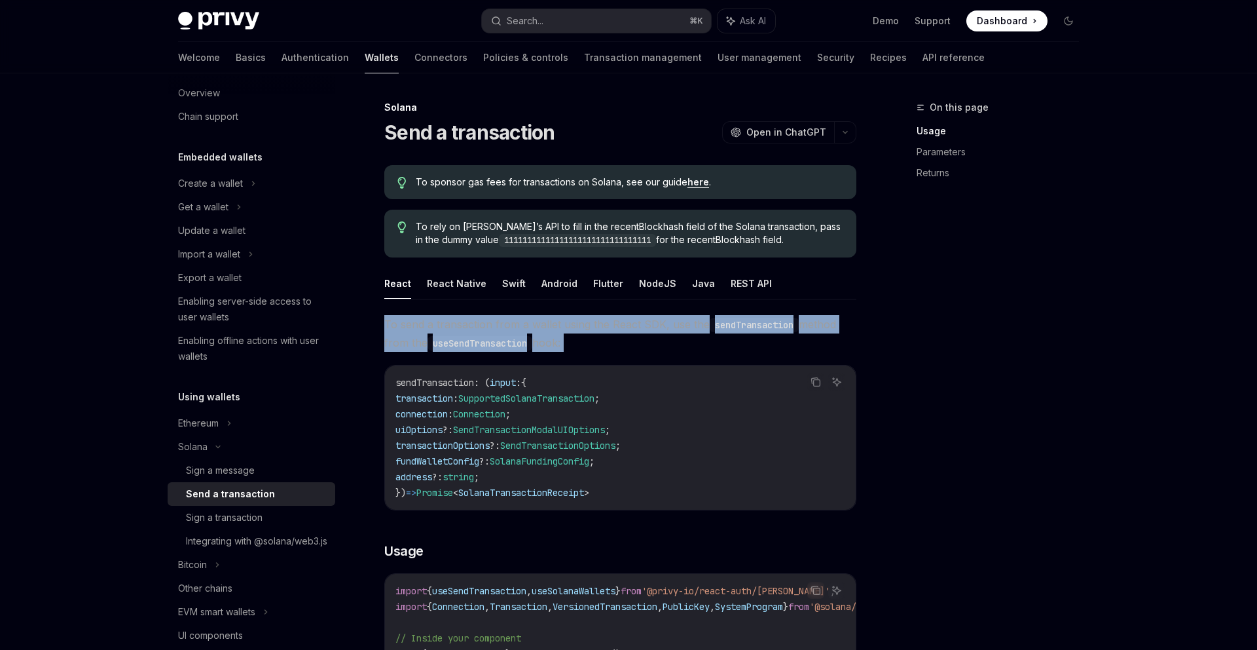
click at [671, 316] on span "To send a transaction from a wallet using the React SDK, use the sendTransactio…" at bounding box center [620, 333] width 472 height 37
click at [676, 315] on span "To send a transaction from a wallet using the React SDK, use the sendTransactio…" at bounding box center [620, 333] width 472 height 37
drag, startPoint x: 676, startPoint y: 314, endPoint x: 676, endPoint y: 350, distance: 36.0
click at [676, 350] on span "To send a transaction from a wallet using the React SDK, use the sendTransactio…" at bounding box center [620, 333] width 472 height 37
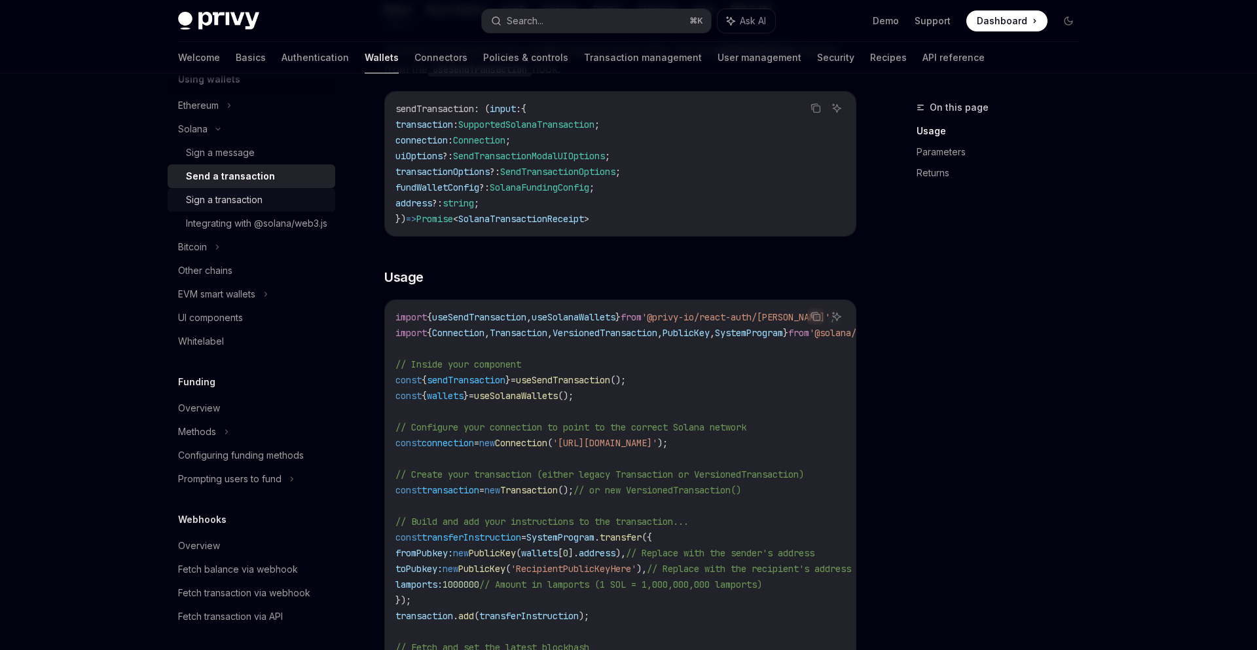
scroll to position [442, 0]
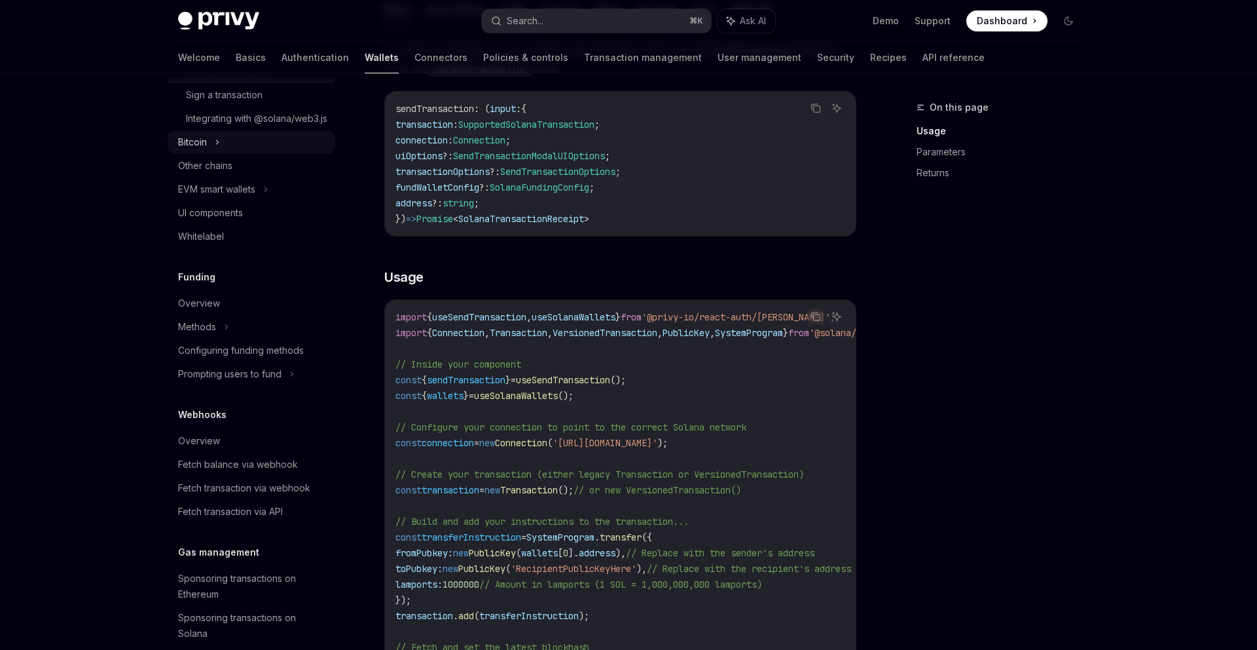
click at [227, 154] on div "Bitcoin" at bounding box center [252, 142] width 168 height 24
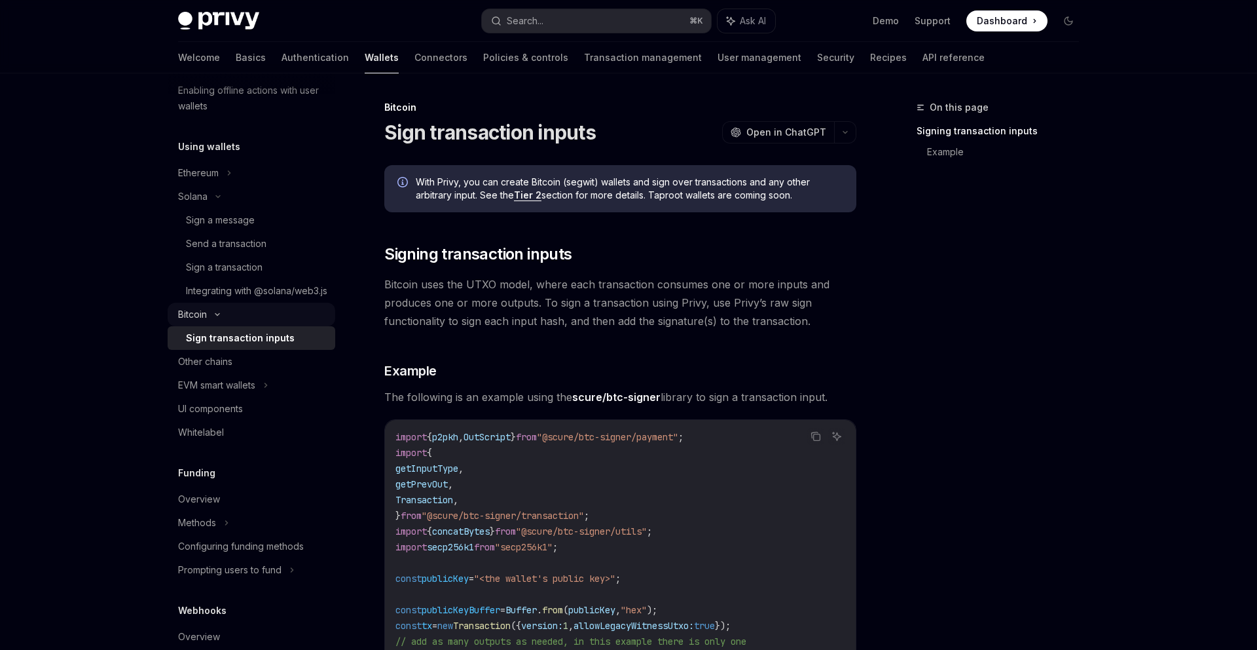
scroll to position [256, 0]
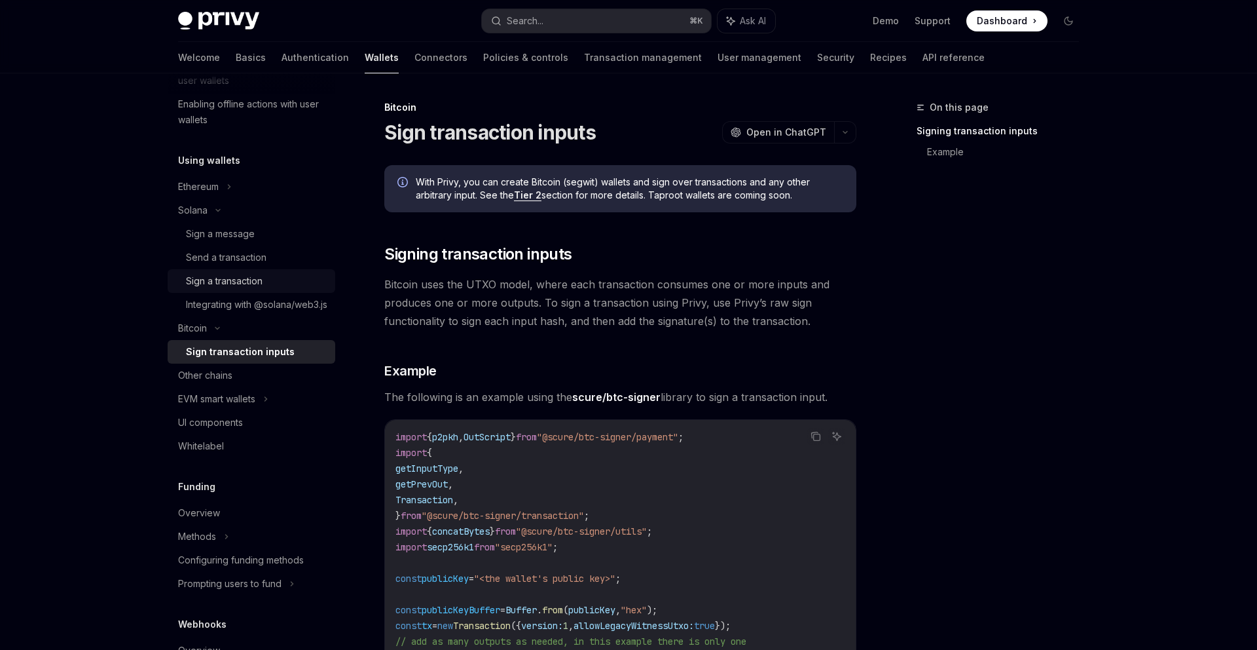
click at [269, 269] on link "Sign a transaction" at bounding box center [252, 281] width 168 height 24
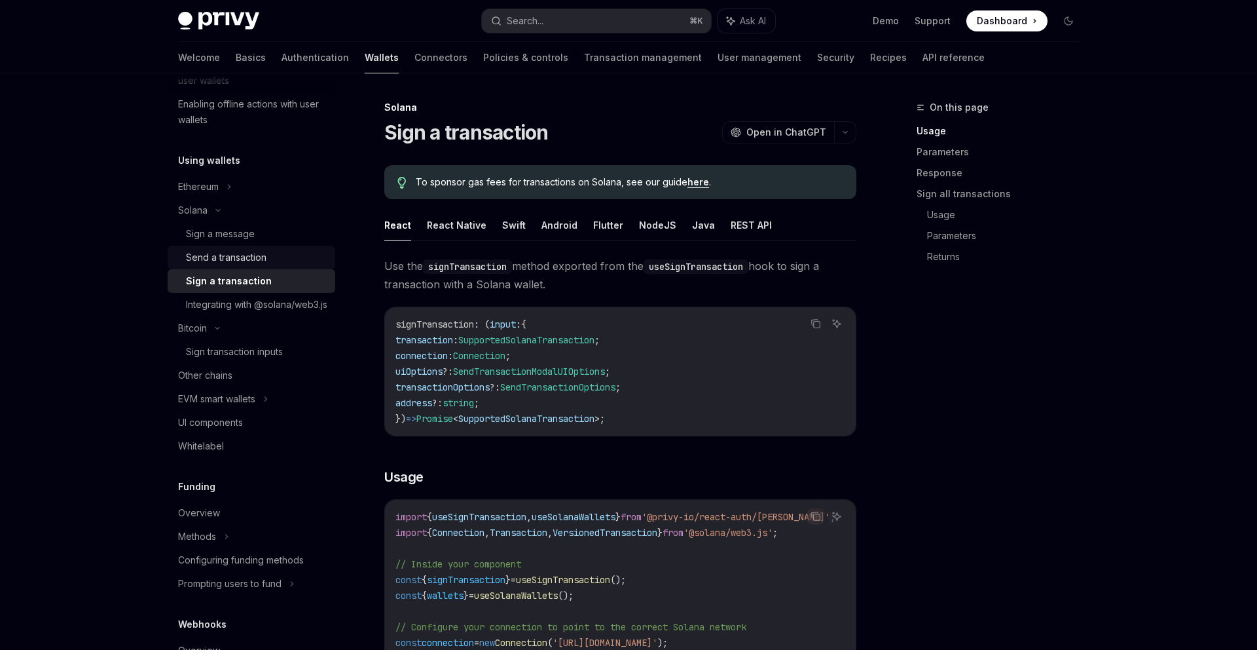
click at [269, 250] on div "Send a transaction" at bounding box center [256, 257] width 141 height 16
click at [269, 238] on div "Sign a message" at bounding box center [256, 234] width 141 height 16
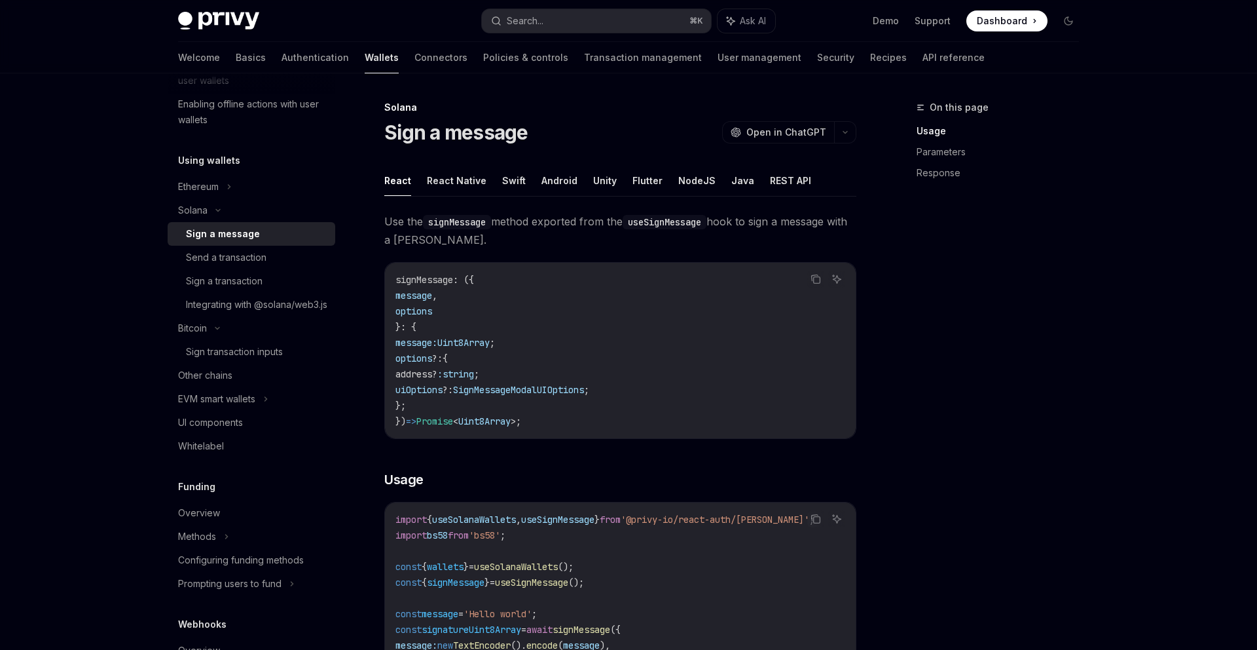
type textarea "*"
